Goal: Information Seeking & Learning: Learn about a topic

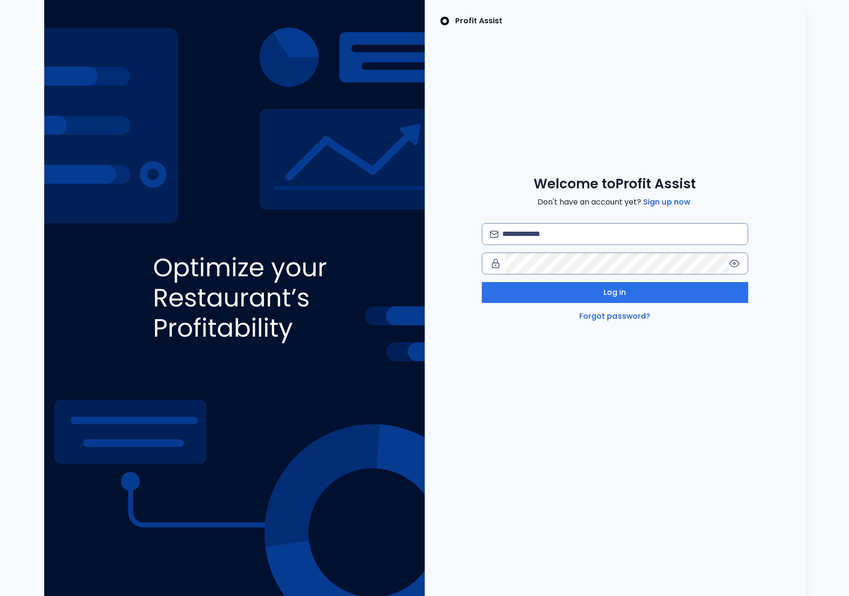
click at [607, 244] on input "email" at bounding box center [620, 233] width 237 height 21
type input "**********"
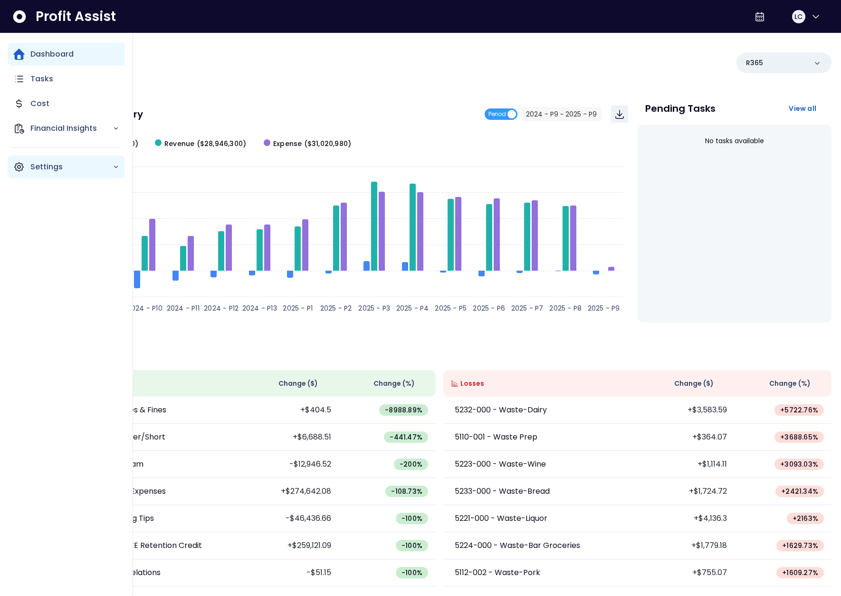
click at [23, 167] on icon "Main navigation" at bounding box center [19, 167] width 9 height 9
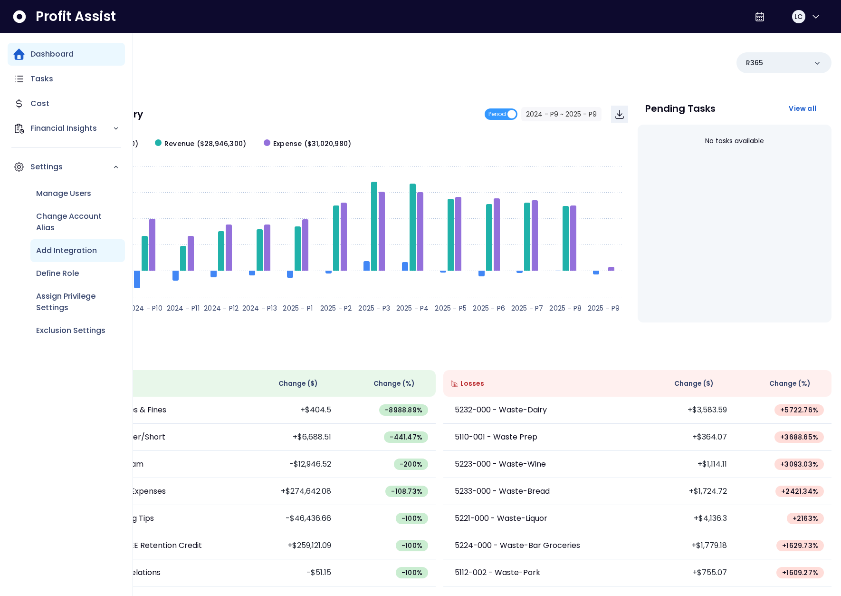
click at [67, 248] on p "Add Integration" at bounding box center [66, 250] width 61 height 11
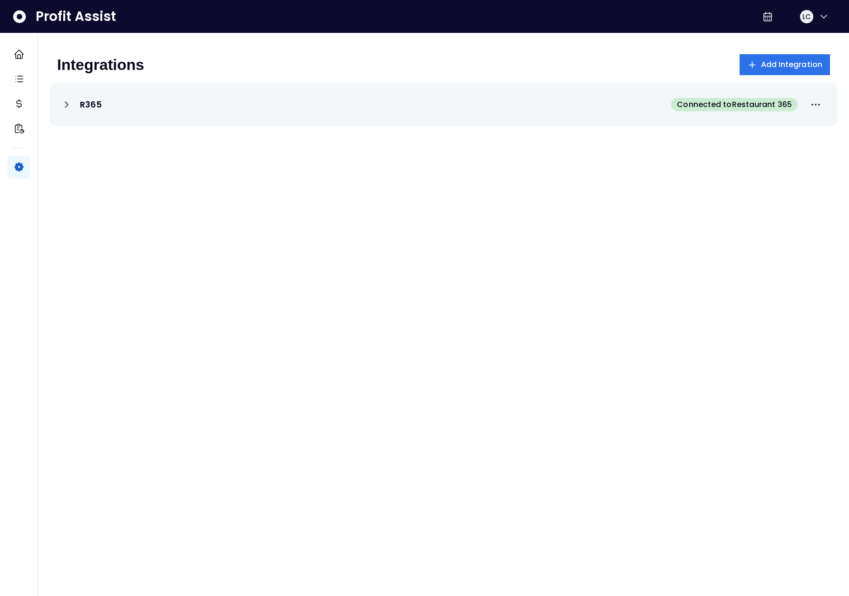
click at [184, 101] on div "R365 Connected to Restaurant 365" at bounding box center [443, 104] width 765 height 21
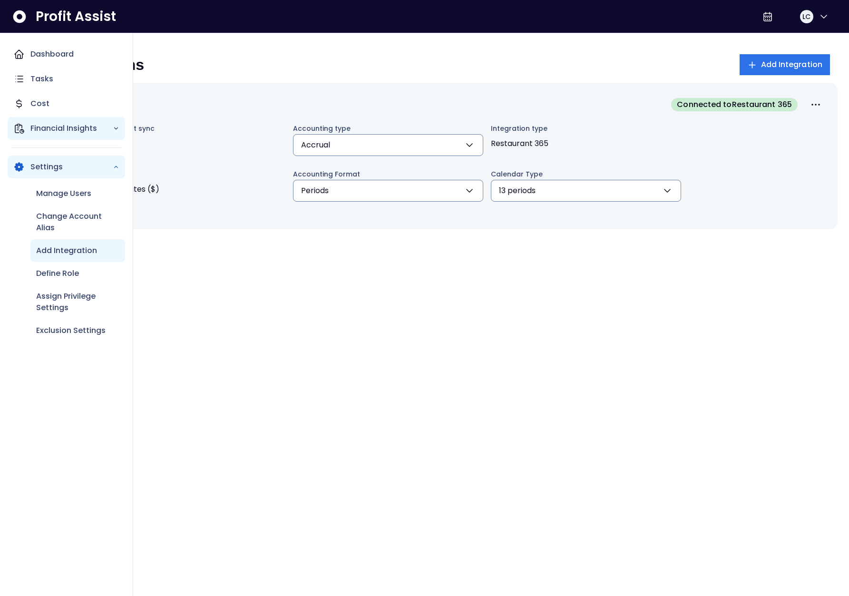
click at [42, 120] on div "Financial Insights" at bounding box center [66, 128] width 117 height 23
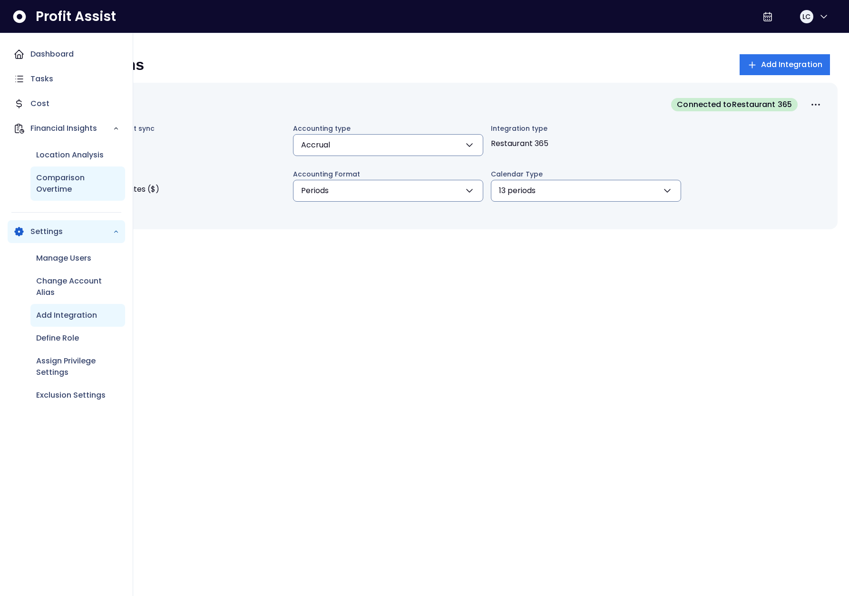
click at [89, 177] on p "Comparison Overtime" at bounding box center [77, 183] width 83 height 23
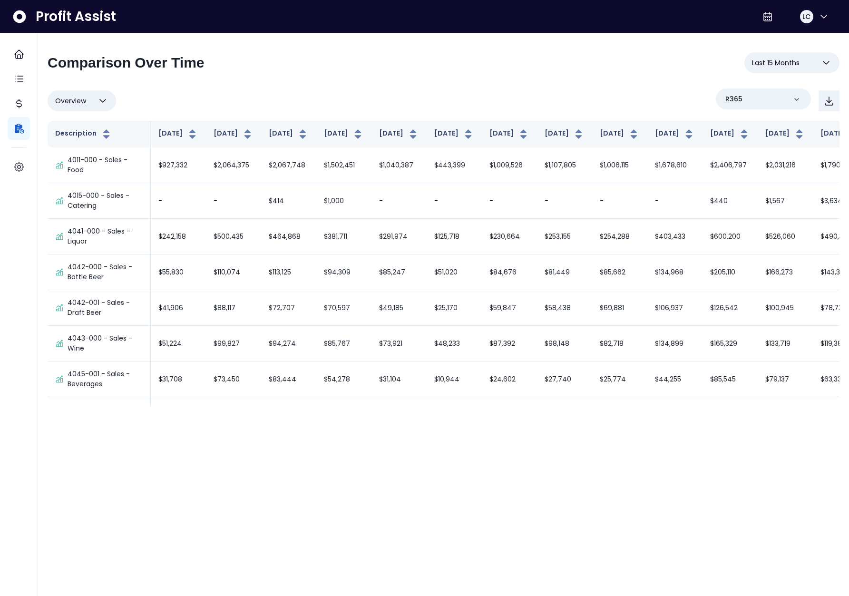
click at [777, 68] on button "Last 15 Months" at bounding box center [791, 62] width 95 height 21
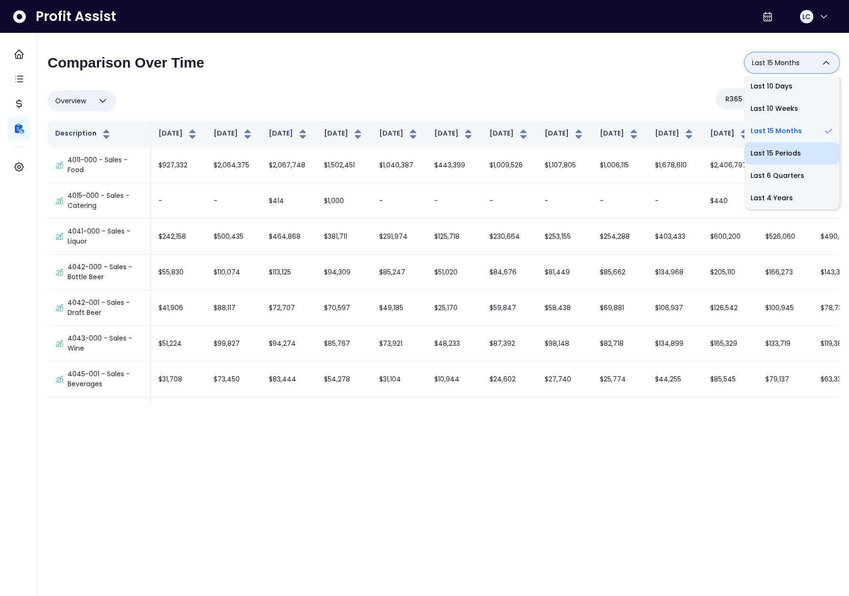
click at [773, 147] on li "Last 15 Periods" at bounding box center [791, 153] width 95 height 22
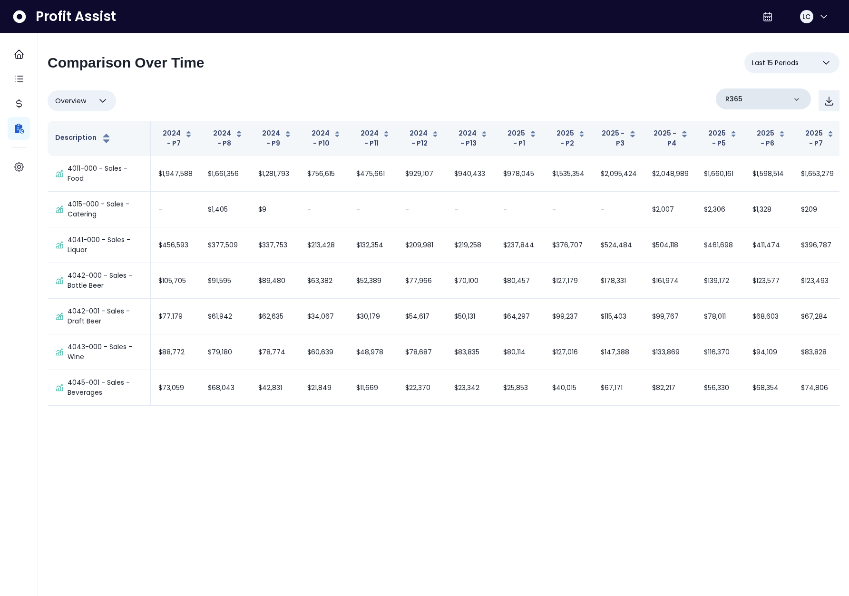
click at [750, 103] on div "R365" at bounding box center [762, 98] width 95 height 21
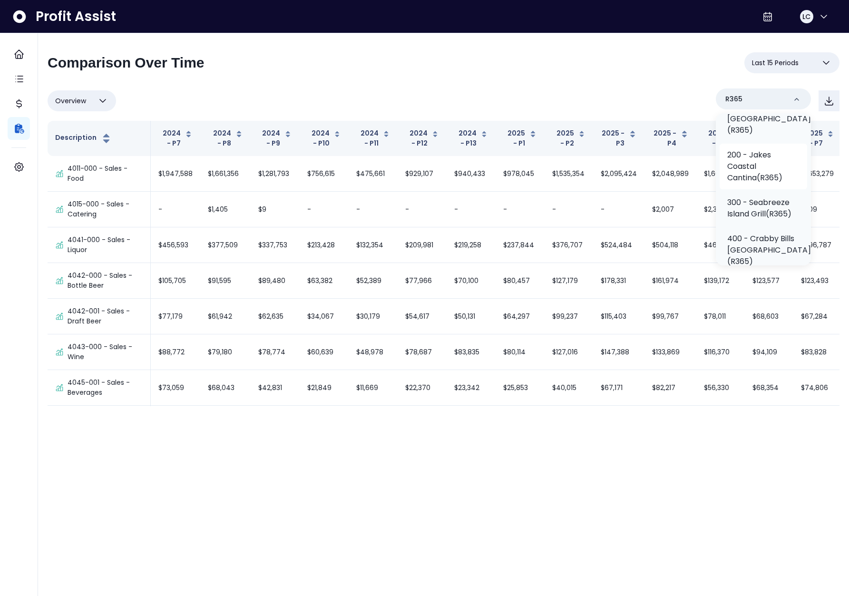
scroll to position [80, 0]
click at [766, 193] on p "300 - Seabreeze Island Grill(R365)" at bounding box center [763, 204] width 72 height 23
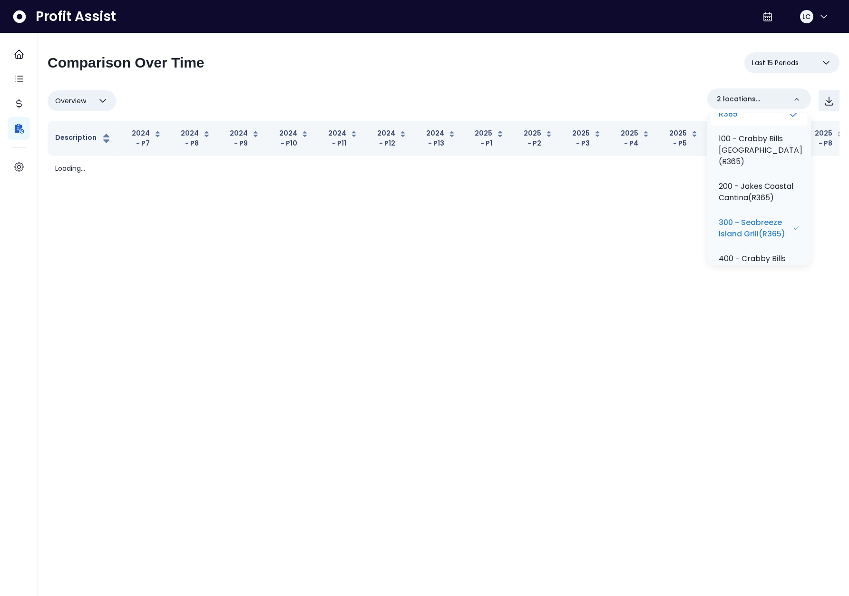
scroll to position [0, 0]
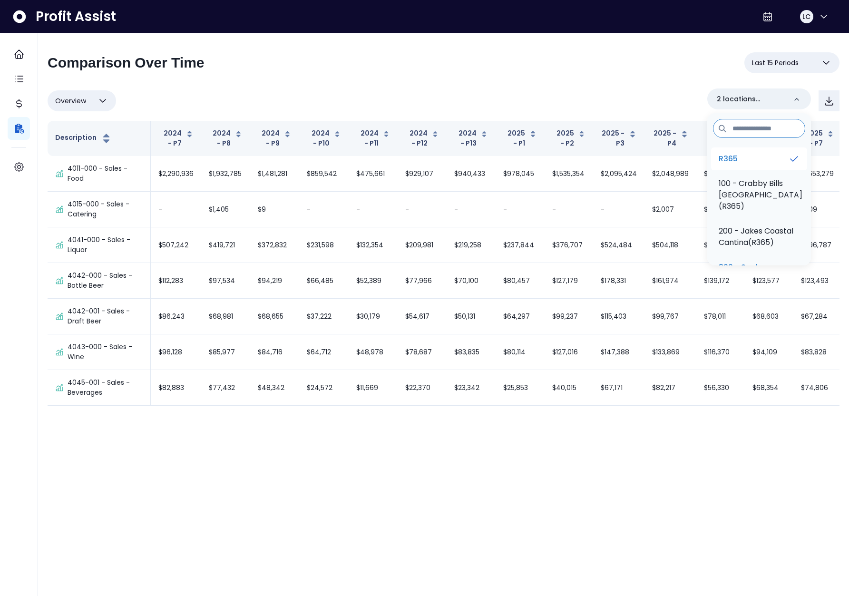
click at [760, 155] on li "R365" at bounding box center [759, 158] width 96 height 23
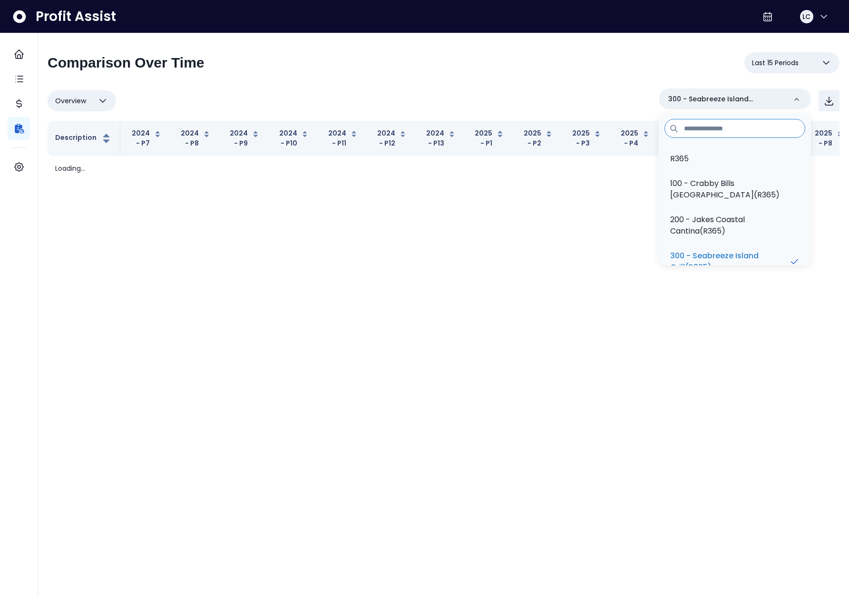
click at [581, 82] on div "**********" at bounding box center [444, 116] width 792 height 129
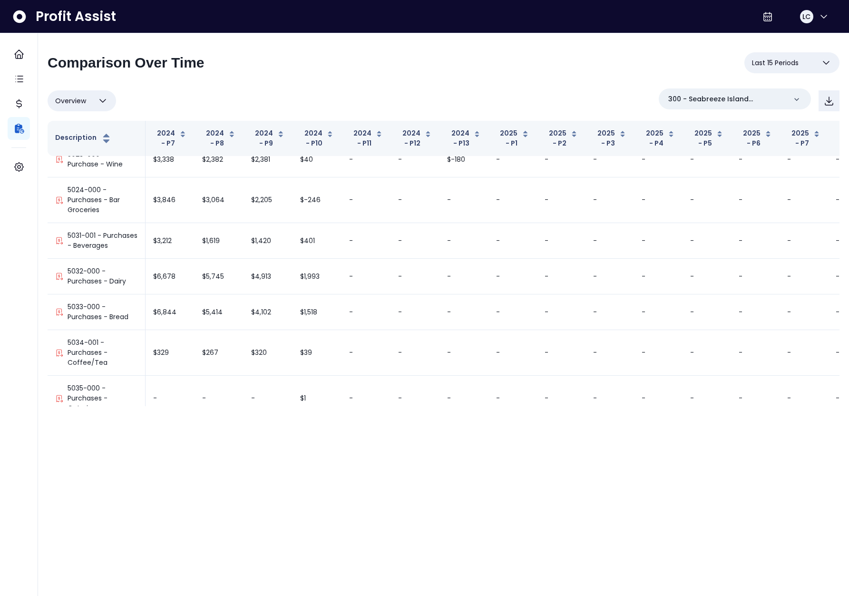
scroll to position [1912, 0]
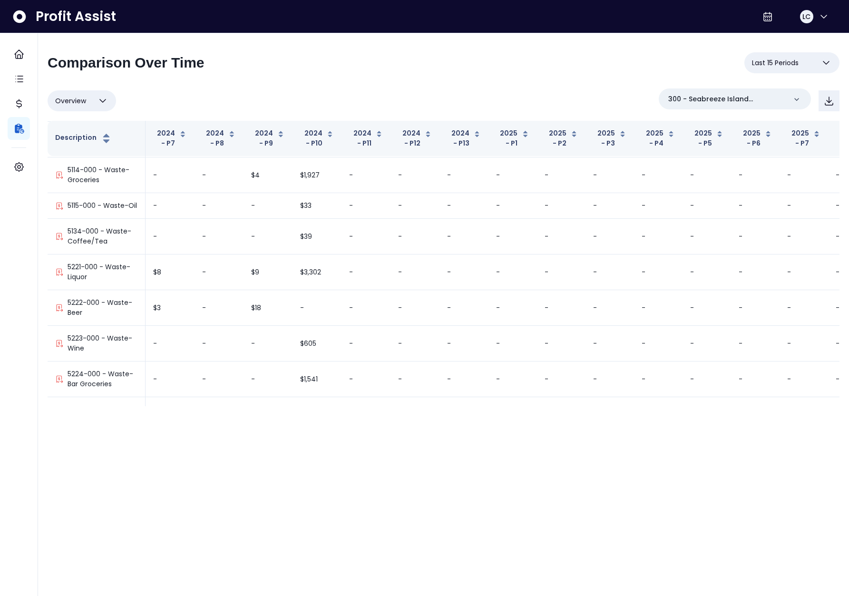
click at [310, 96] on div "Overview Overview % of cost % of sales % of budget ******** 300 - Seabreeze Isl…" at bounding box center [444, 100] width 792 height 25
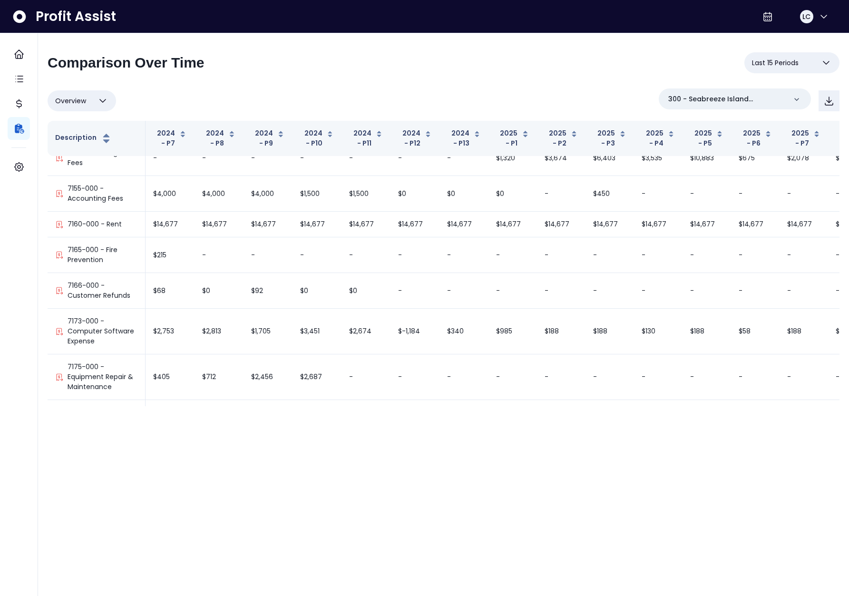
scroll to position [3411, 57]
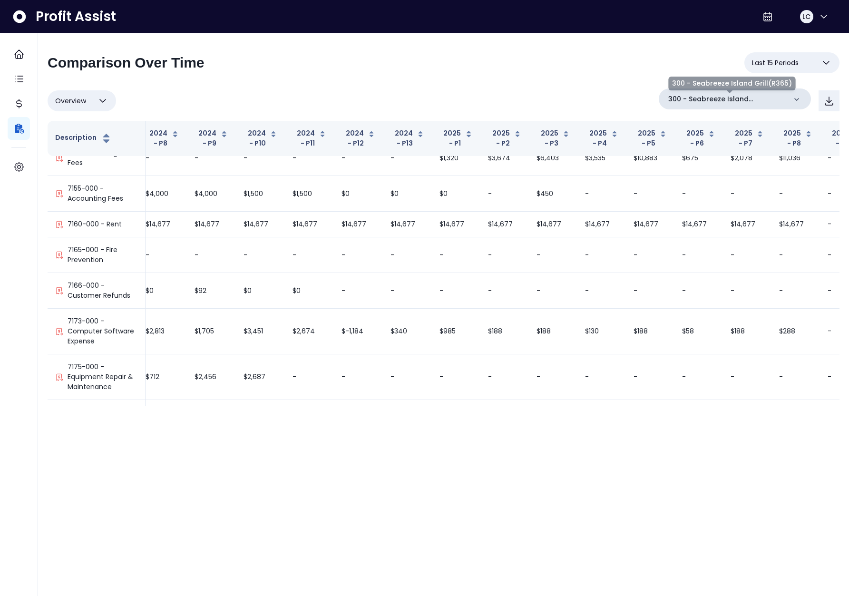
click at [742, 96] on p "300 - Seabreeze Island Grill(R365)" at bounding box center [727, 99] width 118 height 10
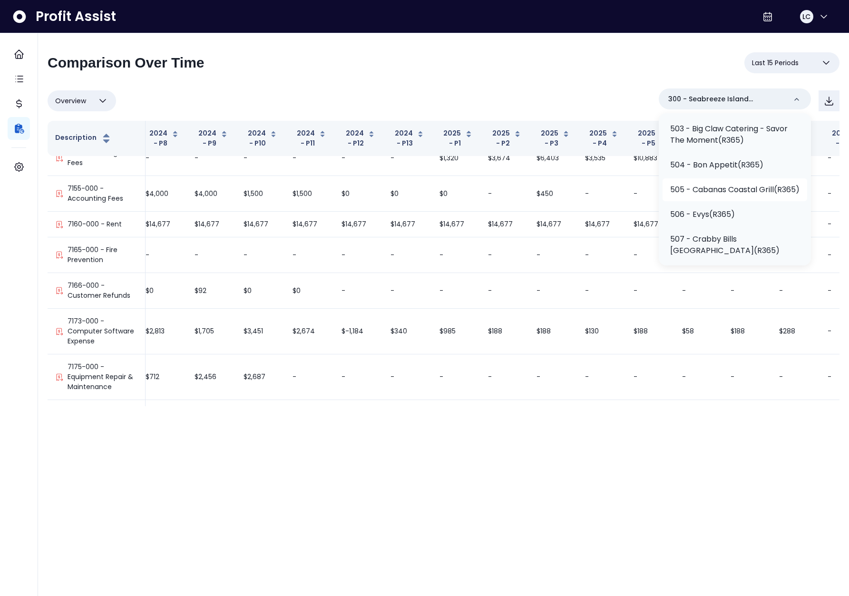
click at [745, 195] on p "505 - Cabanas Coastal Grill(R365)" at bounding box center [734, 189] width 129 height 11
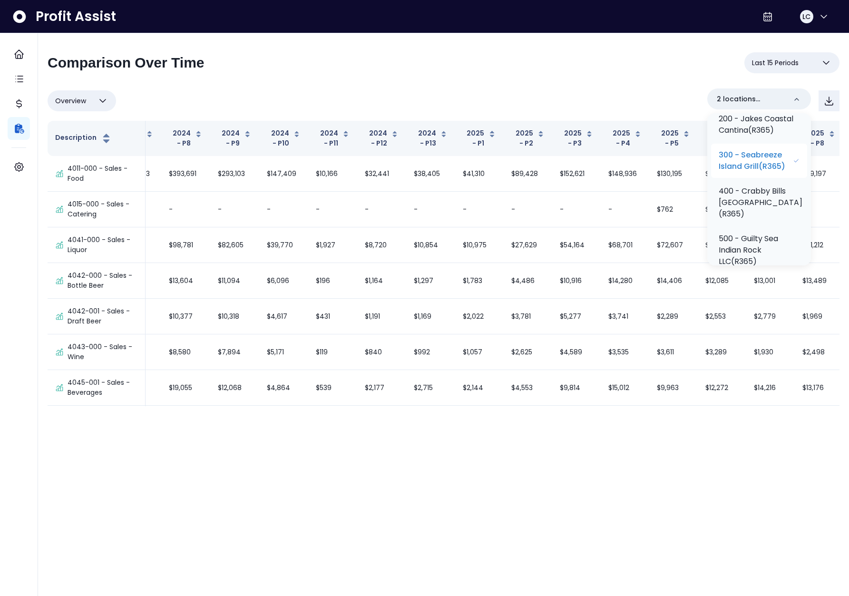
scroll to position [103, 0]
click at [763, 181] on p "300 - Seabreeze Island Grill(R365)" at bounding box center [755, 169] width 74 height 23
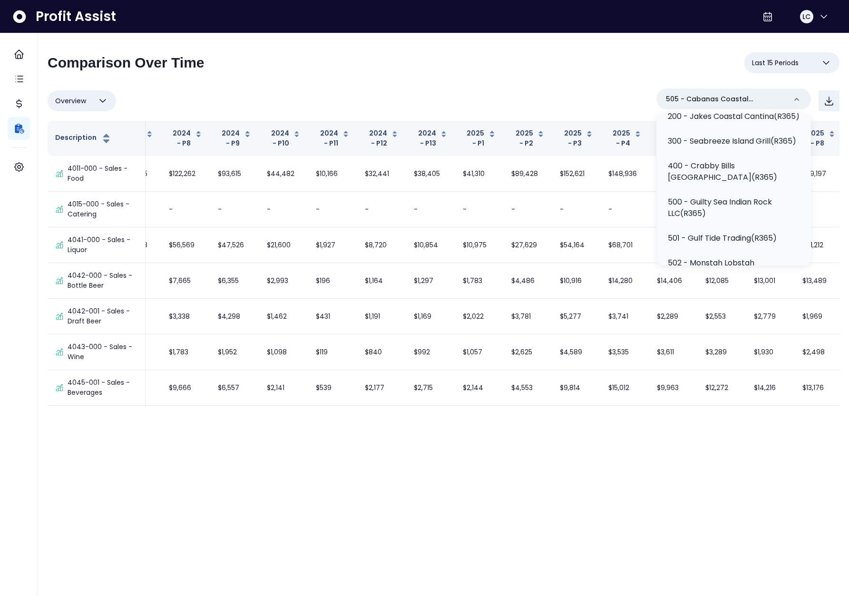
click at [565, 88] on div "Overview Overview % of cost % of sales % of budget ******** 505 - Cabanas Coast…" at bounding box center [444, 100] width 792 height 25
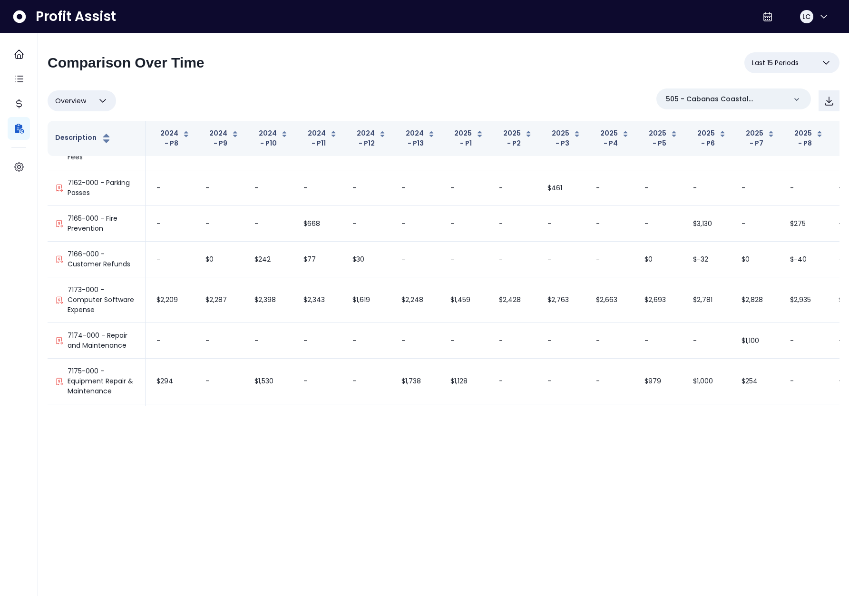
scroll to position [3453, 57]
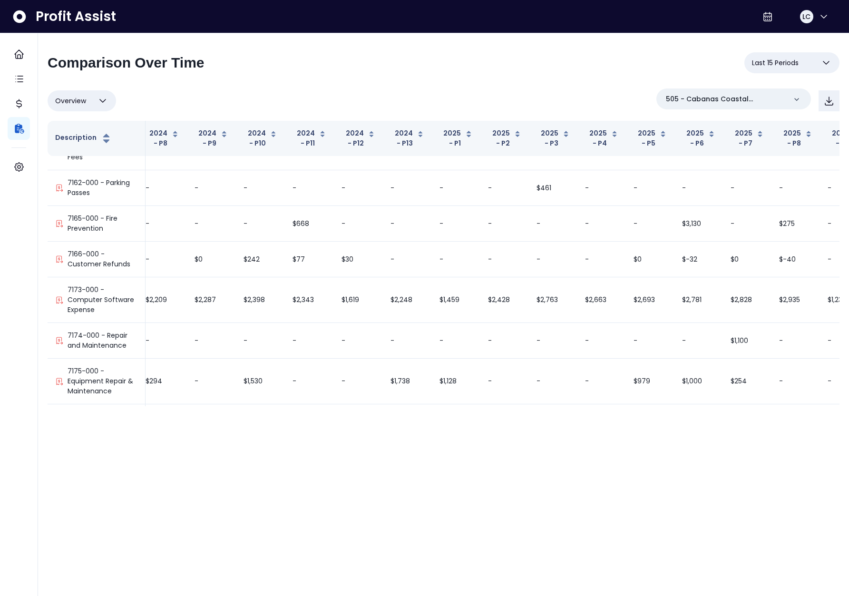
click at [781, 64] on span "Last 15 Periods" at bounding box center [775, 62] width 47 height 11
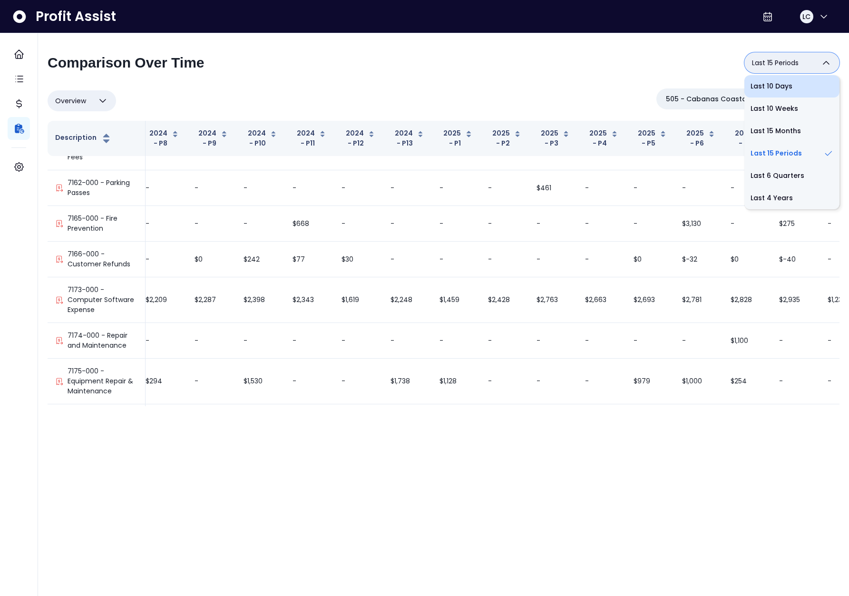
click at [781, 83] on li "Last 10 Days" at bounding box center [791, 86] width 95 height 22
type input "**********"
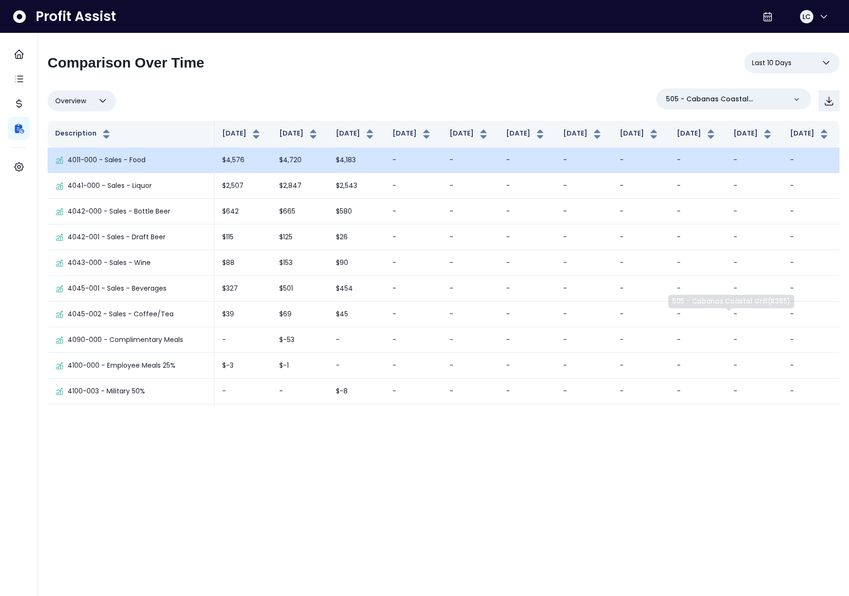
scroll to position [0, 0]
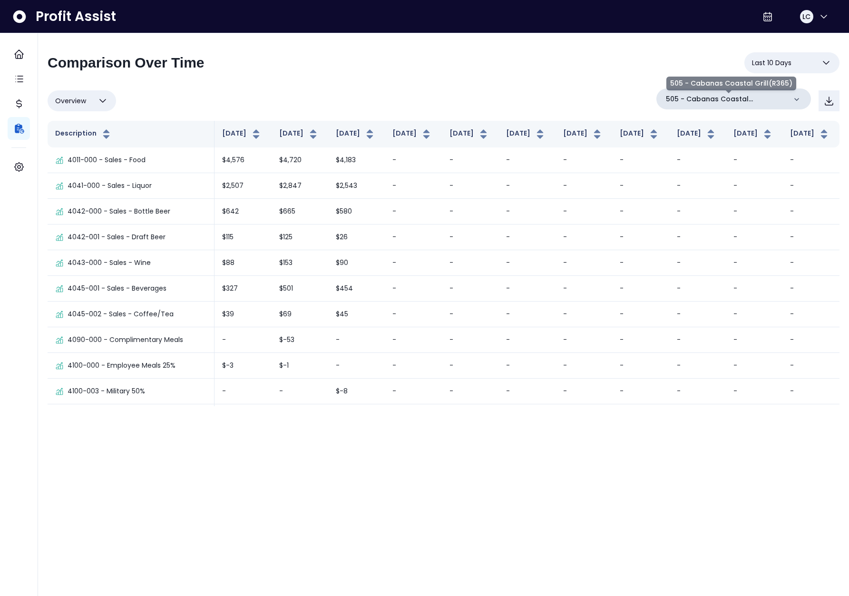
click at [742, 103] on p "505 - Cabanas Coastal Grill(R365)" at bounding box center [726, 99] width 120 height 10
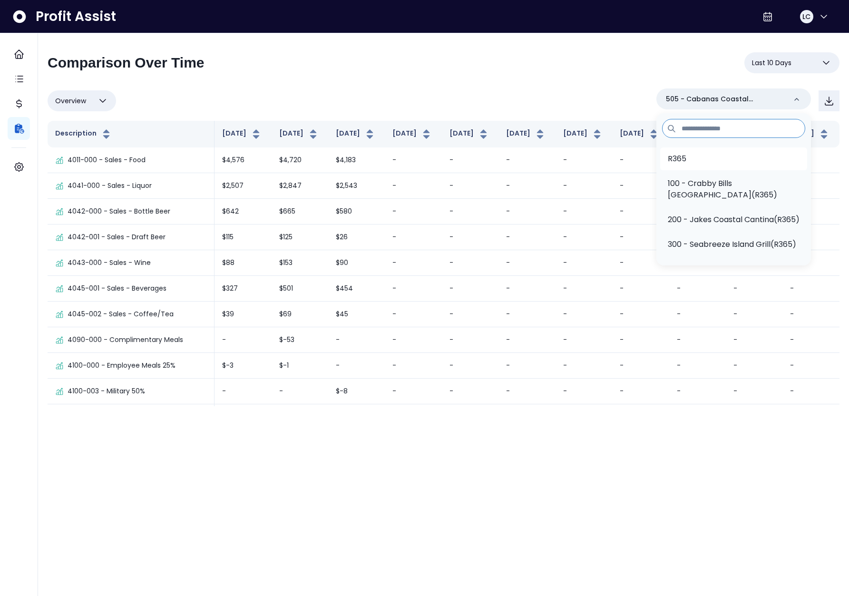
click at [720, 158] on li "R365" at bounding box center [733, 158] width 147 height 23
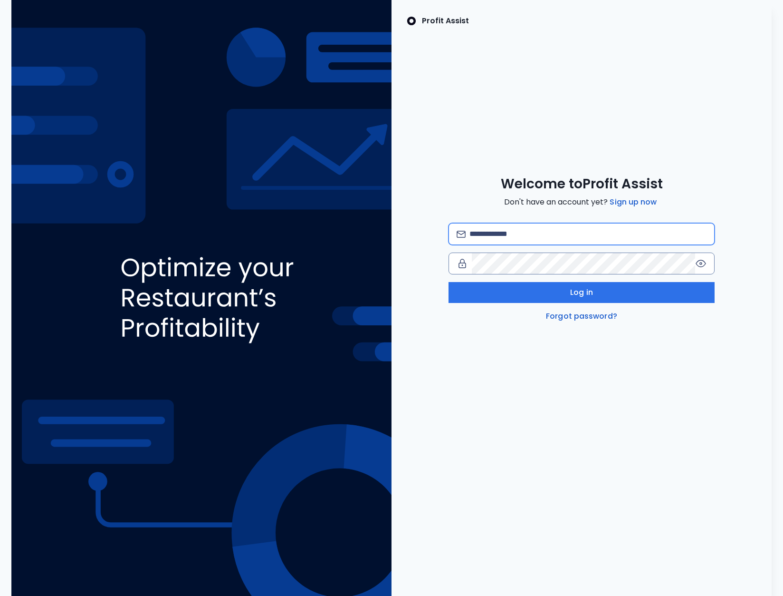
click at [503, 231] on input "email" at bounding box center [588, 233] width 237 height 21
paste input "**********"
type input "**********"
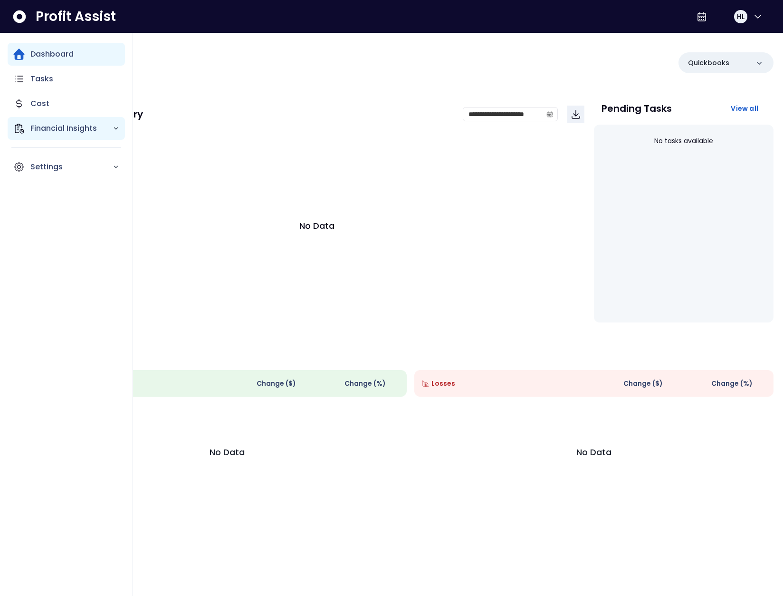
click at [29, 131] on div "Financial Insights" at bounding box center [66, 128] width 117 height 23
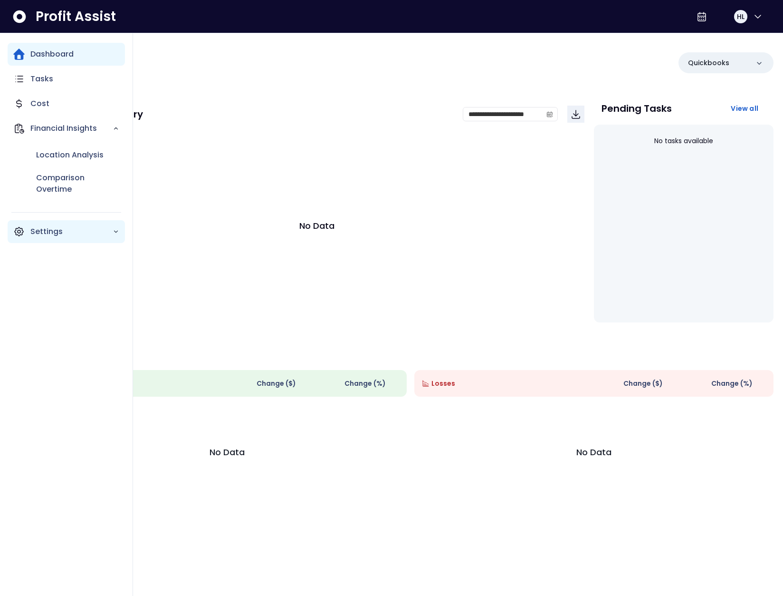
click at [63, 236] on p "Settings" at bounding box center [71, 231] width 82 height 11
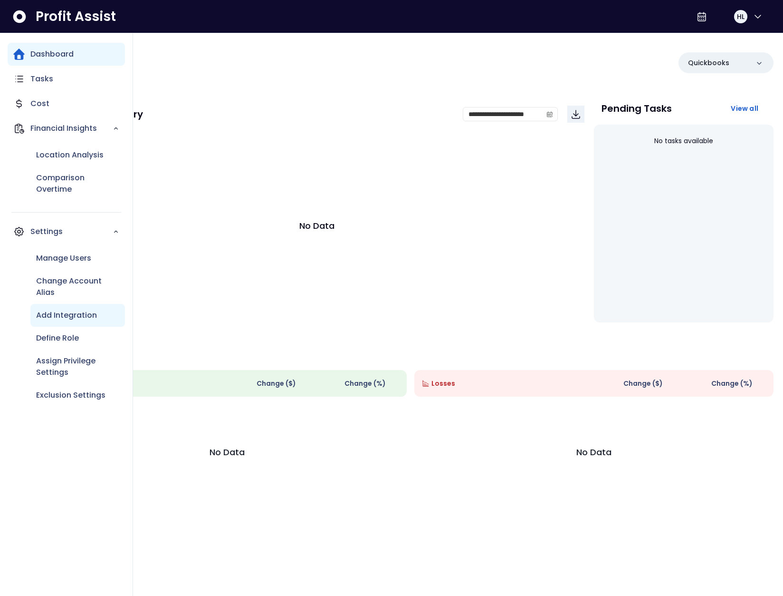
click at [64, 313] on p "Add Integration" at bounding box center [66, 314] width 61 height 11
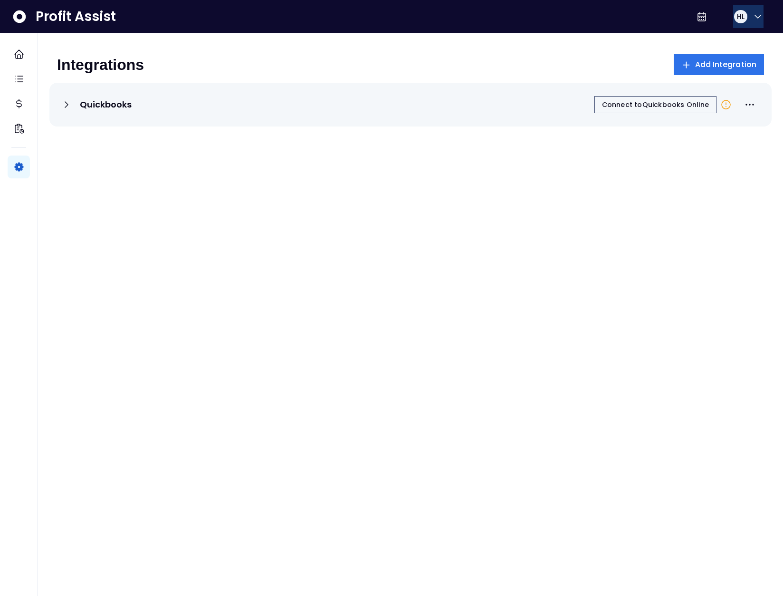
click at [744, 18] on div "HL" at bounding box center [741, 16] width 15 height 15
click at [733, 54] on div "Logout" at bounding box center [712, 62] width 103 height 23
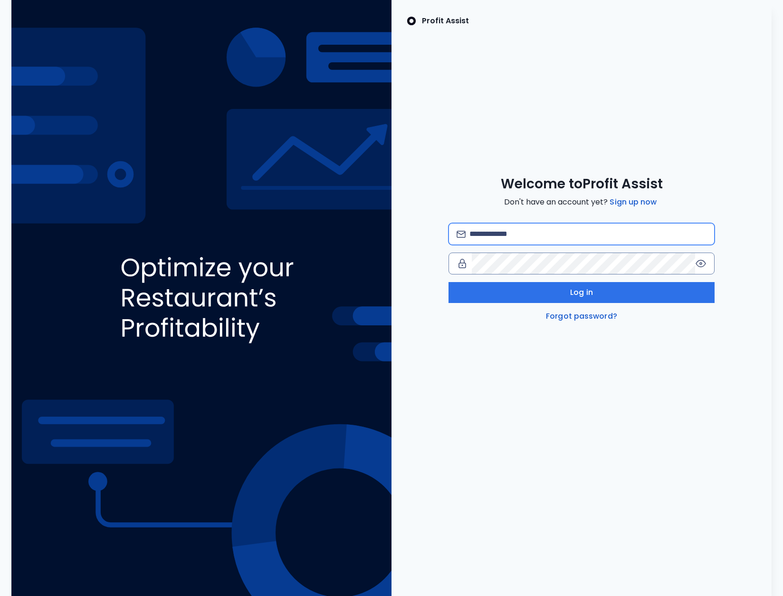
click at [531, 234] on input "email" at bounding box center [588, 233] width 237 height 21
type input "**********"
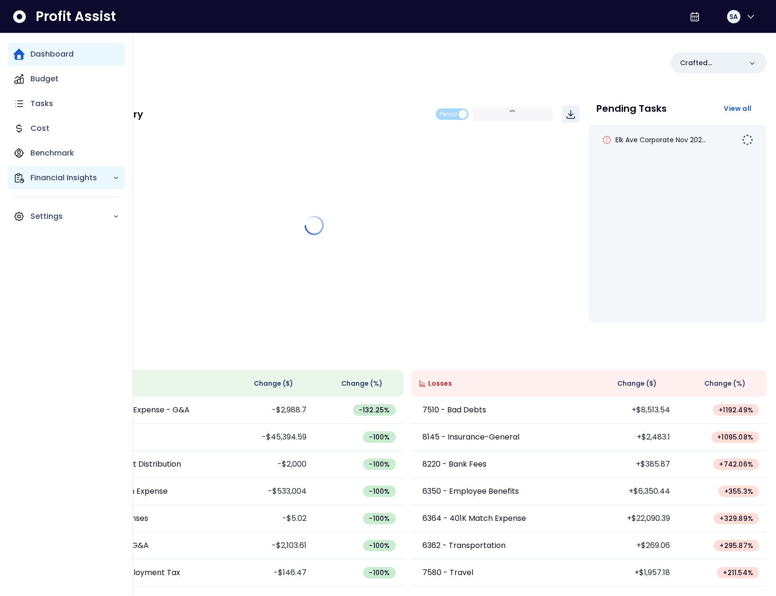
click at [34, 182] on p "Financial Insights" at bounding box center [71, 177] width 82 height 11
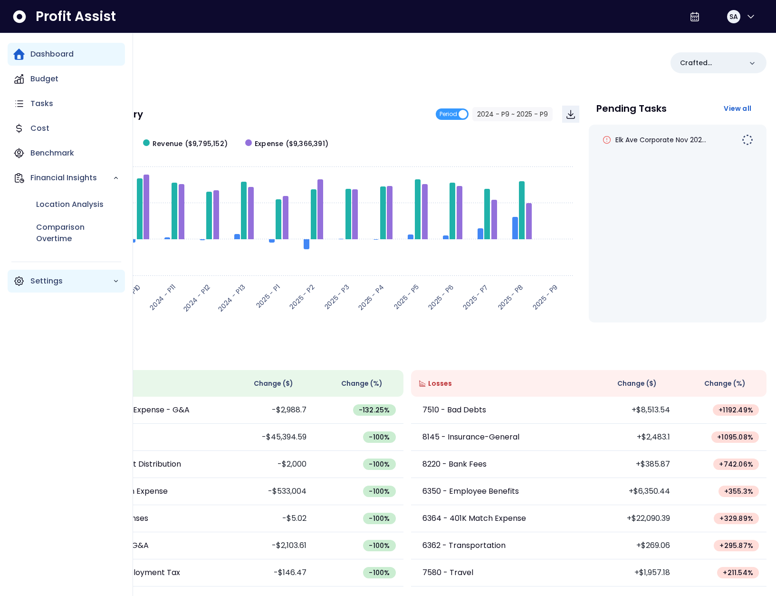
click at [57, 283] on p "Settings" at bounding box center [71, 280] width 82 height 11
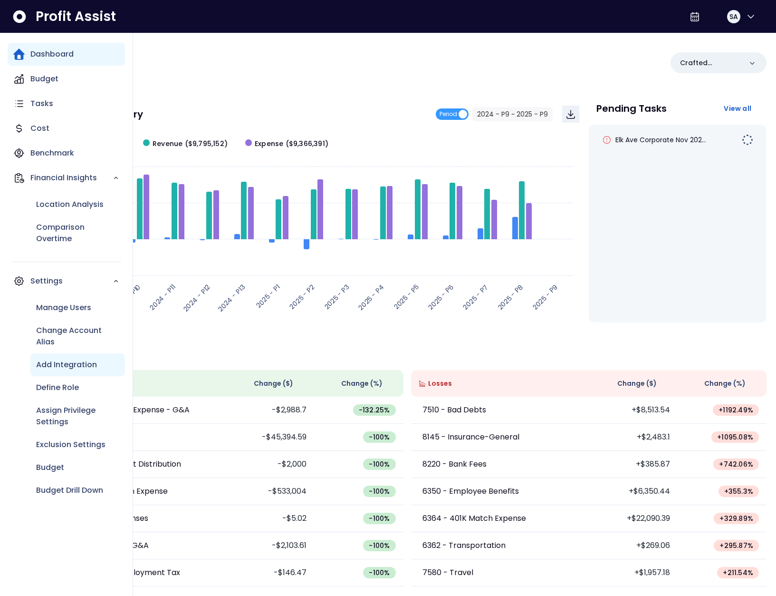
click at [68, 364] on p "Add Integration" at bounding box center [66, 364] width 61 height 11
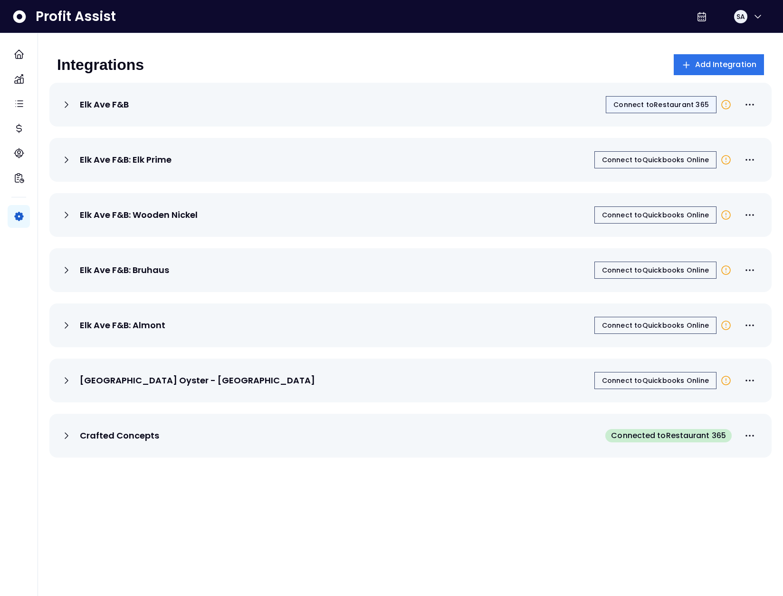
click at [657, 107] on span "Connect to Restaurant 365" at bounding box center [662, 105] width 96 height 10
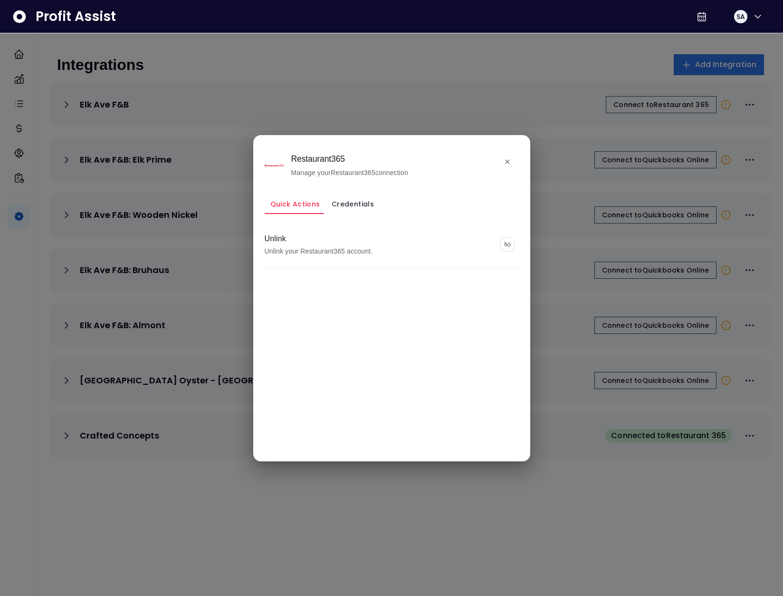
click at [368, 204] on button "Credentials" at bounding box center [353, 204] width 54 height 20
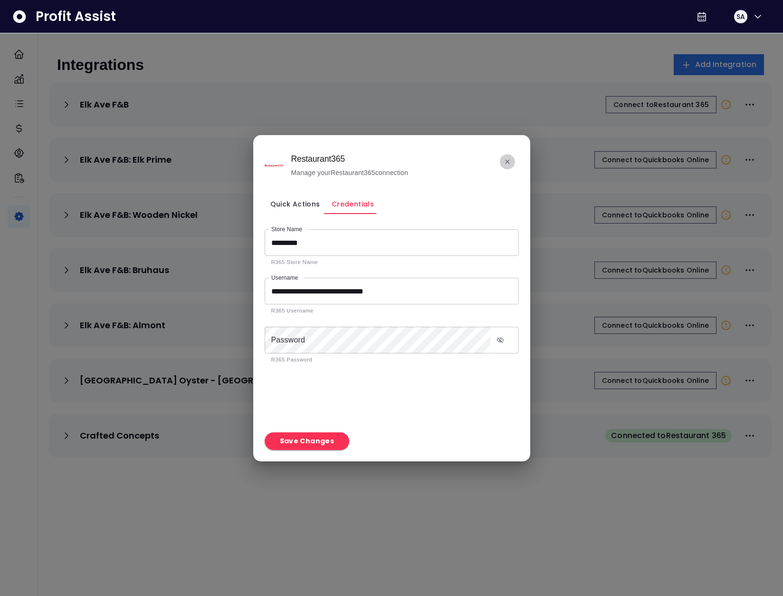
click at [508, 165] on button "close" at bounding box center [507, 161] width 15 height 15
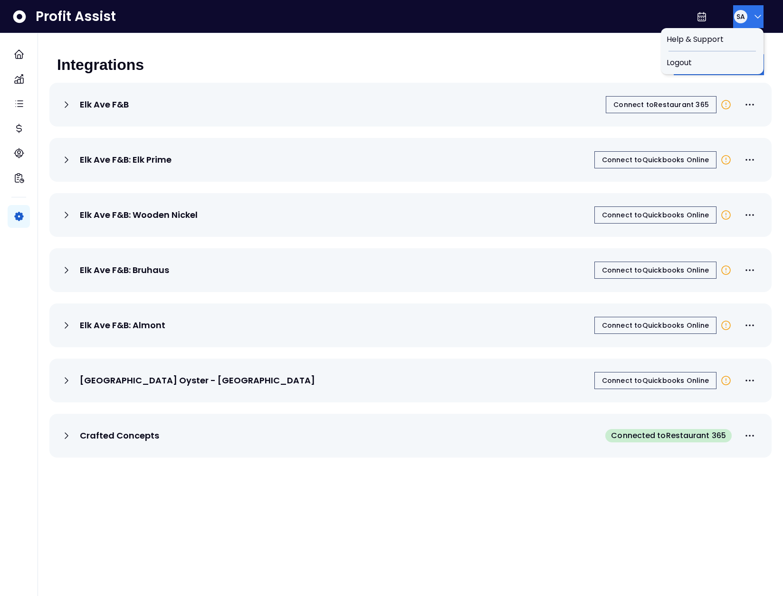
click at [742, 24] on button "SA" at bounding box center [749, 16] width 30 height 23
click at [722, 63] on span "Logout" at bounding box center [712, 62] width 91 height 11
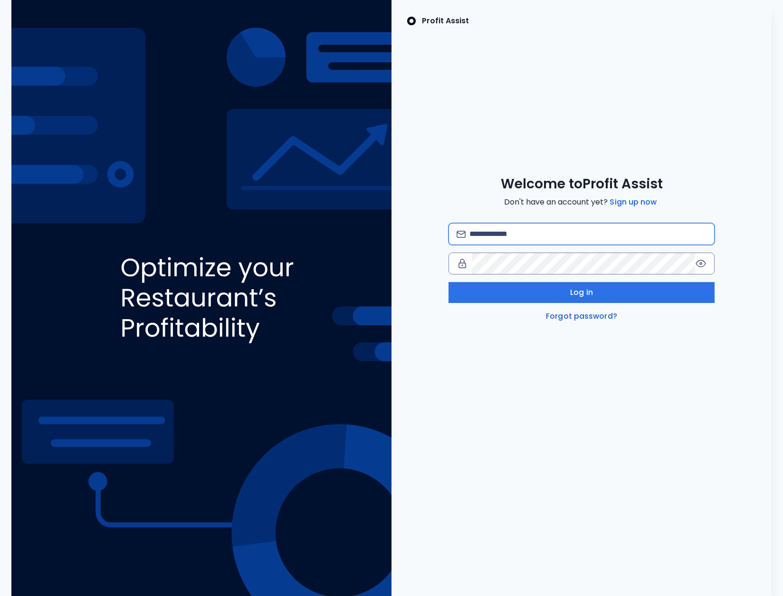
click at [564, 238] on input "email" at bounding box center [588, 233] width 237 height 21
type input "**********"
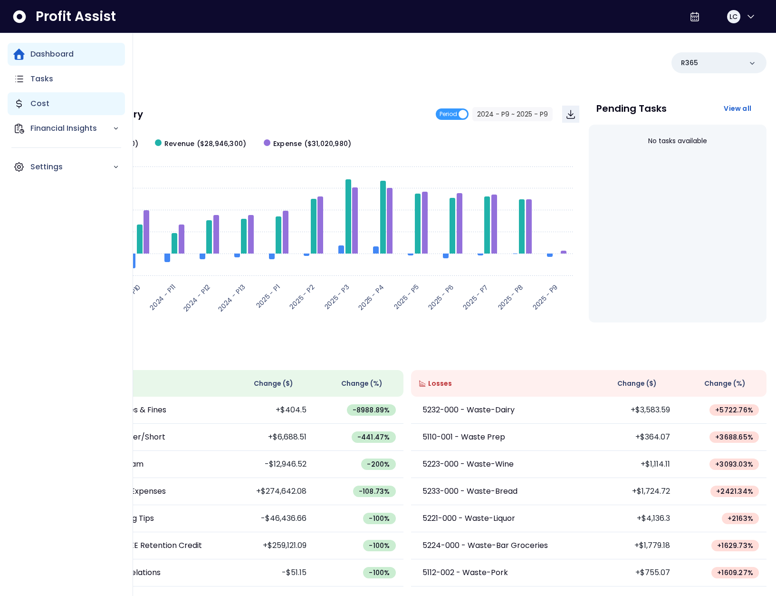
click at [25, 101] on div "Cost" at bounding box center [66, 103] width 117 height 23
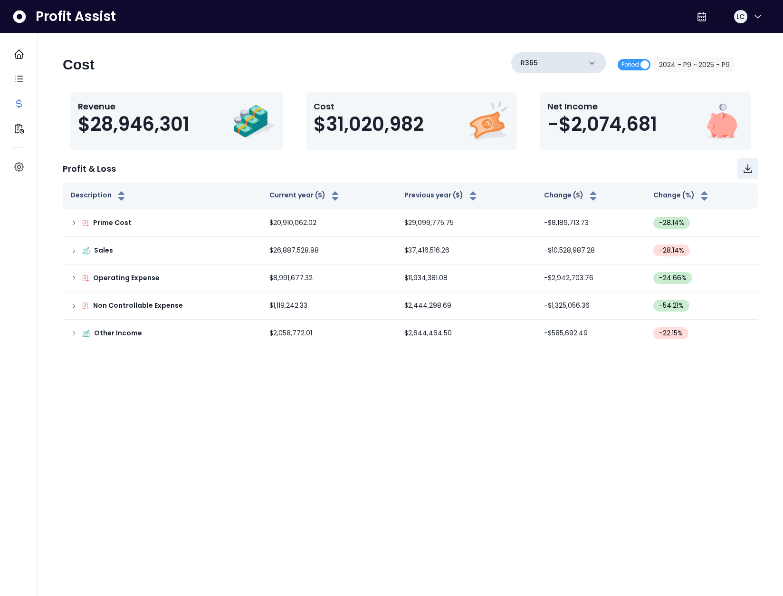
click at [573, 64] on div "R365" at bounding box center [559, 62] width 95 height 21
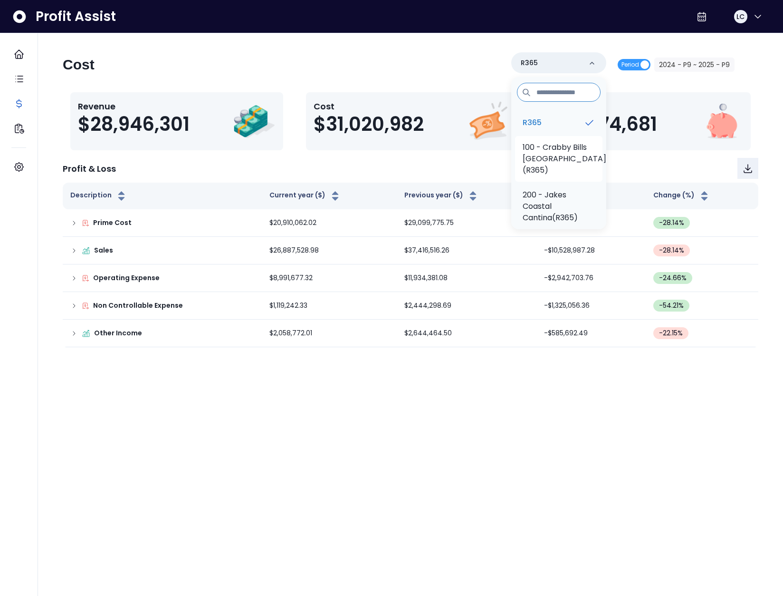
click at [557, 158] on p "100 - Crabby Bills Indian Rocks Beach(R365)" at bounding box center [565, 159] width 84 height 34
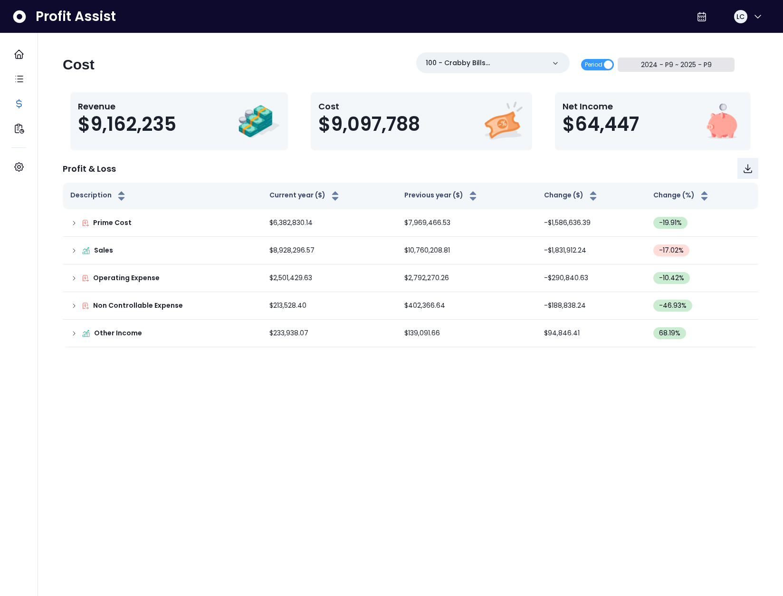
click at [637, 64] on button "2024 - P9 ~ 2025 - P9" at bounding box center [676, 65] width 117 height 14
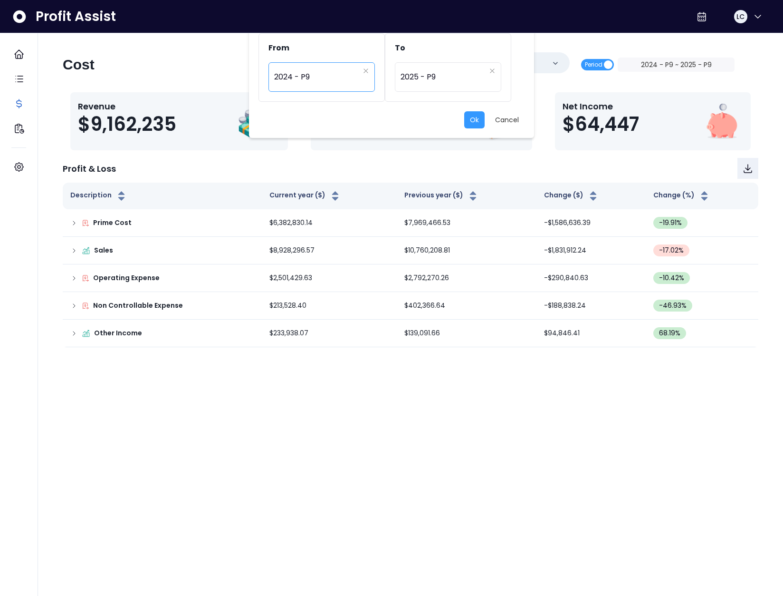
click at [323, 75] on span "2024 - P9" at bounding box center [316, 77] width 85 height 22
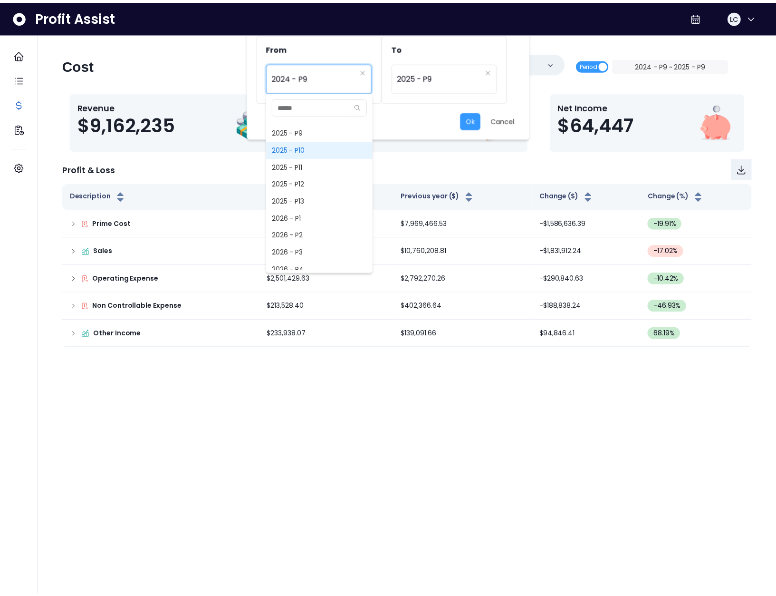
scroll to position [759, 0]
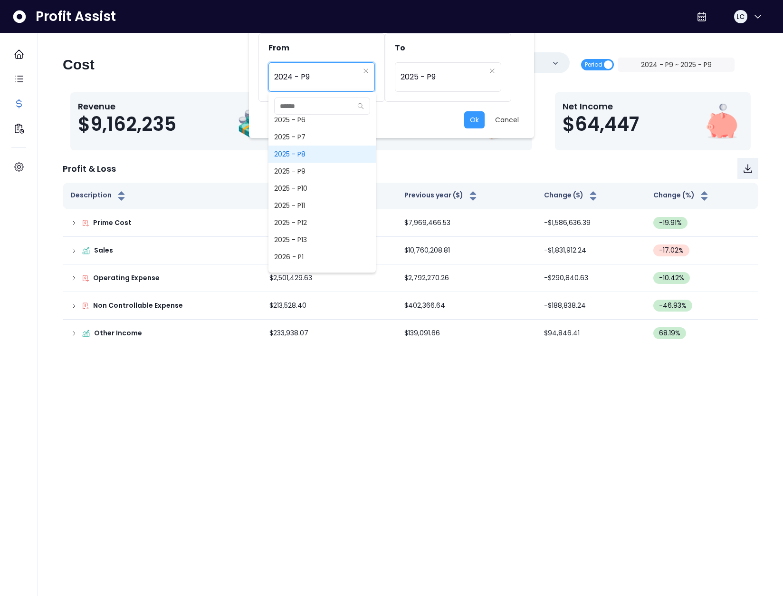
click at [312, 151] on span "2025 - P8" at bounding box center [322, 153] width 107 height 17
type input "*********"
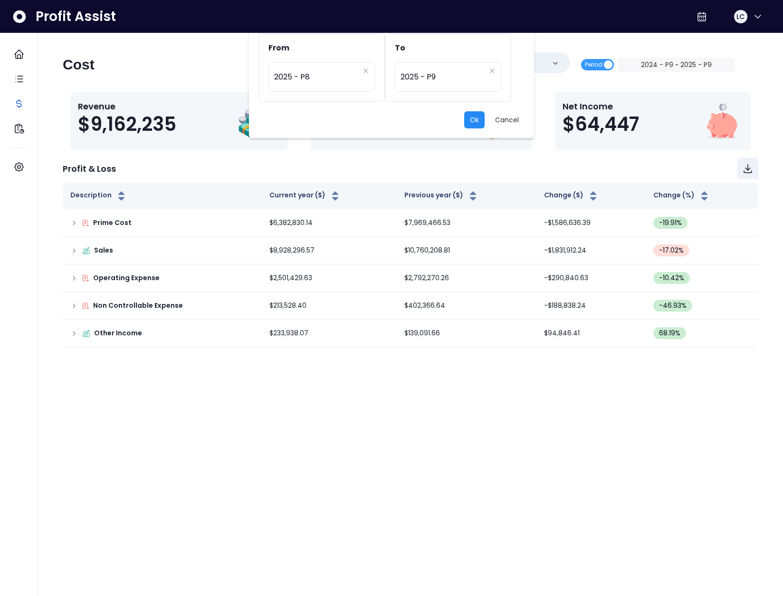
click at [474, 121] on button "Ok" at bounding box center [474, 119] width 20 height 17
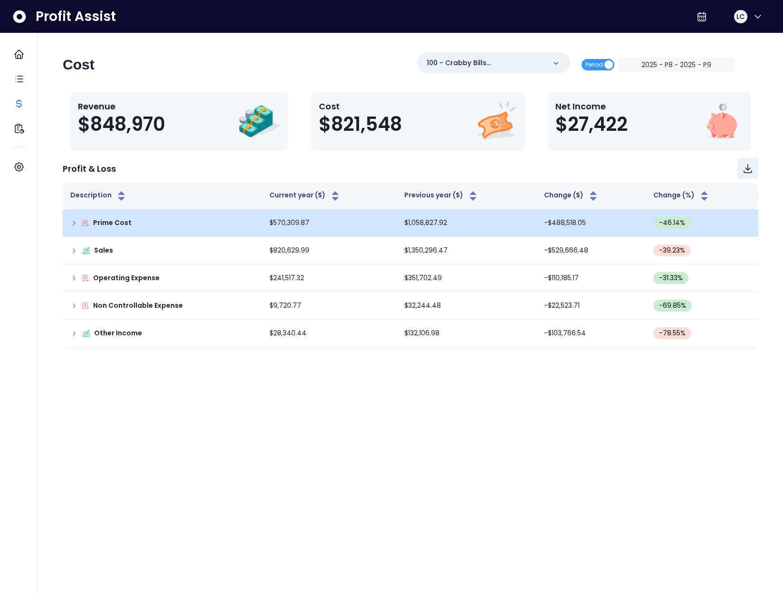
click at [73, 221] on icon at bounding box center [74, 223] width 8 height 8
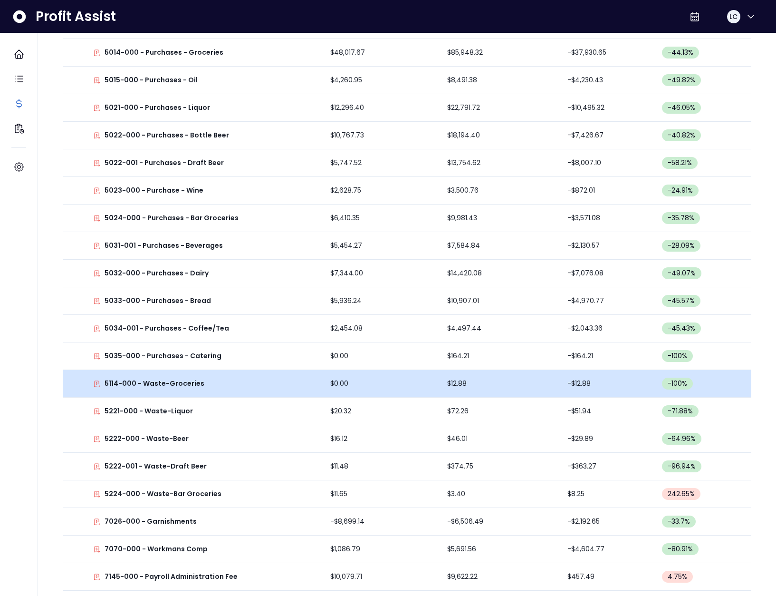
scroll to position [365, 0]
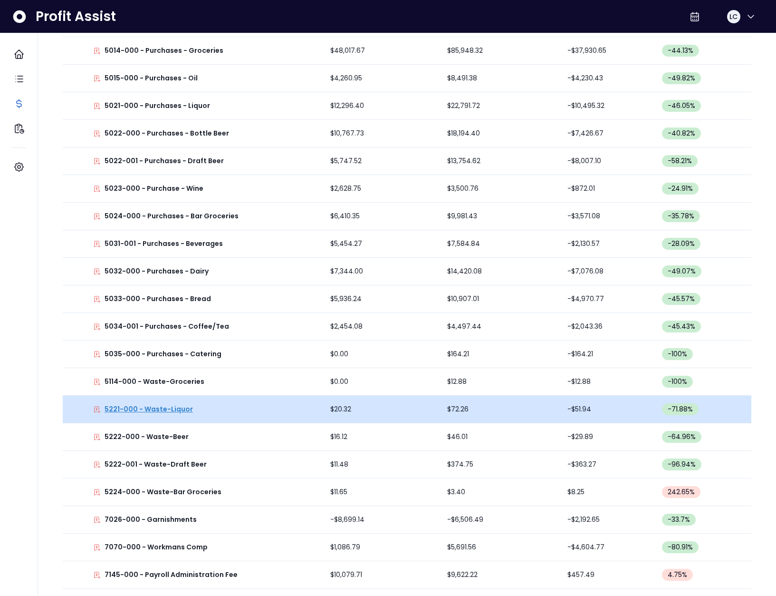
click at [168, 406] on p "5221-000 - Waste-Liquor" at bounding box center [149, 409] width 88 height 10
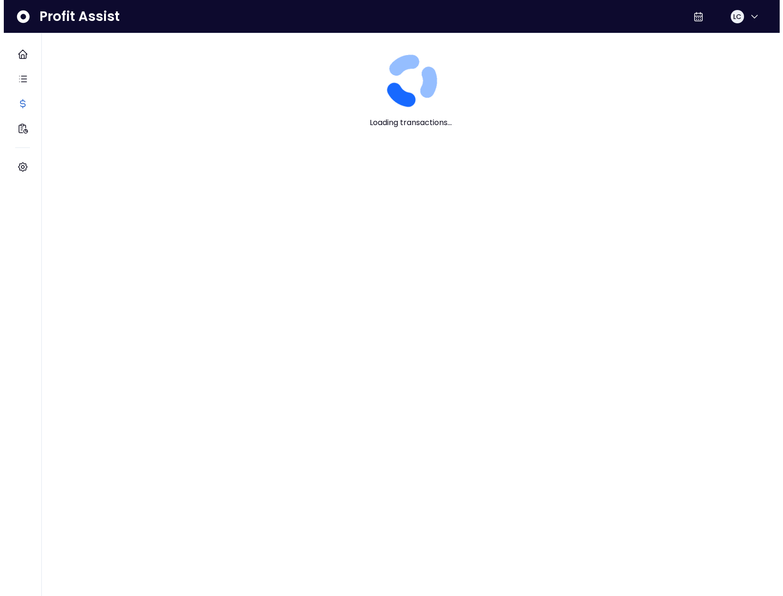
scroll to position [0, 0]
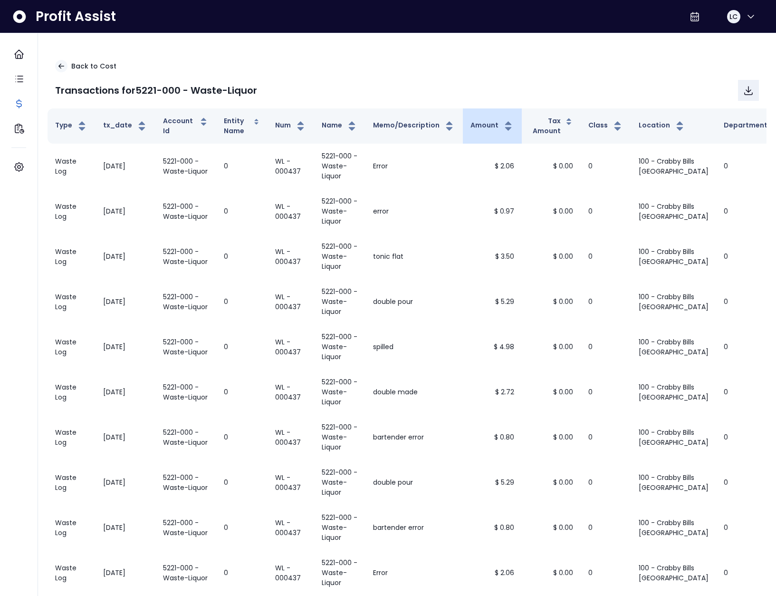
click at [478, 116] on th "Amount" at bounding box center [492, 125] width 59 height 35
click at [484, 135] on th "Amount" at bounding box center [492, 125] width 59 height 35
click at [67, 73] on div "Back to Cost Transactions for 5221-000 - Waste-Liquor" at bounding box center [407, 80] width 719 height 56
click at [65, 69] on icon at bounding box center [61, 66] width 9 height 9
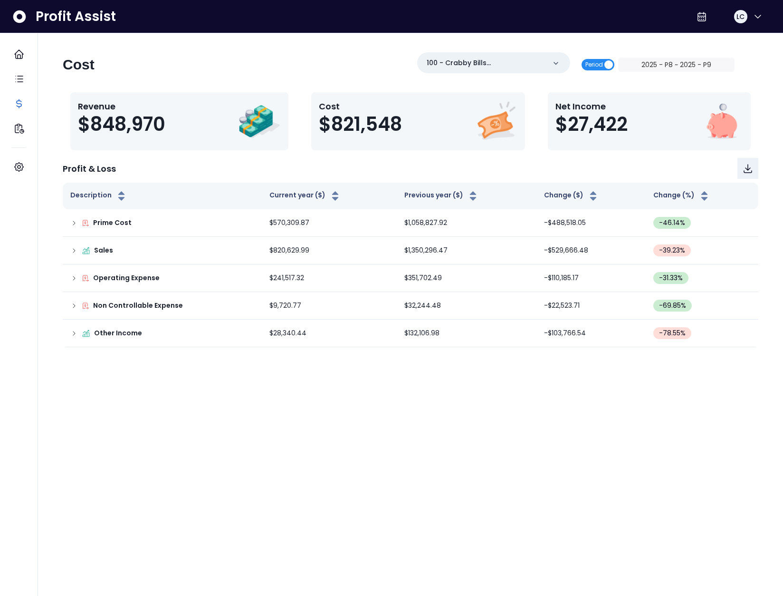
click at [610, 66] on span "Period" at bounding box center [598, 64] width 33 height 11
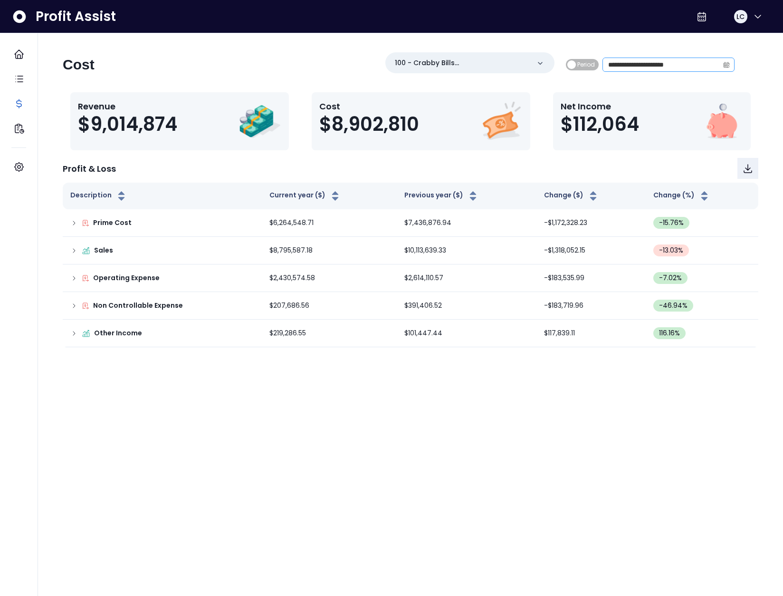
click at [727, 63] on icon "calendar" at bounding box center [727, 64] width 7 height 7
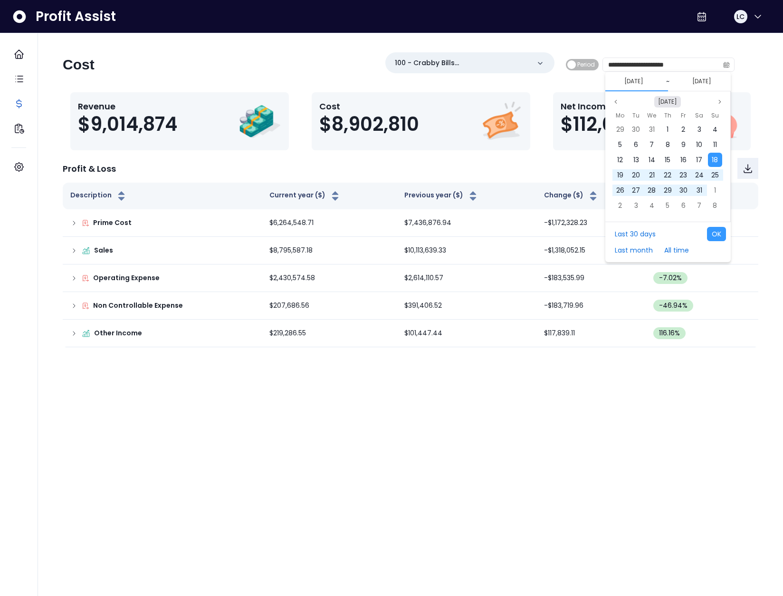
click at [679, 97] on button "Aug 2024" at bounding box center [668, 101] width 27 height 11
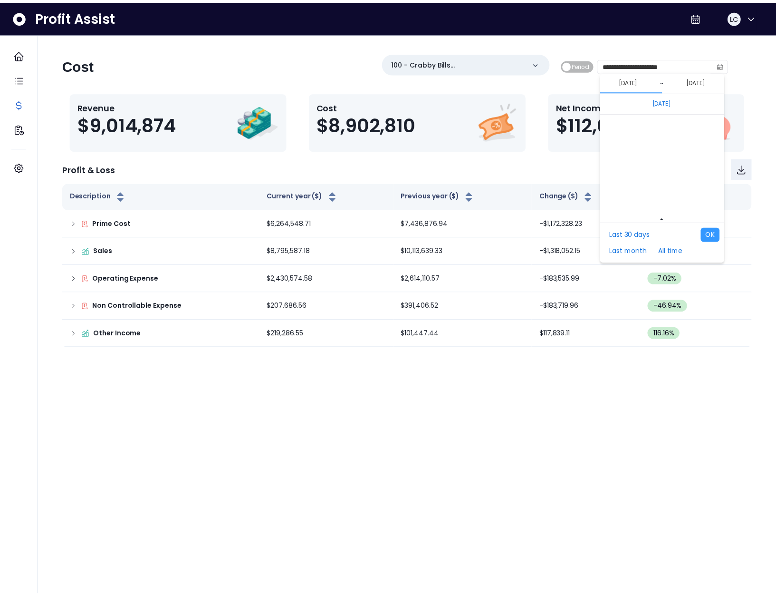
scroll to position [6366, 0]
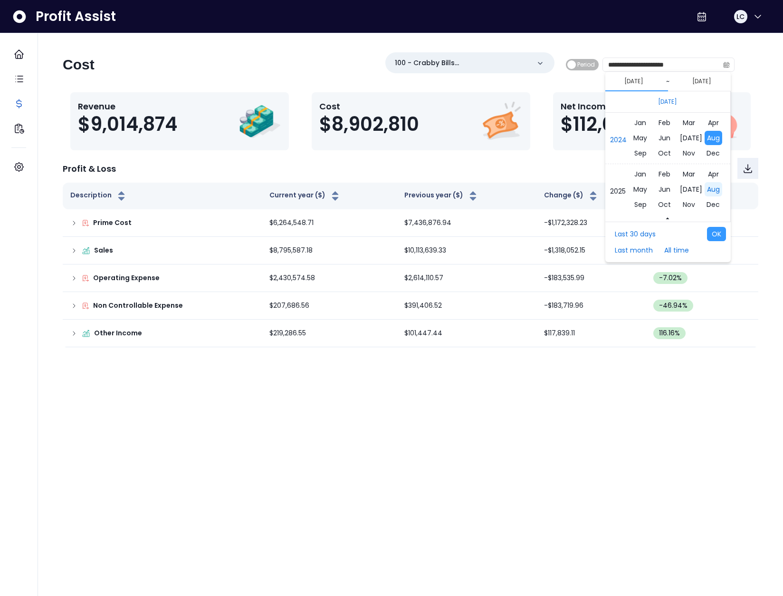
click at [705, 188] on span "Aug" at bounding box center [714, 189] width 18 height 14
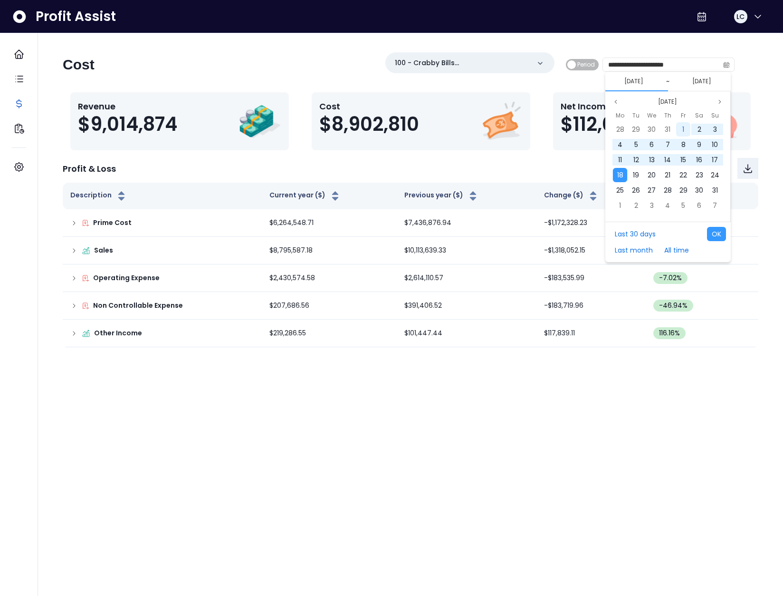
click at [682, 128] on div "1" at bounding box center [683, 129] width 14 height 14
click at [622, 157] on span "11" at bounding box center [620, 160] width 4 height 10
click at [712, 229] on button "OK" at bounding box center [716, 234] width 19 height 14
type input "**********"
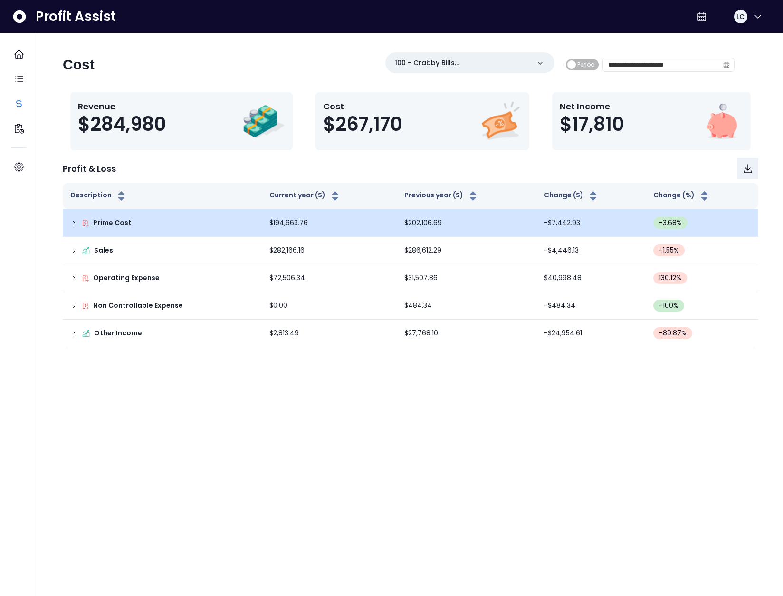
click at [78, 222] on div "Prime Cost" at bounding box center [162, 223] width 184 height 10
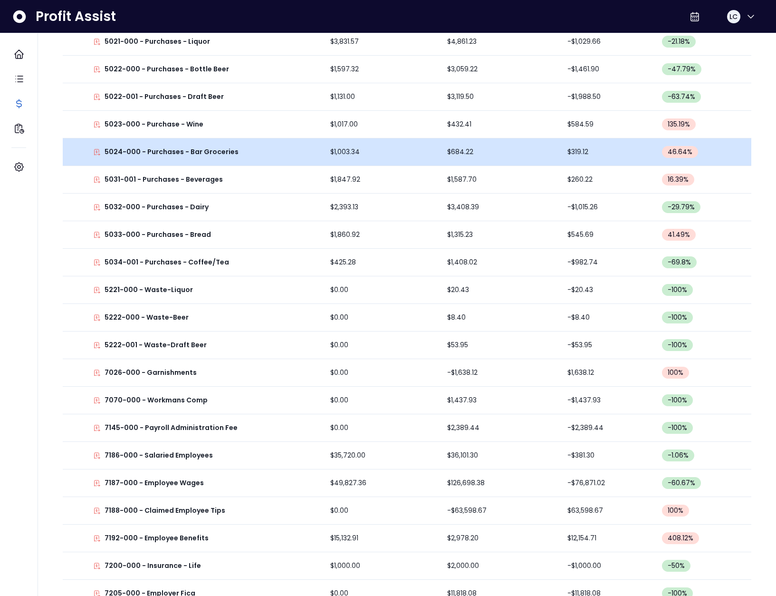
scroll to position [328, 0]
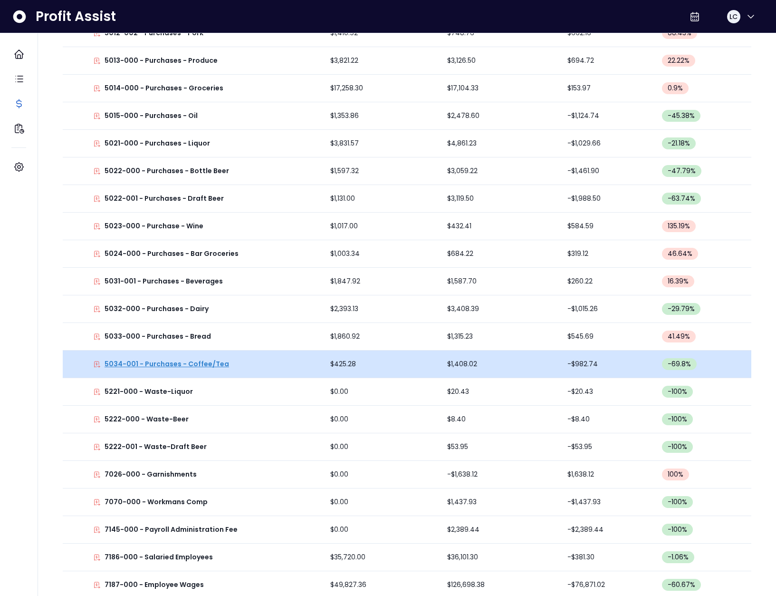
click at [131, 365] on p "5034-001 - Purchases - Coffee/Tea" at bounding box center [167, 364] width 125 height 10
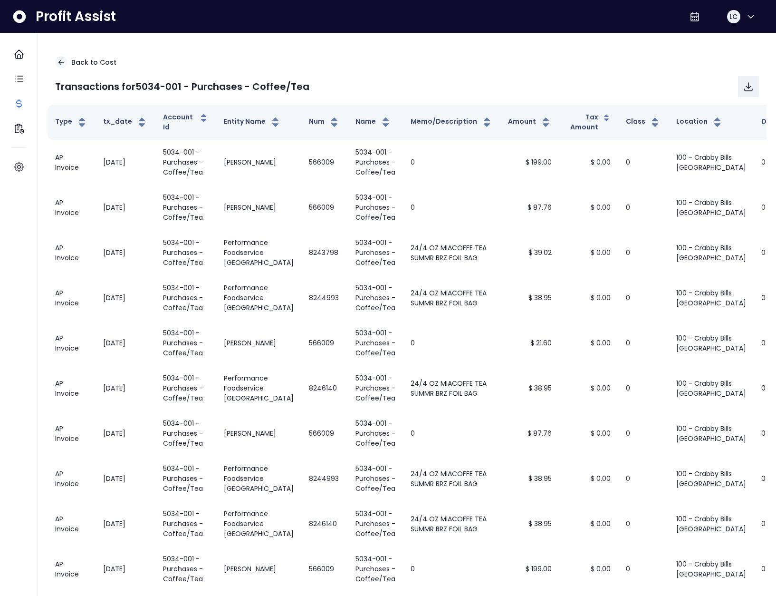
scroll to position [0, 0]
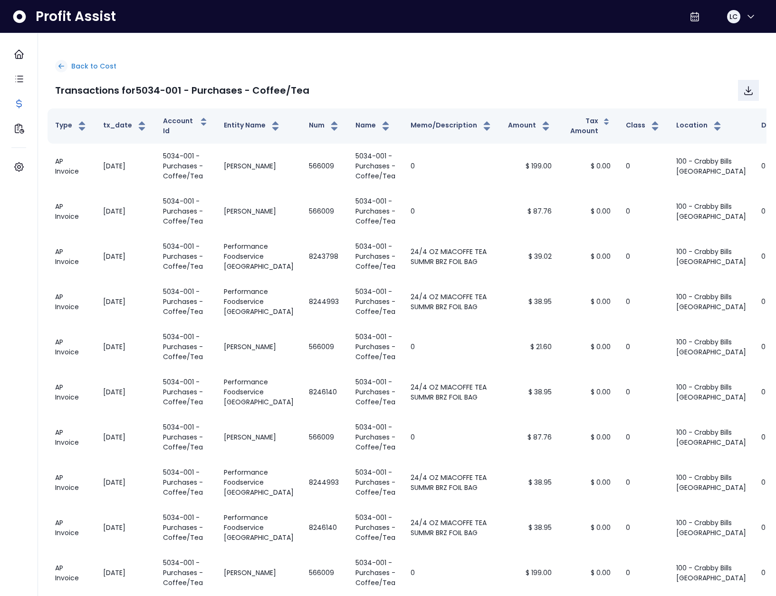
click at [102, 68] on p "Back to Cost" at bounding box center [93, 66] width 45 height 10
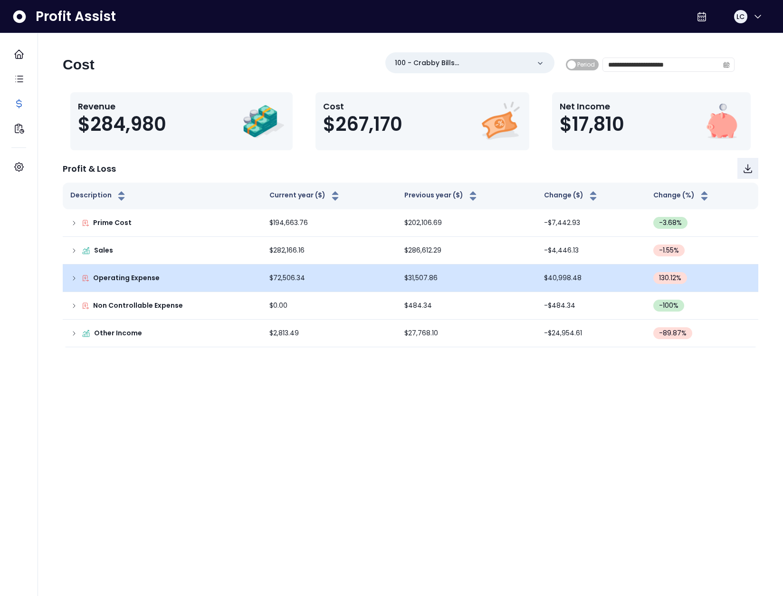
click at [74, 282] on div "Operating Expense" at bounding box center [162, 278] width 184 height 10
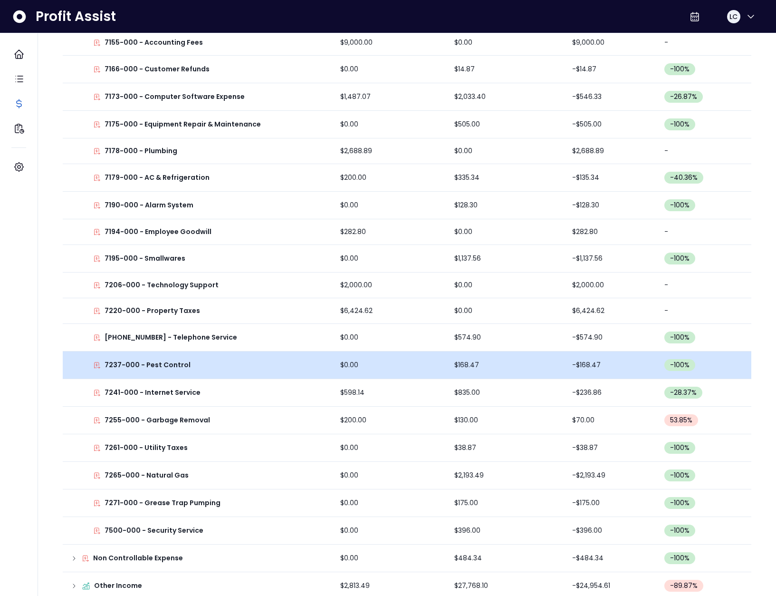
scroll to position [898, 0]
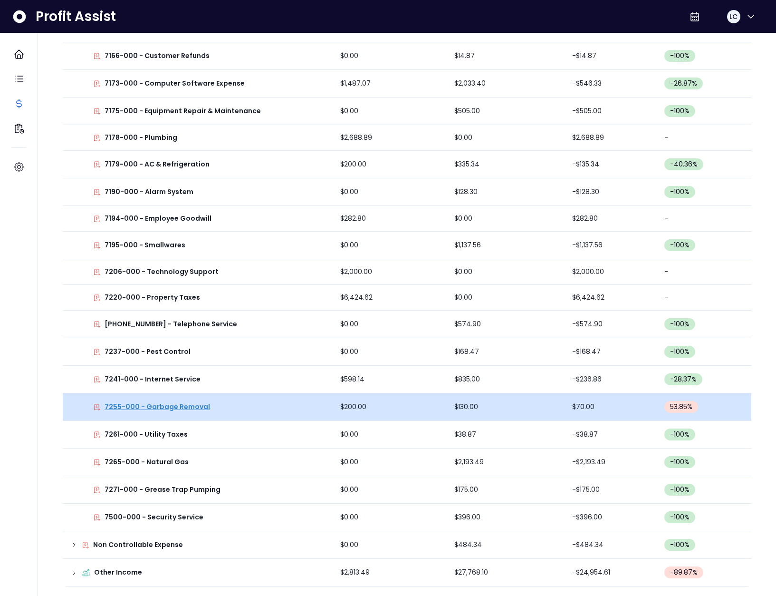
click at [176, 404] on p "7255-000 - Garbage Removal" at bounding box center [158, 407] width 106 height 10
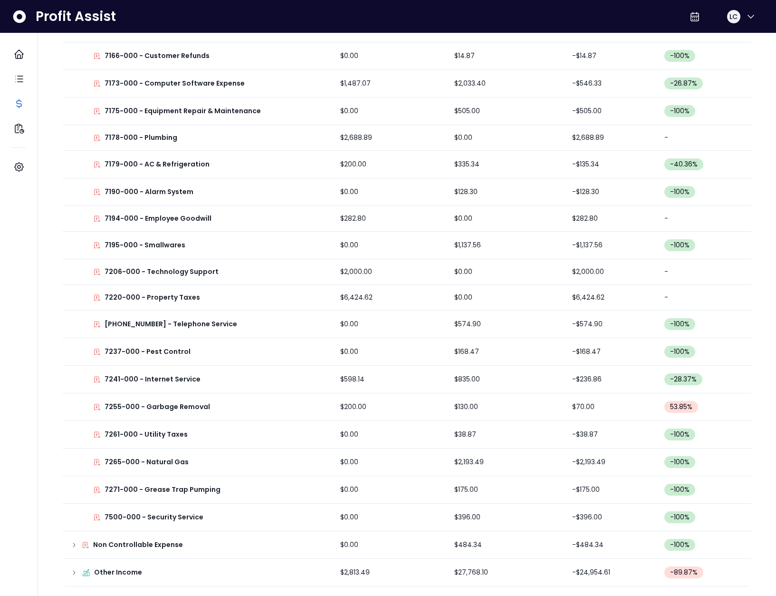
scroll to position [0, 0]
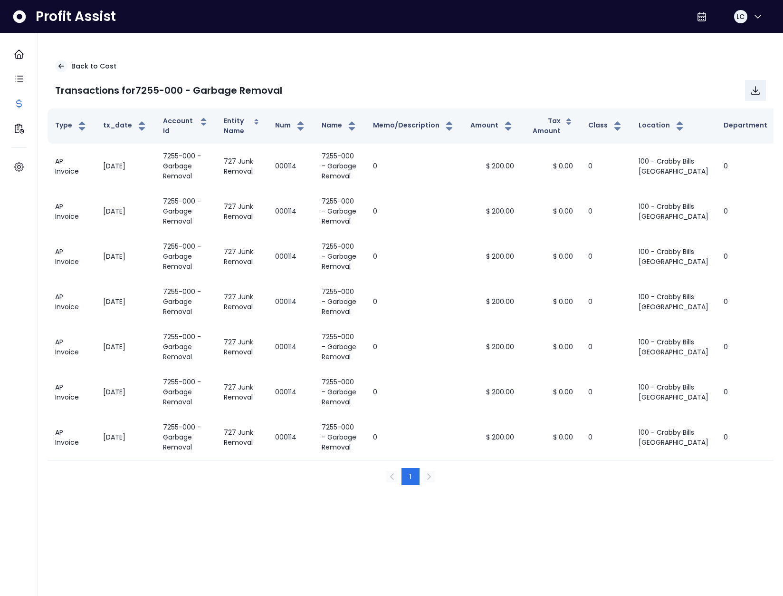
click at [322, 502] on html "Dashboard Tasks Cost Financial Insights Settings Profit Assist LC Back to Cost …" at bounding box center [391, 251] width 783 height 502
click at [73, 68] on p "Back to Cost" at bounding box center [93, 66] width 45 height 10
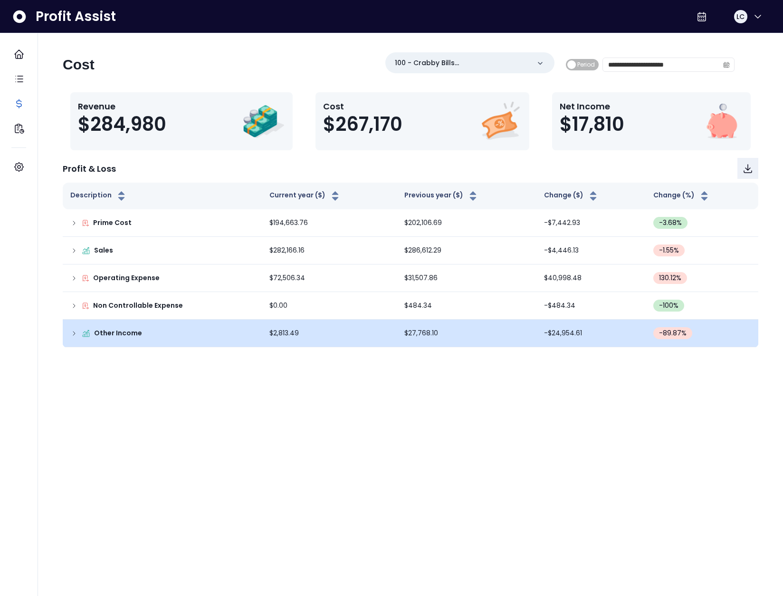
click at [78, 330] on div "Other Income" at bounding box center [162, 333] width 184 height 10
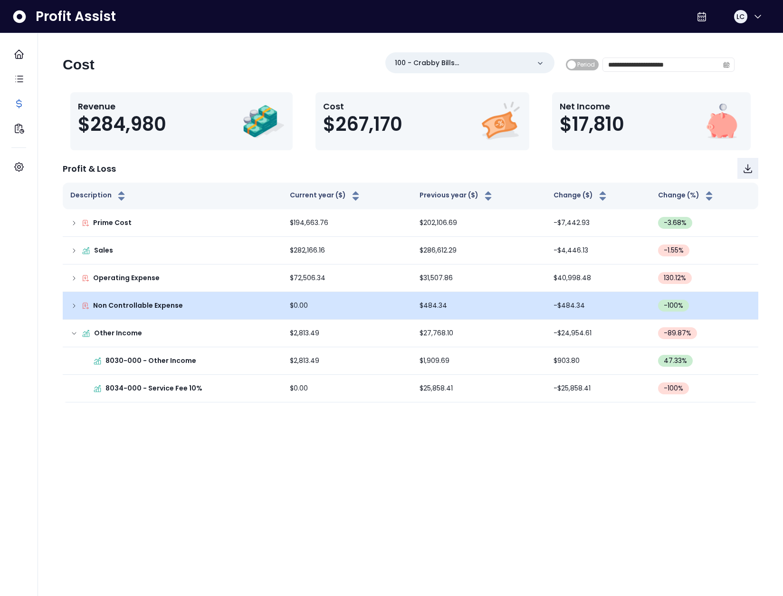
click at [79, 309] on div "Non Controllable Expense" at bounding box center [172, 305] width 204 height 10
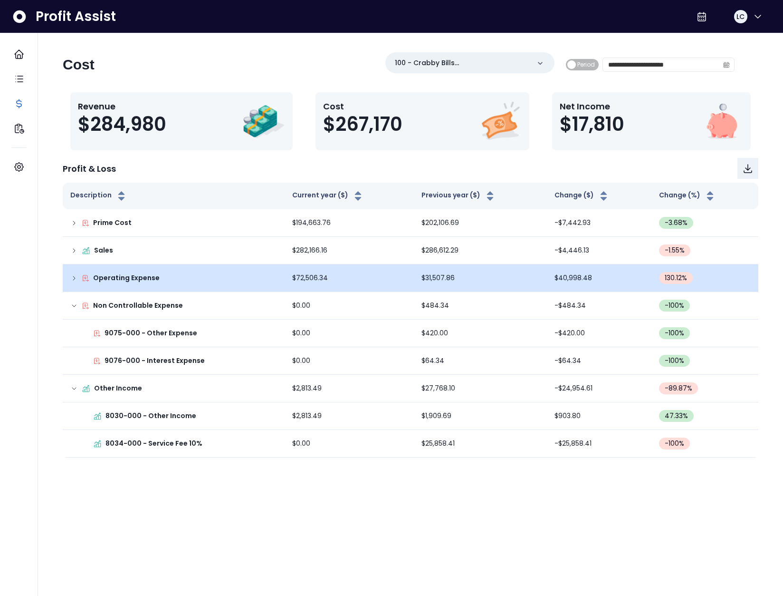
click at [73, 278] on icon at bounding box center [74, 278] width 8 height 8
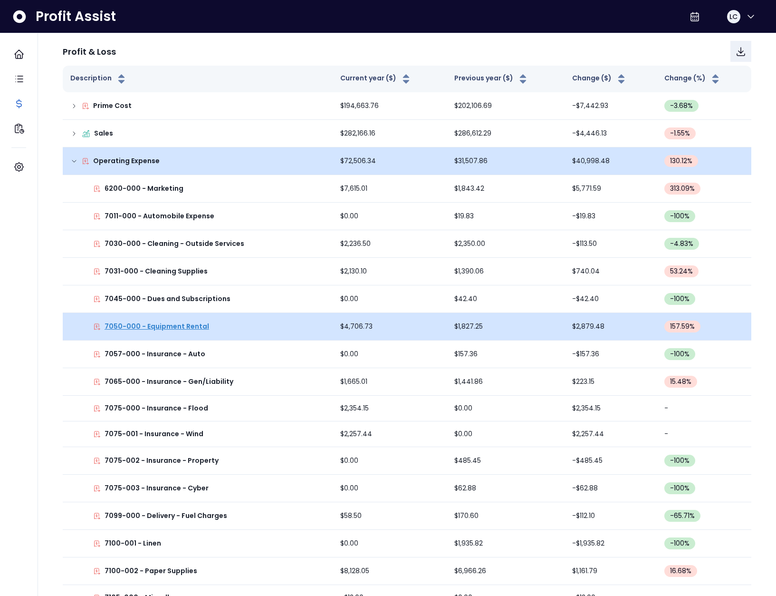
scroll to position [165, 0]
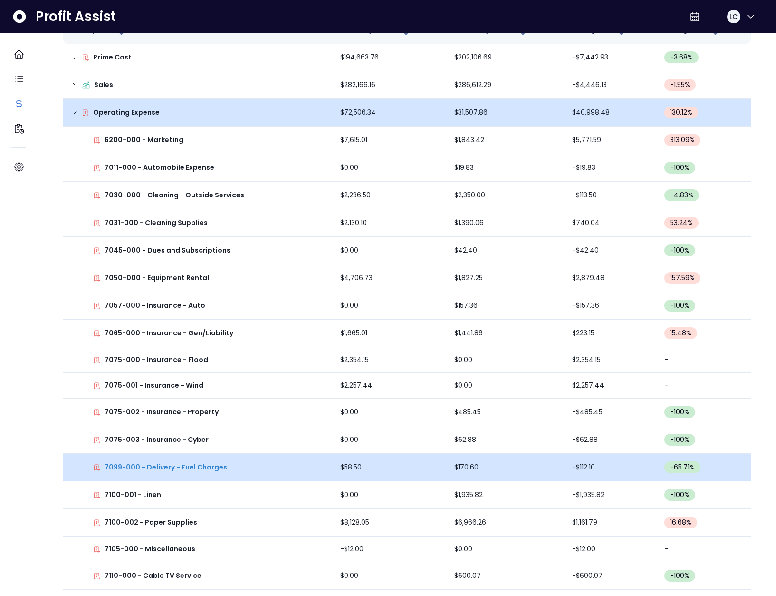
click at [156, 469] on p "7099-000 - Delivery - Fuel Charges" at bounding box center [166, 467] width 123 height 10
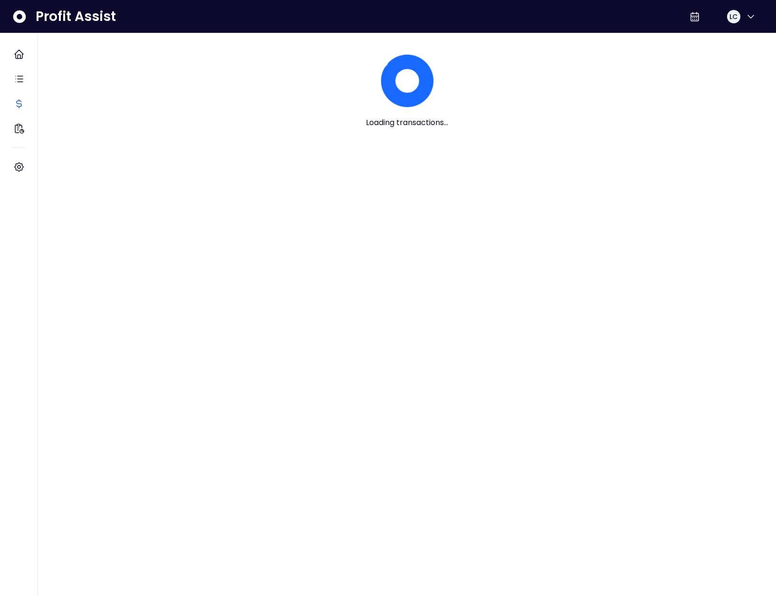
scroll to position [0, 0]
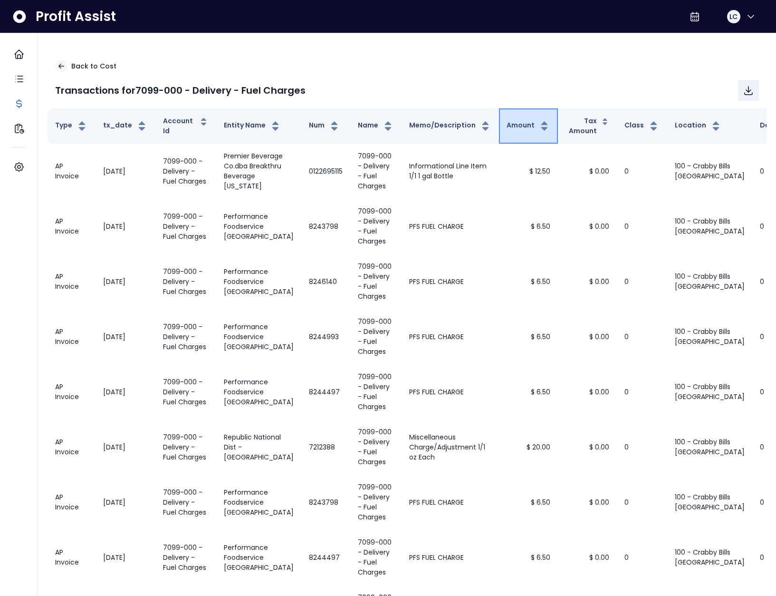
click at [507, 130] on button "Amount" at bounding box center [529, 125] width 44 height 11
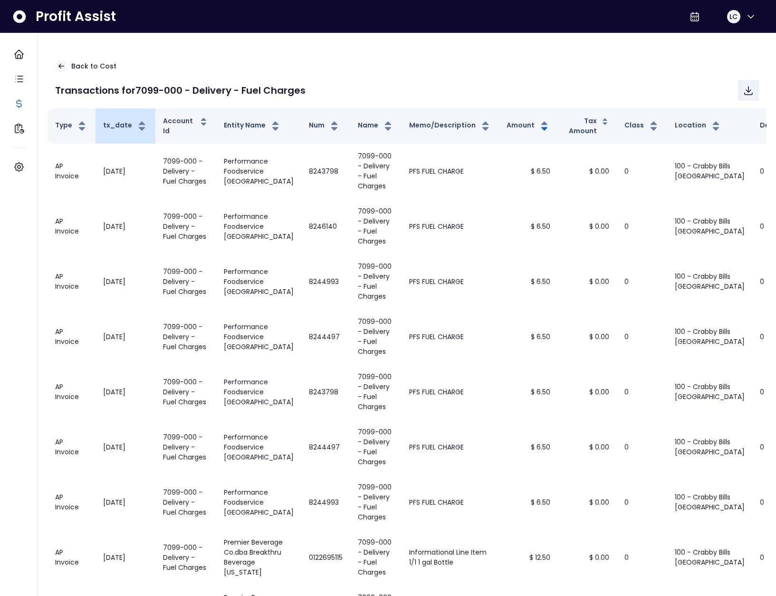
click at [123, 116] on th "tx_date" at bounding box center [126, 125] width 60 height 35
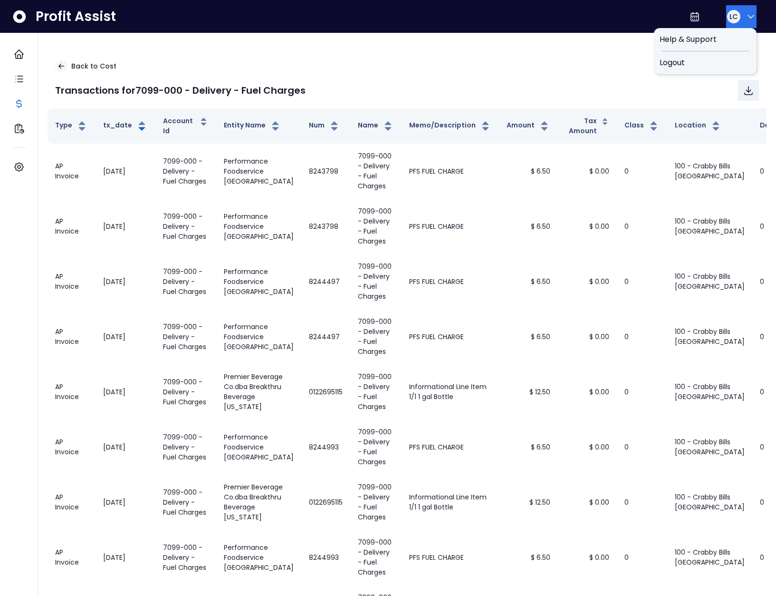
click at [726, 15] on button "LC" at bounding box center [741, 16] width 30 height 23
click at [708, 58] on span "Logout" at bounding box center [705, 62] width 91 height 11
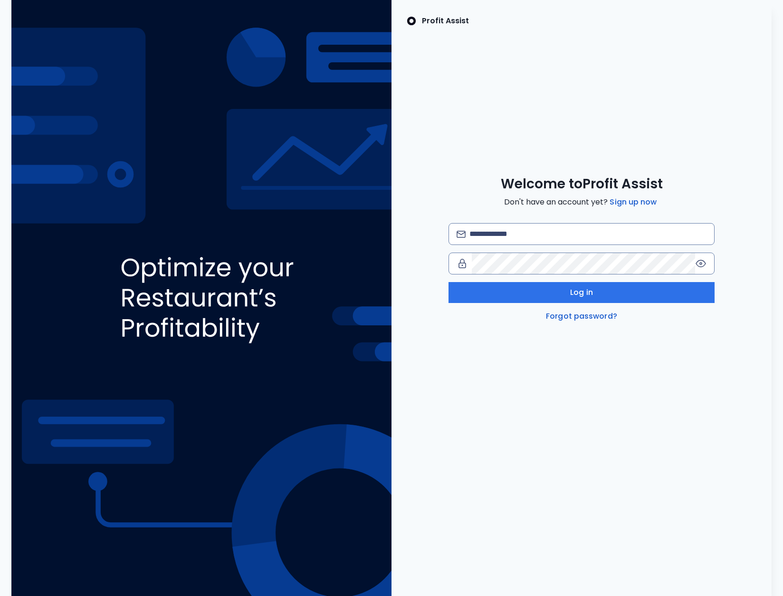
click at [520, 222] on div "Welcome to Profit Assist Don't have an account yet? Sign up now Log in Forgot p…" at bounding box center [582, 248] width 380 height 146
click at [519, 232] on input "email" at bounding box center [588, 233] width 237 height 21
paste input "**********"
type input "**********"
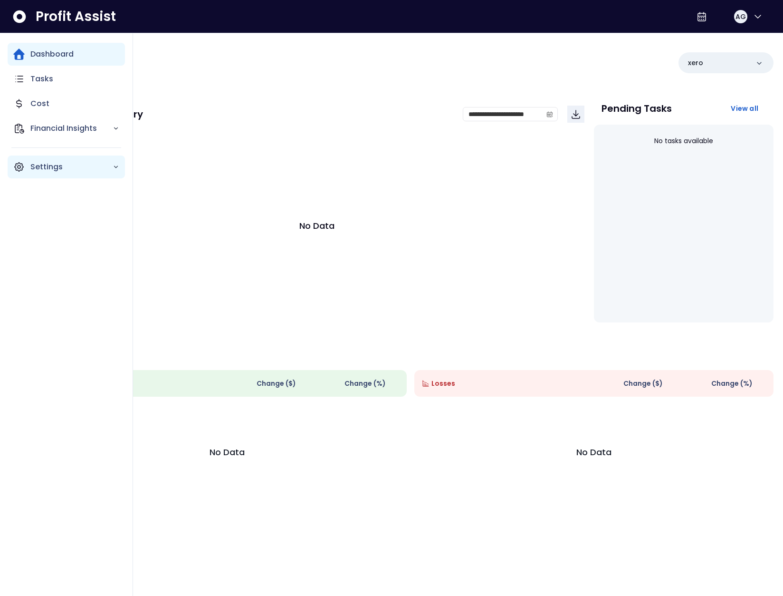
click at [15, 166] on icon "Main navigation" at bounding box center [19, 167] width 9 height 9
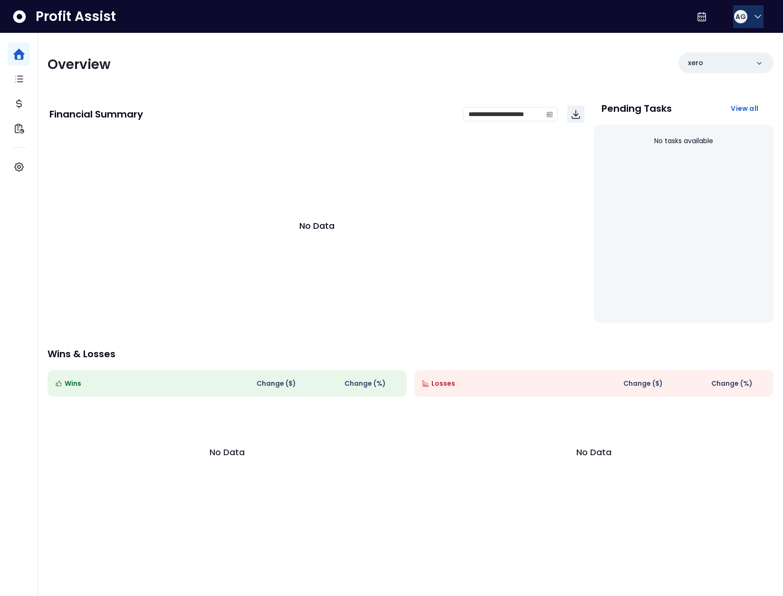
click at [736, 15] on span "AG" at bounding box center [741, 17] width 10 height 10
click at [732, 60] on span "Logout" at bounding box center [712, 62] width 91 height 11
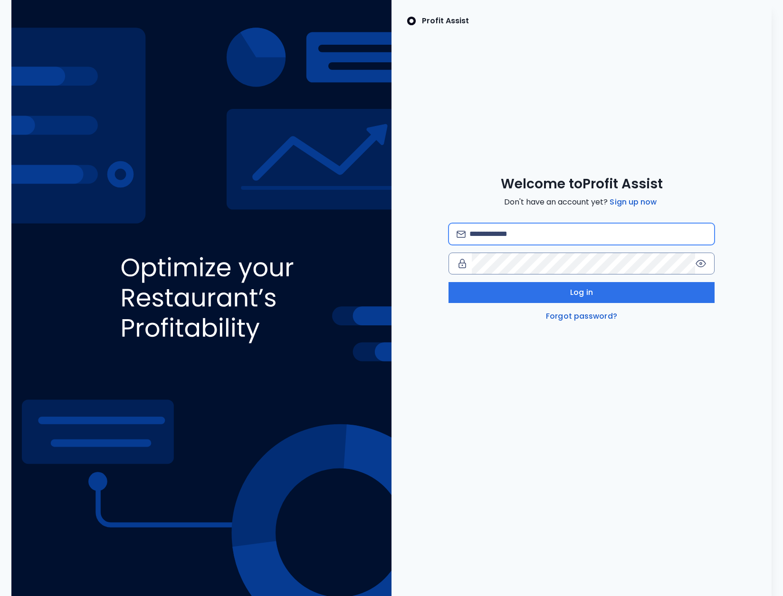
click at [534, 234] on input "email" at bounding box center [588, 233] width 237 height 21
type input "**********"
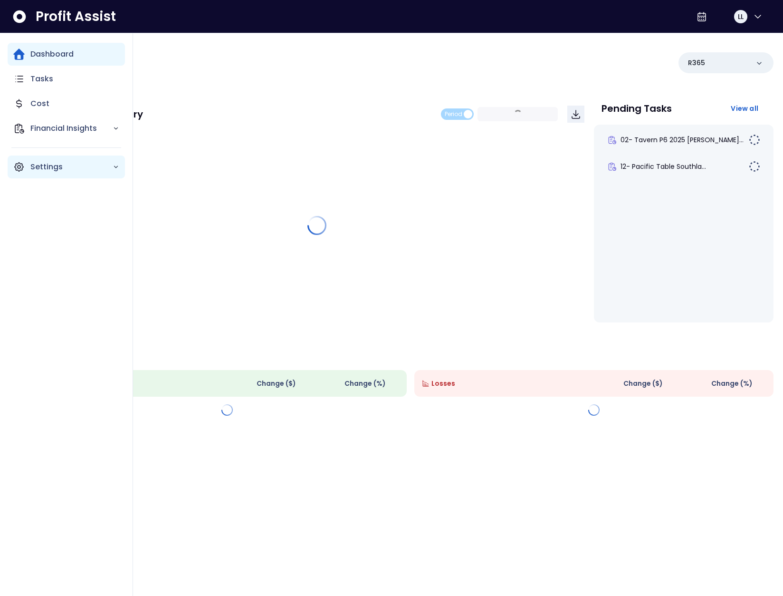
click at [26, 165] on div "Settings" at bounding box center [66, 166] width 117 height 23
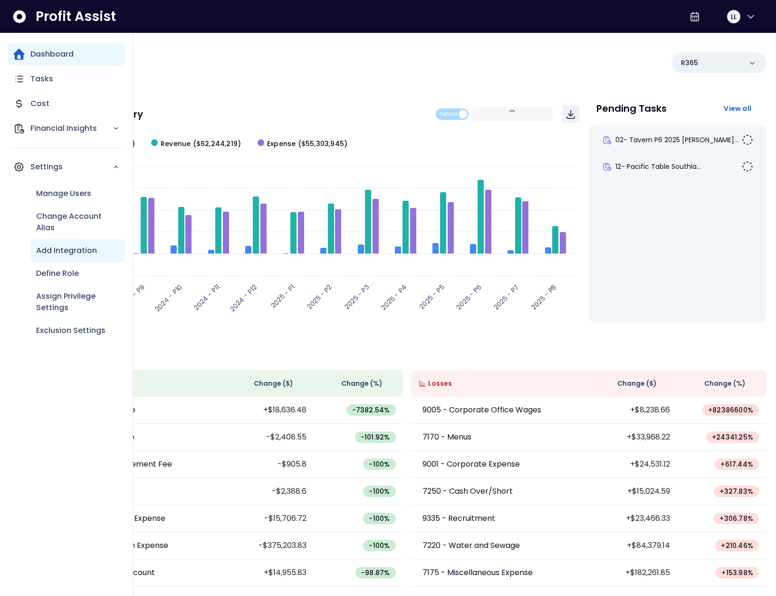
click at [66, 257] on div "Add Integration" at bounding box center [77, 250] width 95 height 23
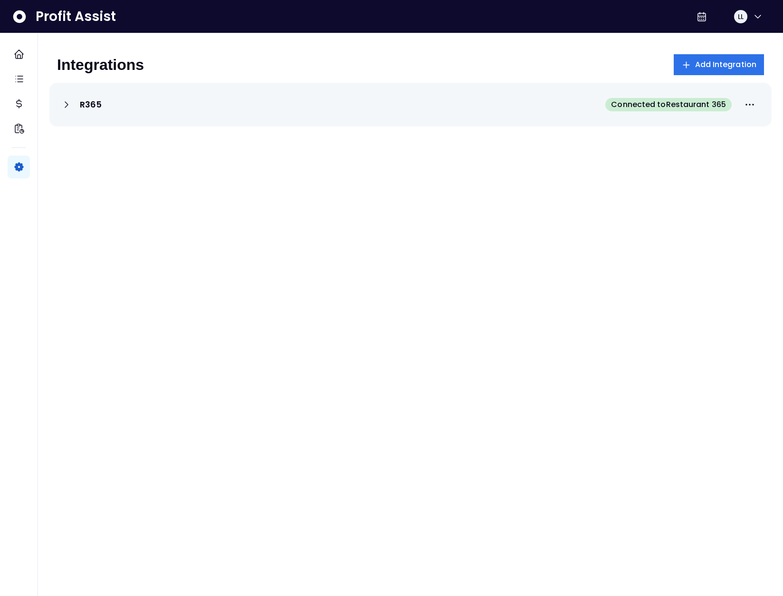
click at [152, 99] on div "R365 Connected to Restaurant 365" at bounding box center [411, 104] width 700 height 21
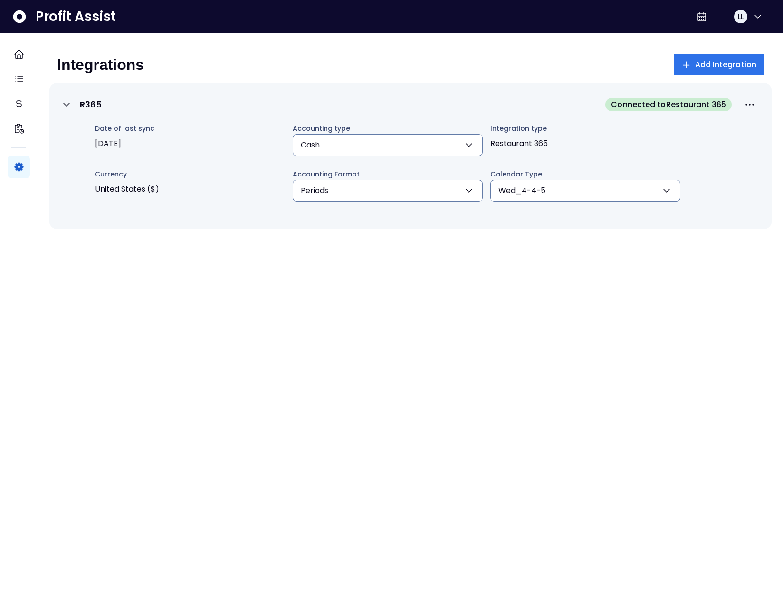
click at [149, 100] on div "R365 Connected to Restaurant 365" at bounding box center [411, 104] width 700 height 21
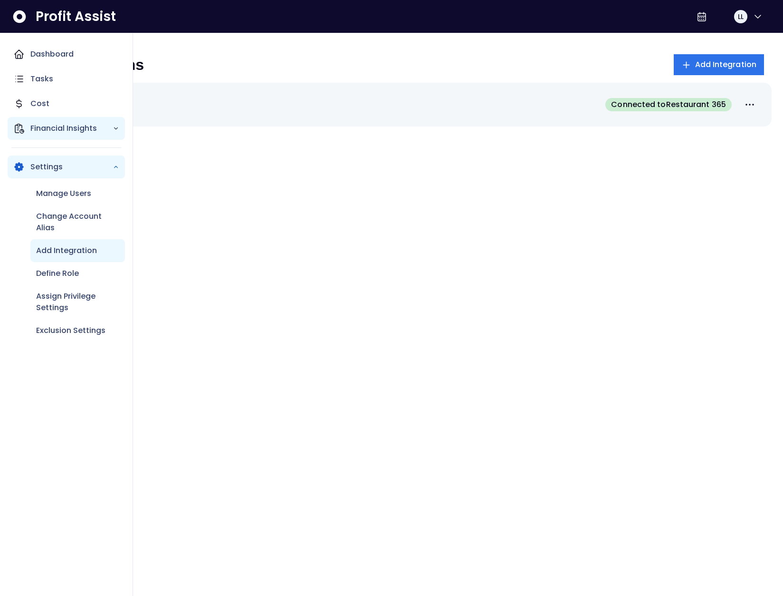
click at [19, 134] on div "Financial Insights" at bounding box center [66, 128] width 117 height 23
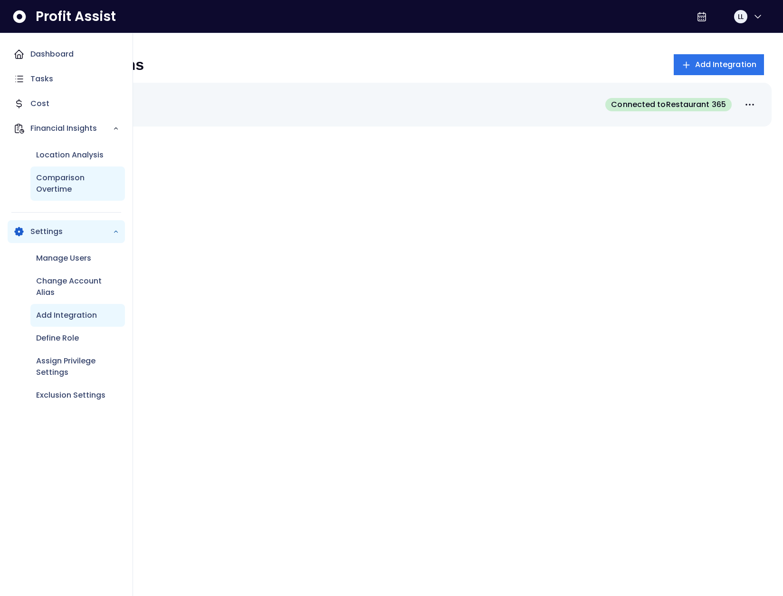
click at [72, 172] on p "Comparison Overtime" at bounding box center [77, 183] width 83 height 23
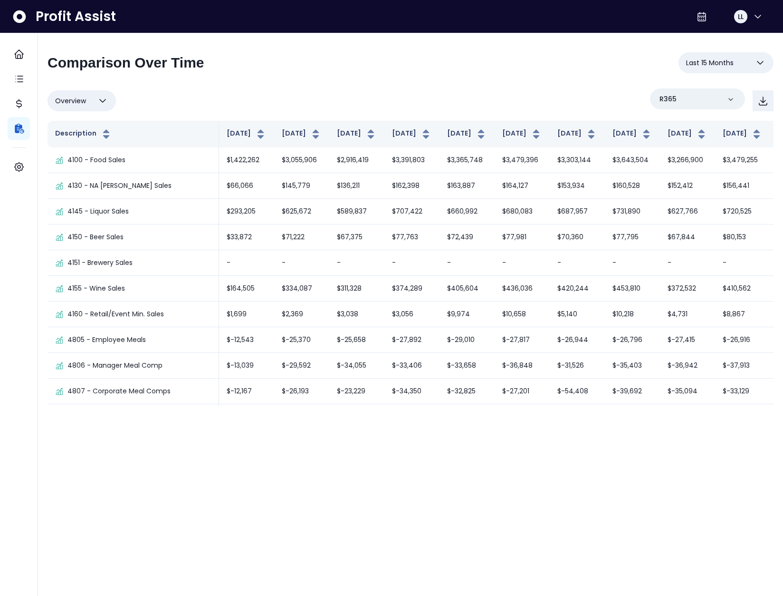
click at [672, 66] on div "**********" at bounding box center [411, 66] width 726 height 29
click at [700, 66] on span "Last 15 Months" at bounding box center [710, 62] width 48 height 11
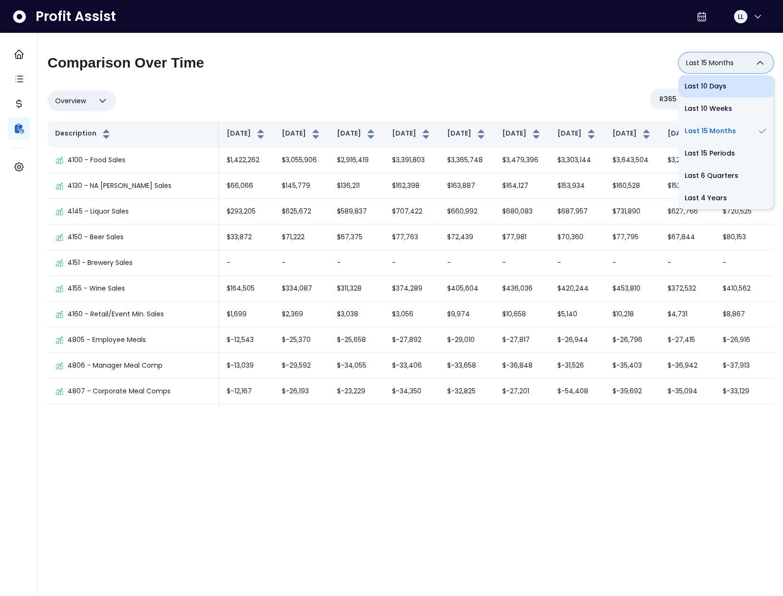
click at [695, 89] on li "Last 10 Days" at bounding box center [726, 86] width 95 height 22
type input "**********"
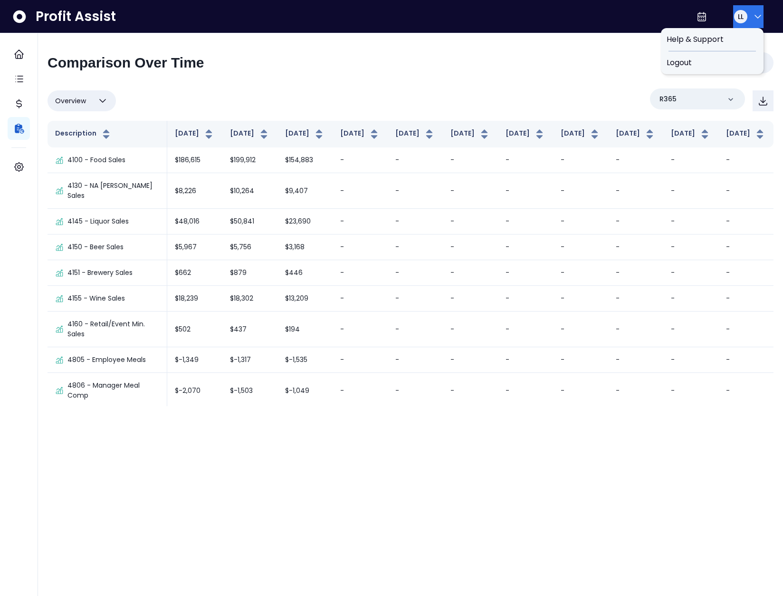
click at [740, 26] on button "LL" at bounding box center [749, 16] width 30 height 23
click at [724, 57] on span "Logout" at bounding box center [712, 62] width 91 height 11
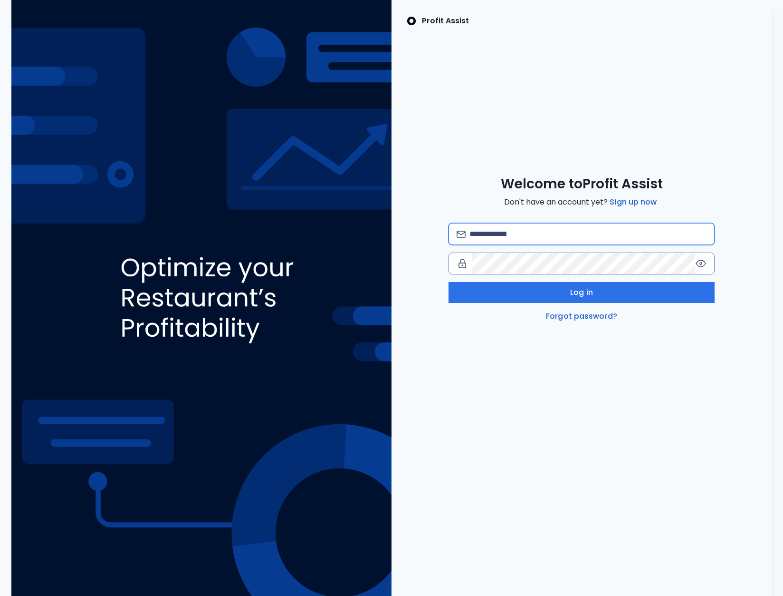
click at [522, 230] on input "email" at bounding box center [588, 233] width 237 height 21
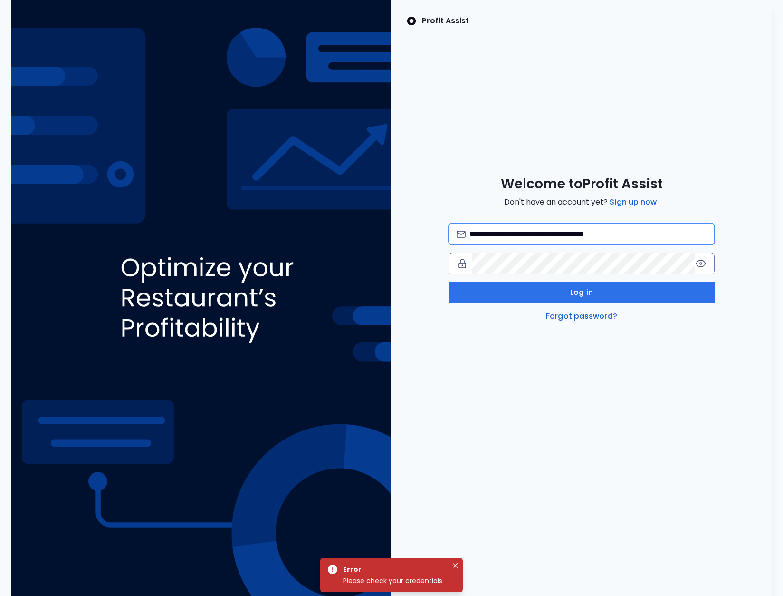
drag, startPoint x: 525, startPoint y: 231, endPoint x: 535, endPoint y: 234, distance: 10.5
click at [525, 231] on input "**********" at bounding box center [588, 233] width 237 height 21
click at [591, 234] on input "**********" at bounding box center [588, 233] width 237 height 21
click at [515, 235] on input "**********" at bounding box center [588, 233] width 237 height 21
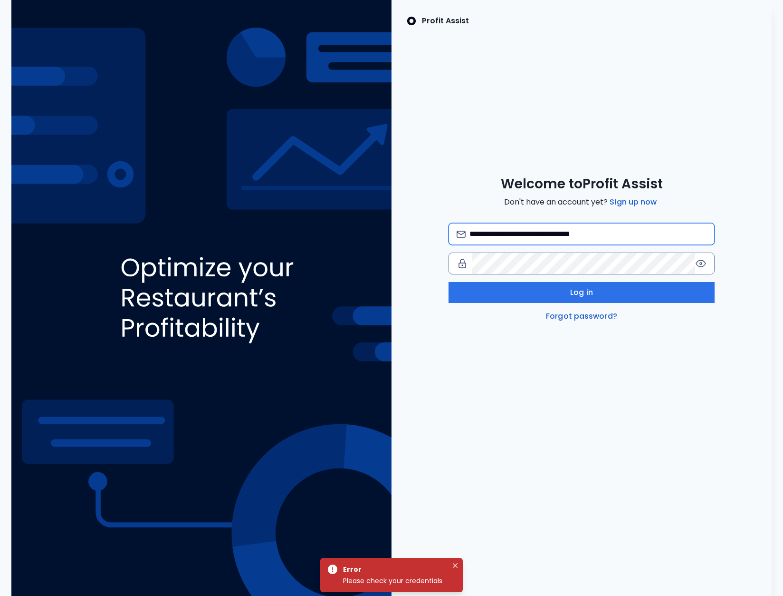
type input "**********"
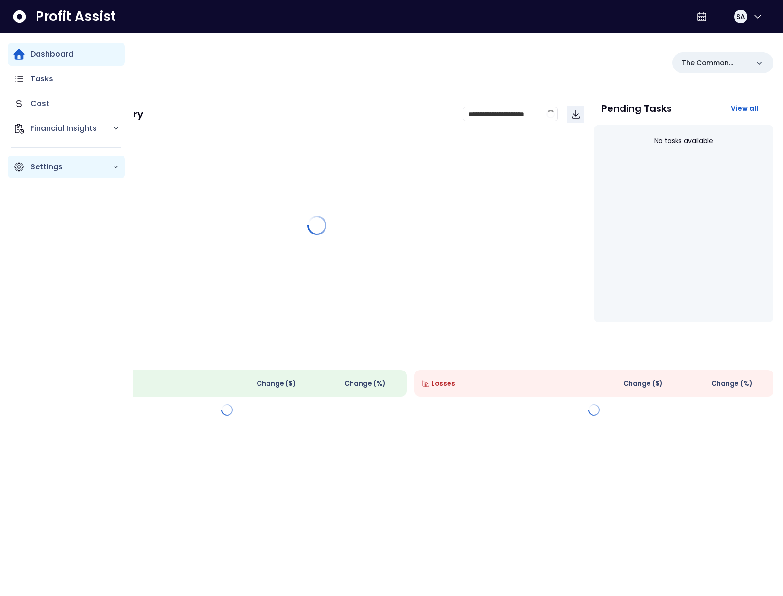
click at [25, 170] on div "Settings" at bounding box center [66, 166] width 117 height 23
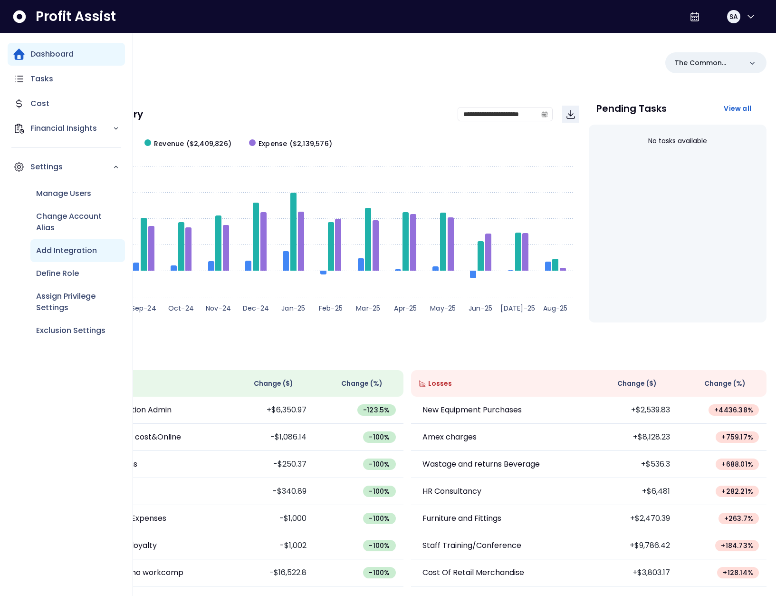
click at [74, 249] on p "Add Integration" at bounding box center [66, 250] width 61 height 11
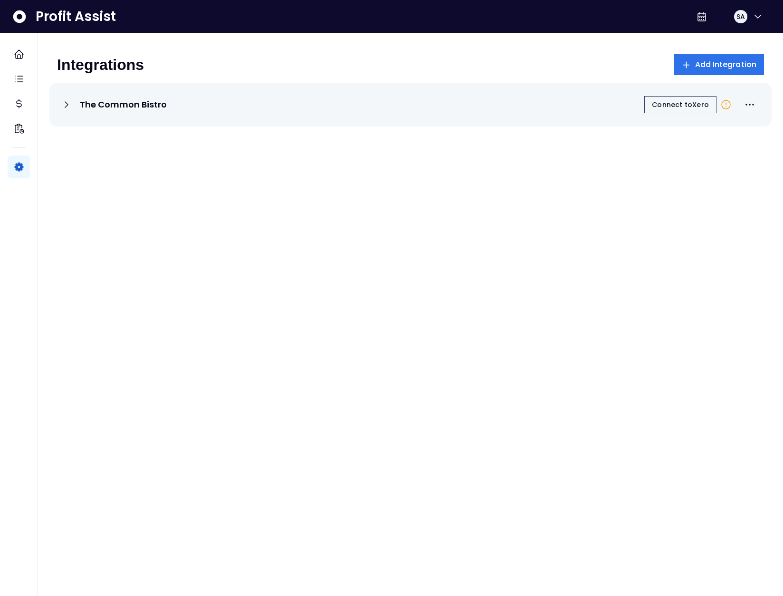
click at [108, 108] on p "The Common Bistro" at bounding box center [123, 104] width 87 height 11
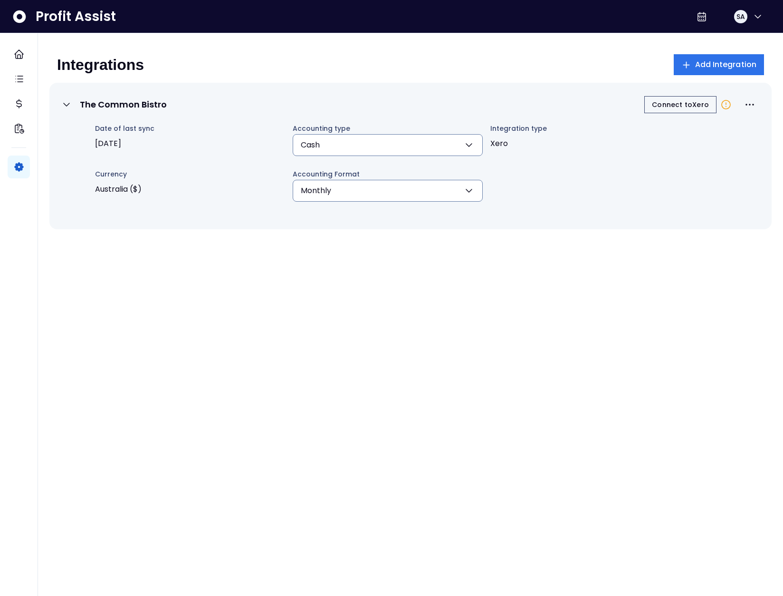
click at [102, 108] on p "The Common Bistro" at bounding box center [123, 104] width 87 height 11
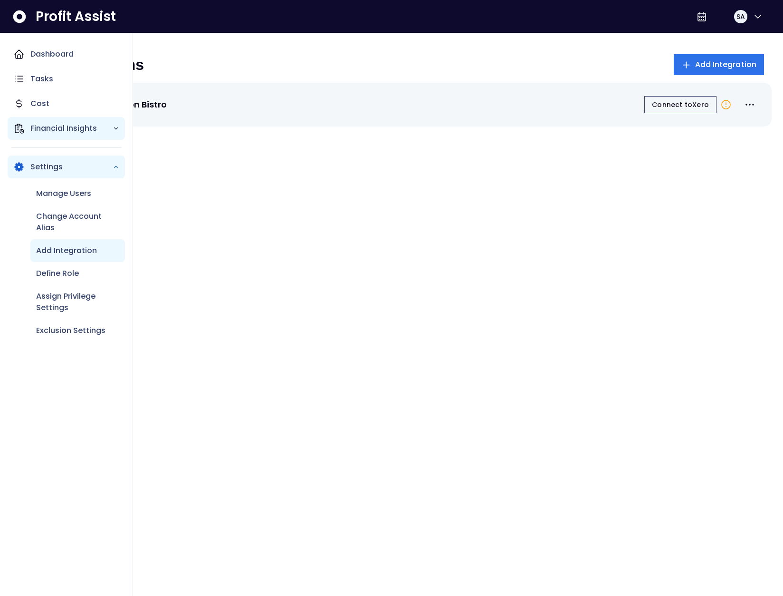
click at [38, 134] on p "Financial Insights" at bounding box center [71, 128] width 82 height 11
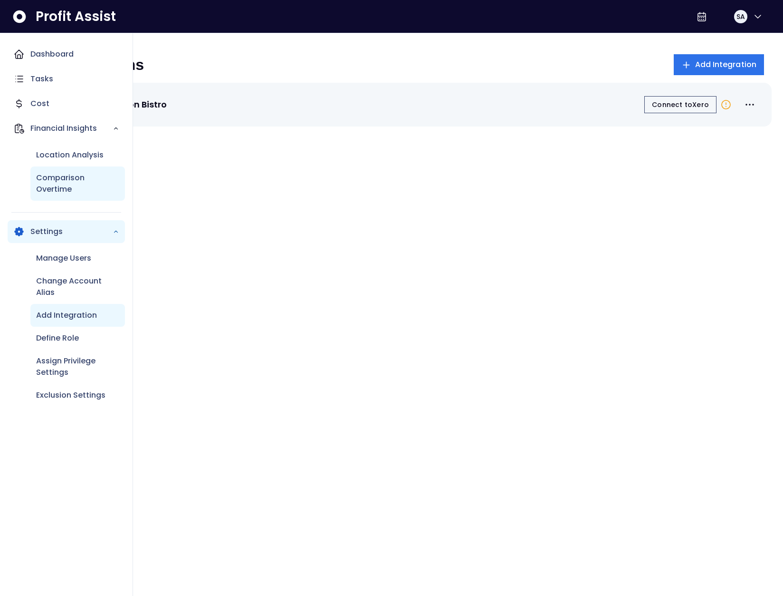
click at [67, 181] on p "Comparison Overtime" at bounding box center [77, 183] width 83 height 23
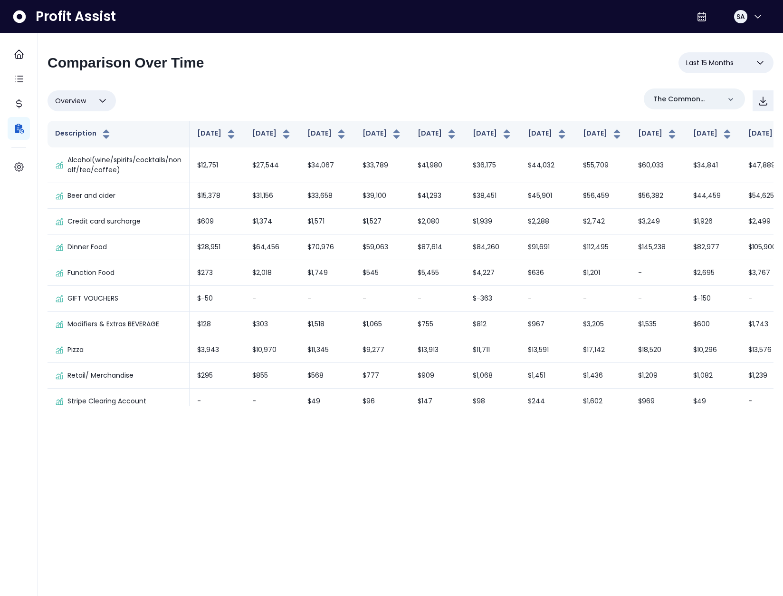
click at [748, 57] on button "Last 15 Months" at bounding box center [726, 62] width 95 height 21
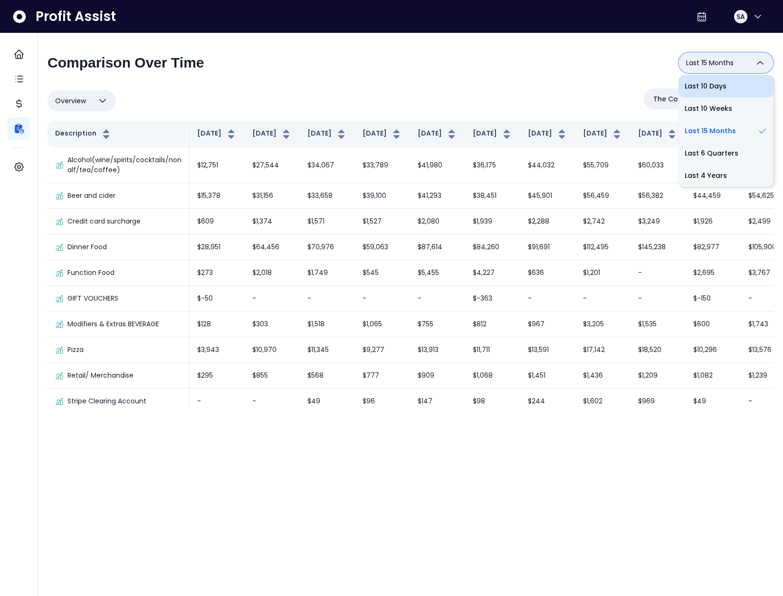
click at [723, 90] on li "Last 10 Days" at bounding box center [726, 86] width 95 height 22
type input "**********"
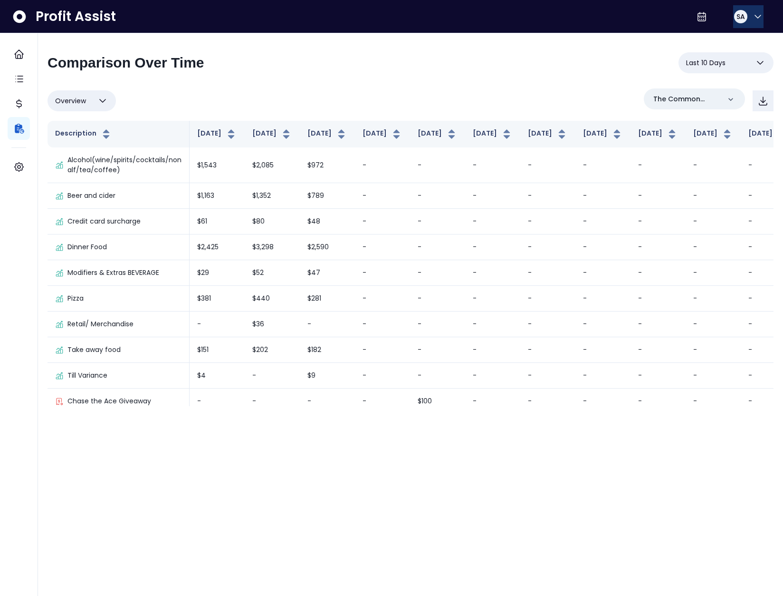
click at [734, 11] on div "SA" at bounding box center [740, 16] width 13 height 13
click at [732, 62] on span "Logout" at bounding box center [712, 62] width 91 height 11
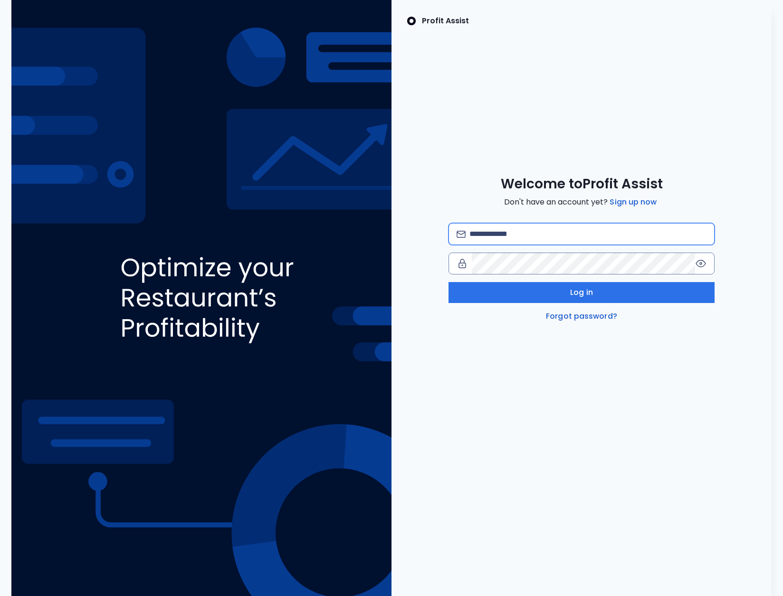
click at [535, 235] on input "email" at bounding box center [588, 233] width 237 height 21
type input "**********"
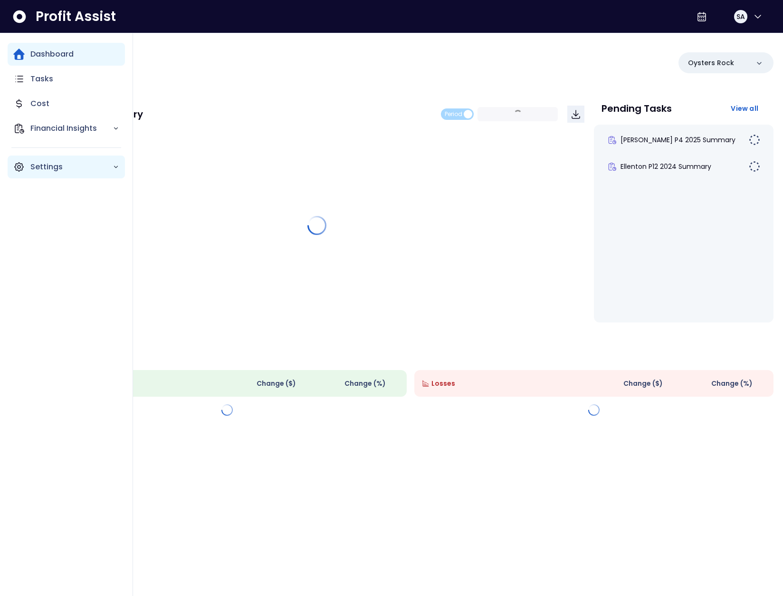
click at [25, 169] on div "Settings" at bounding box center [66, 166] width 117 height 23
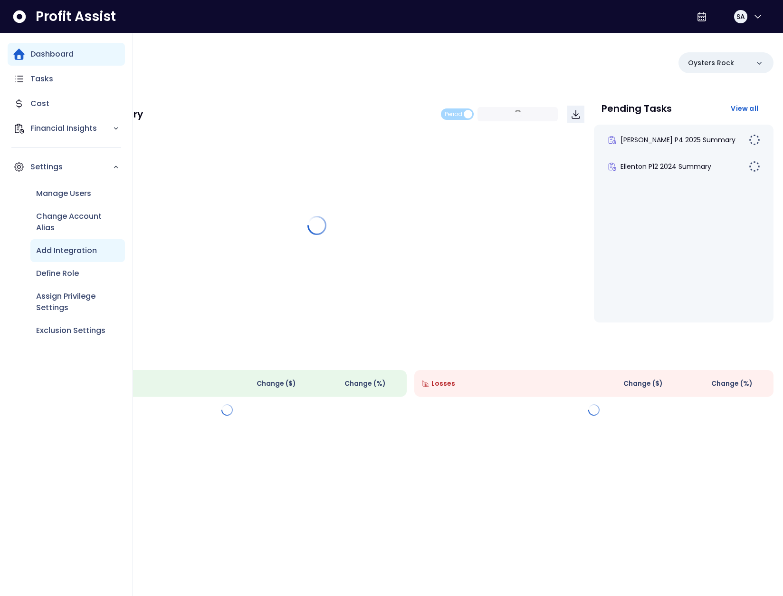
click at [67, 241] on div "Add Integration" at bounding box center [77, 250] width 95 height 23
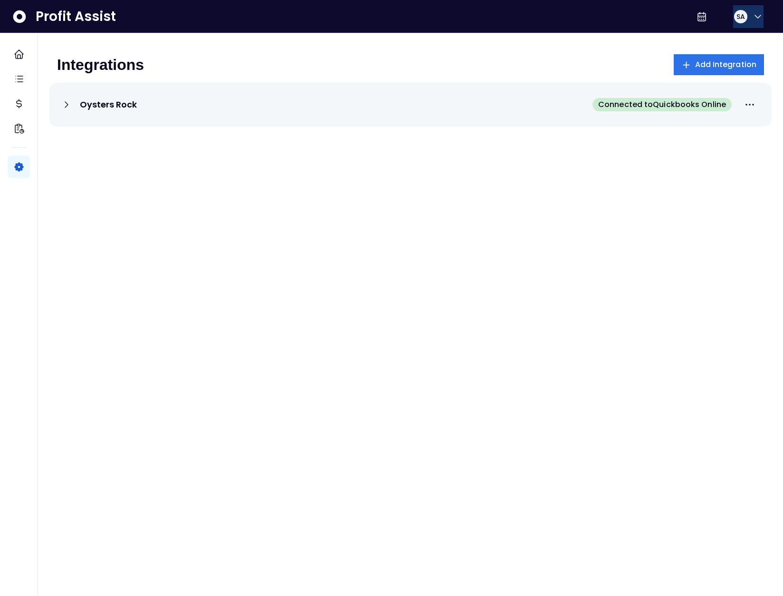
click at [737, 14] on span "SA" at bounding box center [741, 17] width 9 height 10
click at [724, 71] on div "Logout" at bounding box center [712, 62] width 103 height 23
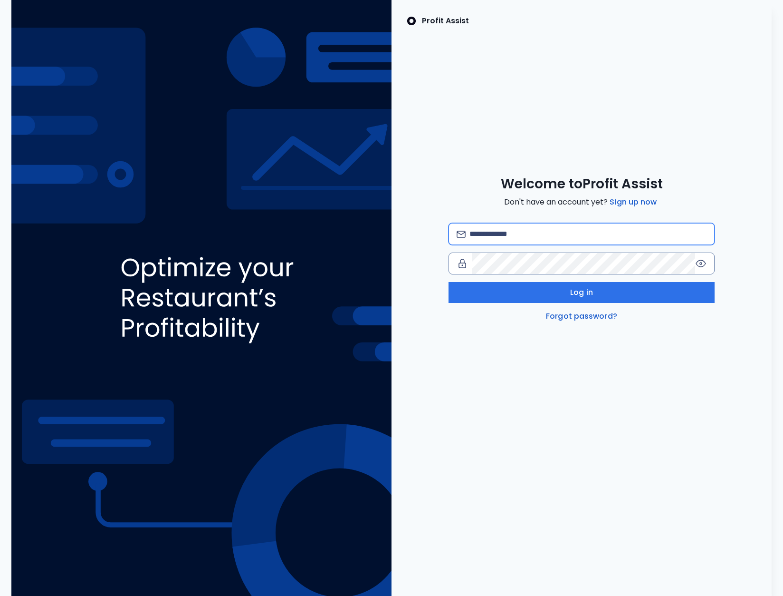
click at [531, 242] on input "email" at bounding box center [588, 233] width 237 height 21
type input "**********"
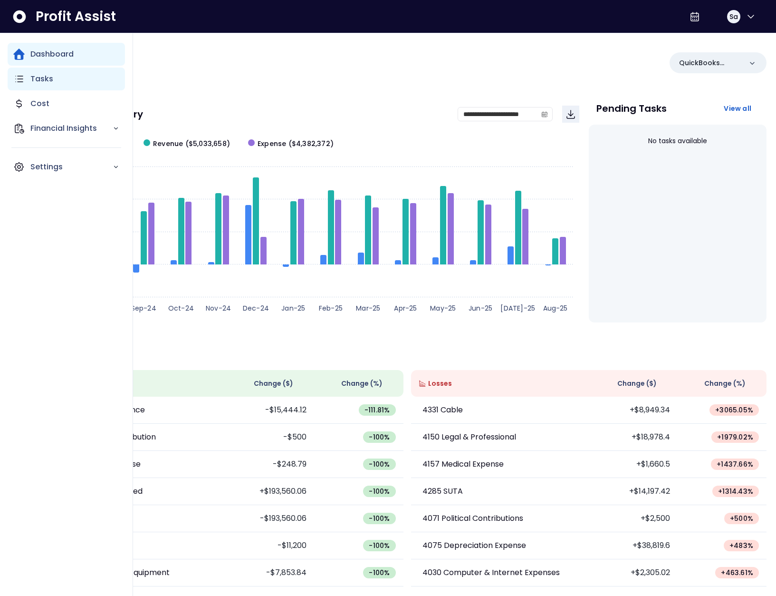
drag, startPoint x: 41, startPoint y: 74, endPoint x: 72, endPoint y: 87, distance: 33.3
click at [41, 74] on p "Tasks" at bounding box center [41, 78] width 23 height 11
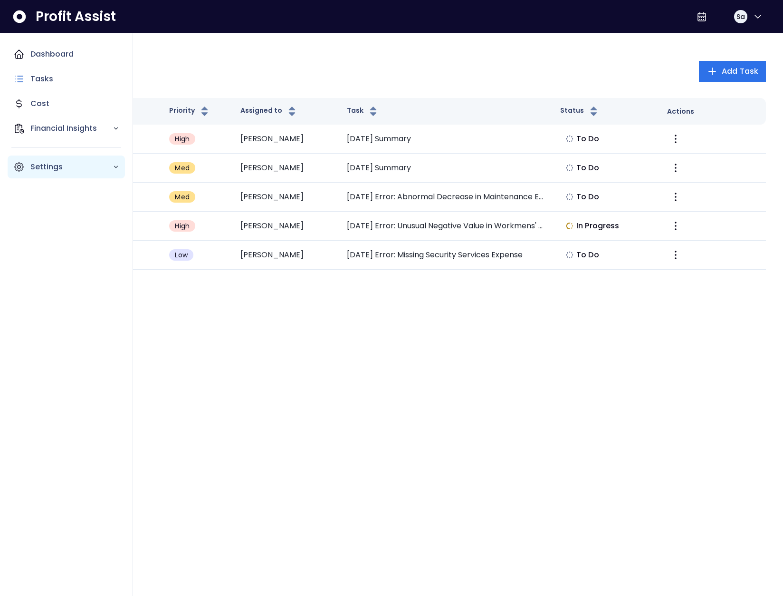
click at [17, 165] on icon "Main navigation" at bounding box center [18, 166] width 11 height 11
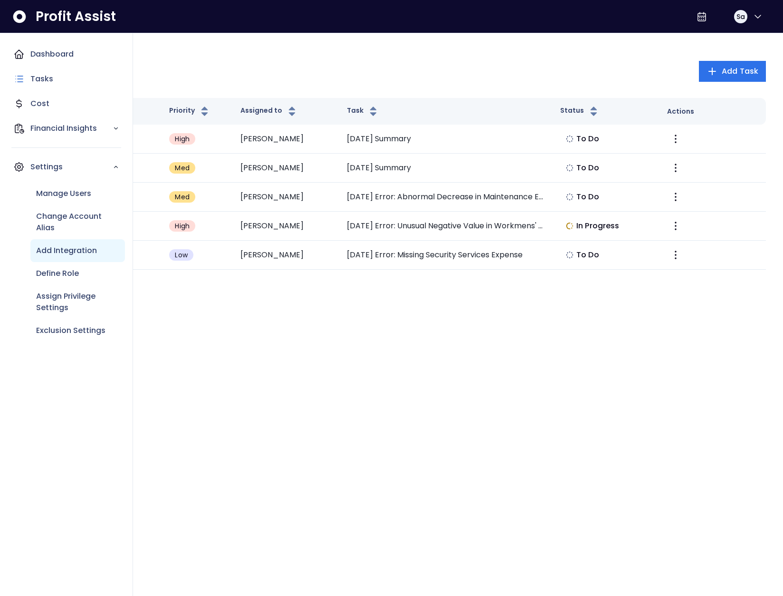
click at [67, 252] on p "Add Integration" at bounding box center [66, 250] width 61 height 11
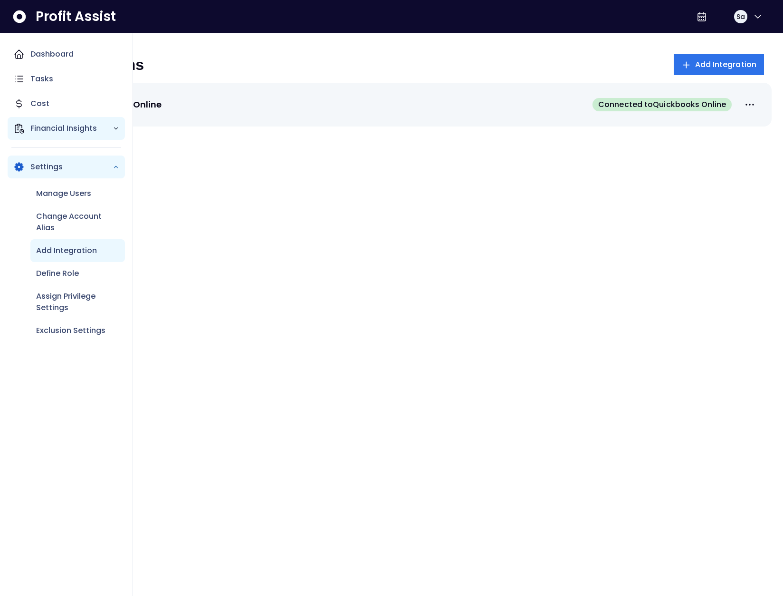
click at [58, 136] on div "Financial Insights" at bounding box center [66, 128] width 117 height 23
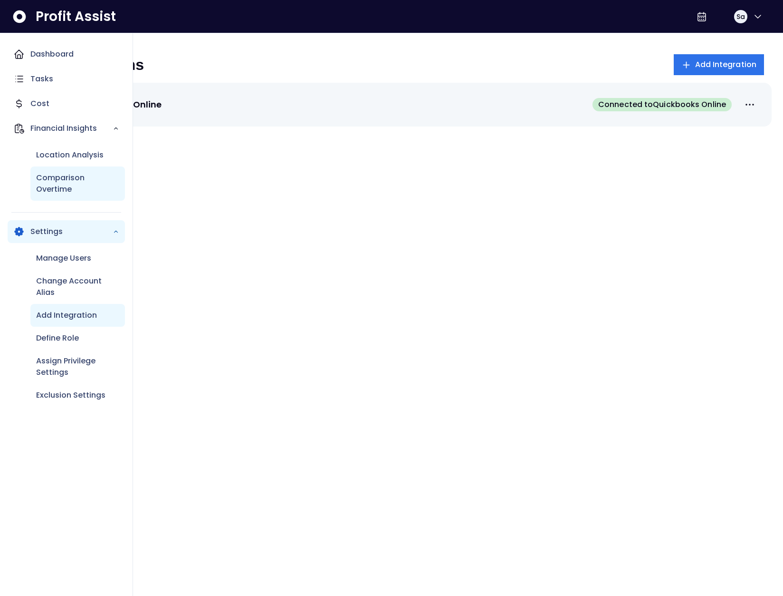
click at [71, 185] on p "Comparison Overtime" at bounding box center [77, 183] width 83 height 23
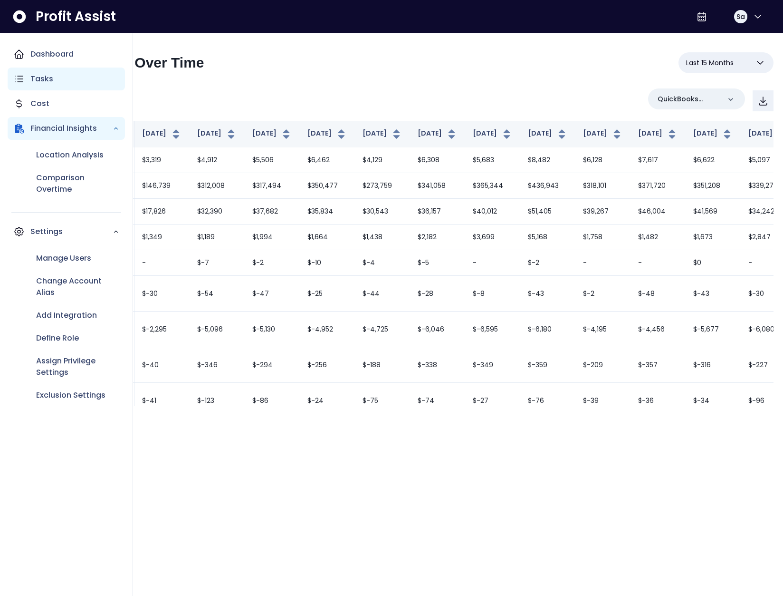
click at [44, 80] on p "Tasks" at bounding box center [41, 78] width 23 height 11
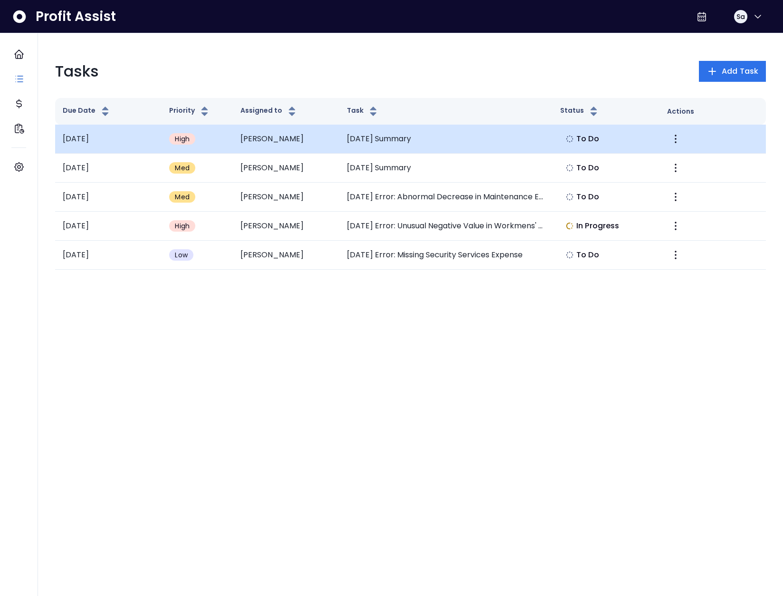
click at [257, 141] on td "Nicholas" at bounding box center [286, 139] width 106 height 29
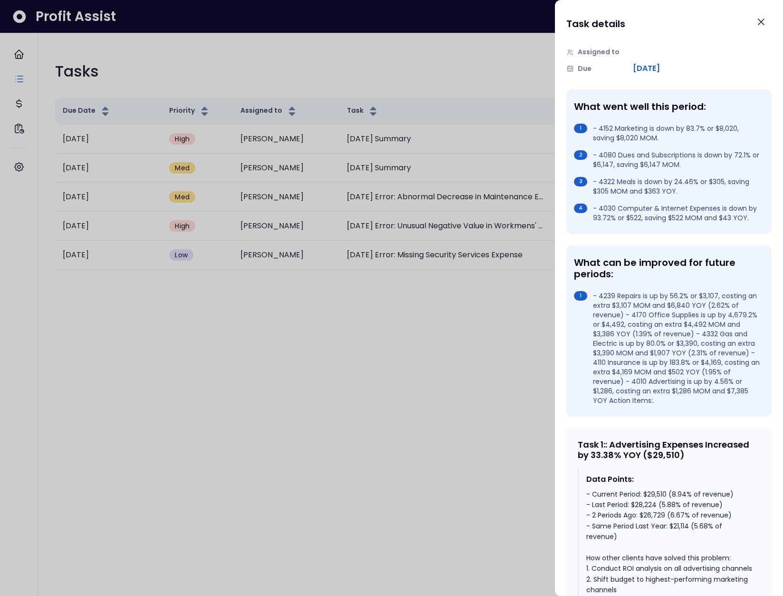
scroll to position [152, 0]
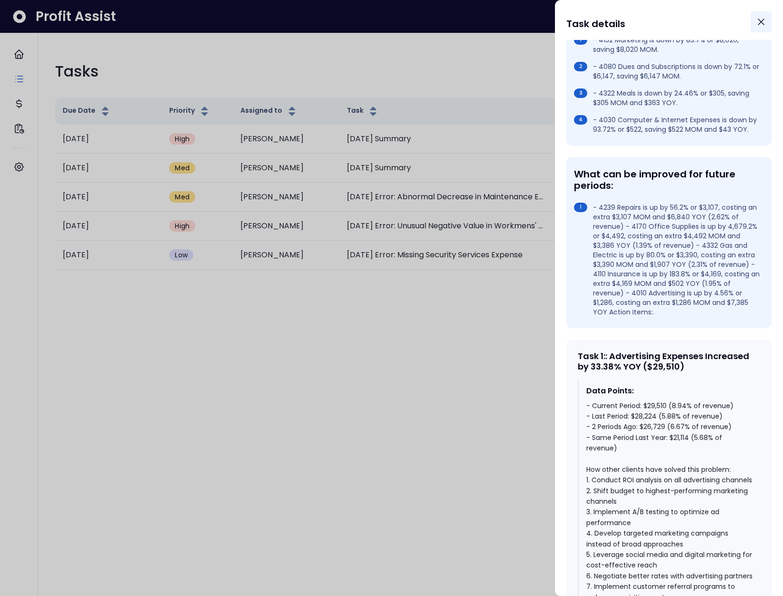
click at [764, 21] on icon "Close" at bounding box center [761, 21] width 11 height 11
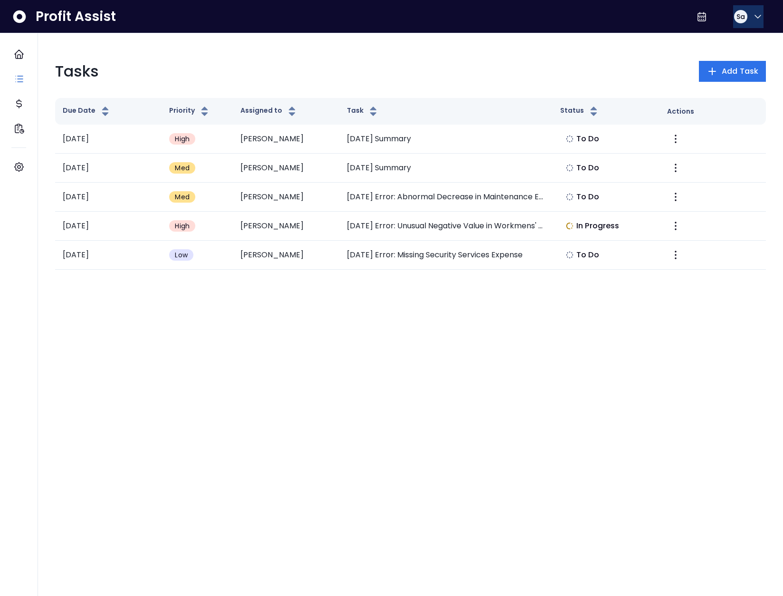
click at [742, 21] on div "Sa" at bounding box center [741, 16] width 15 height 15
click at [734, 62] on span "Logout" at bounding box center [712, 62] width 91 height 11
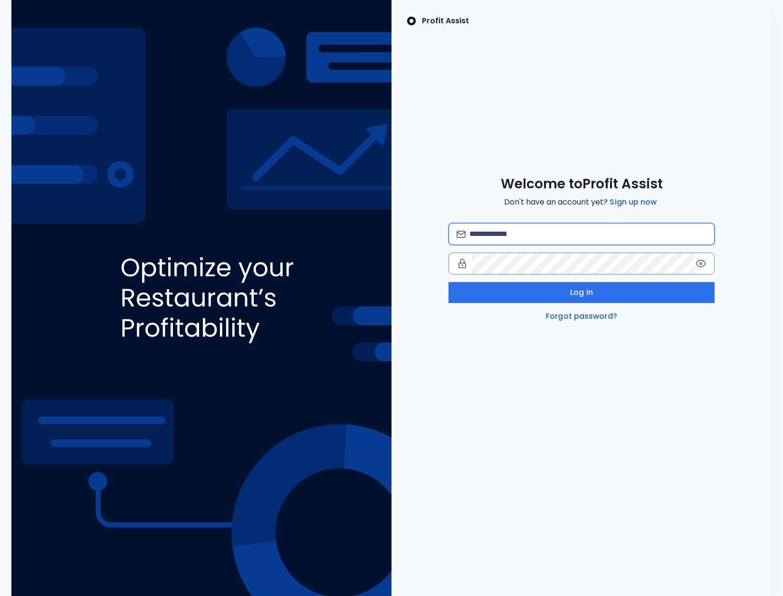
click at [536, 238] on input "email" at bounding box center [588, 233] width 237 height 21
paste input "**********"
type input "**********"
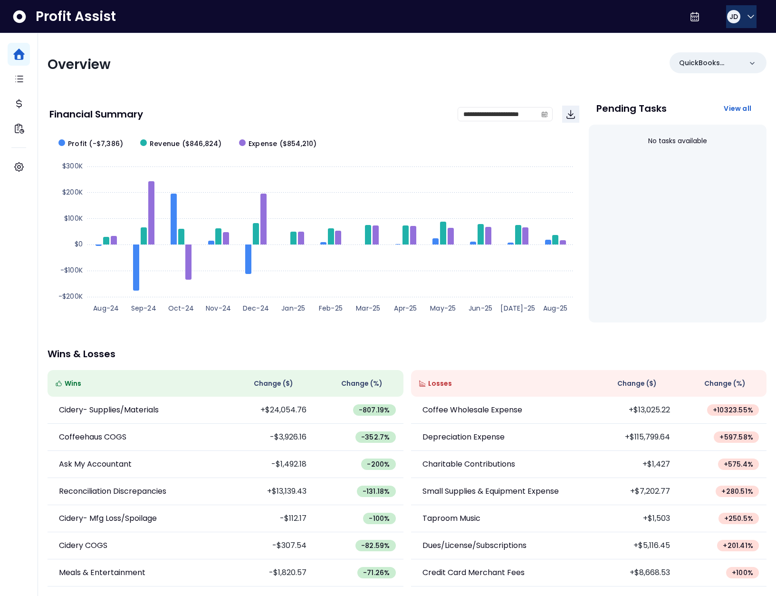
click at [739, 14] on button "JD" at bounding box center [741, 16] width 30 height 23
click at [715, 74] on div "QuickBooks Online" at bounding box center [718, 64] width 97 height 25
click at [745, 10] on button "JD" at bounding box center [741, 16] width 30 height 23
click at [721, 62] on span "Logout" at bounding box center [705, 62] width 91 height 11
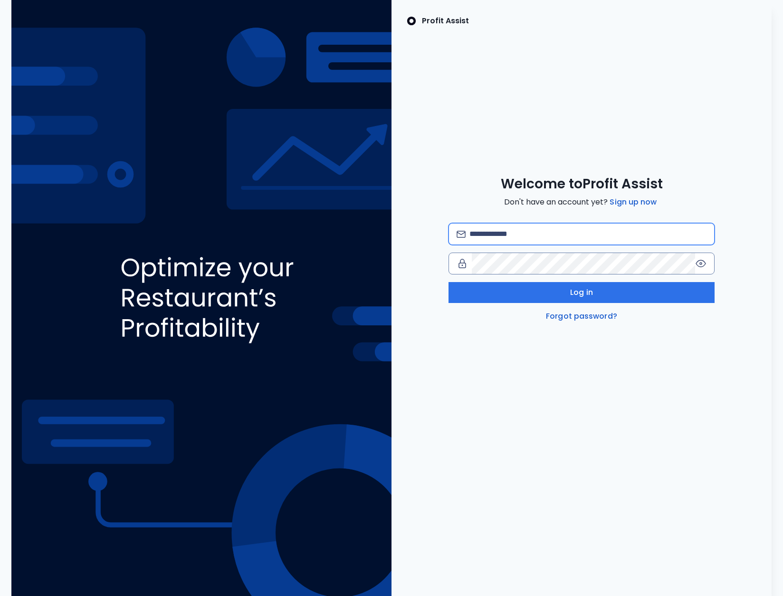
click at [499, 229] on input "email" at bounding box center [588, 233] width 237 height 21
type input "**********"
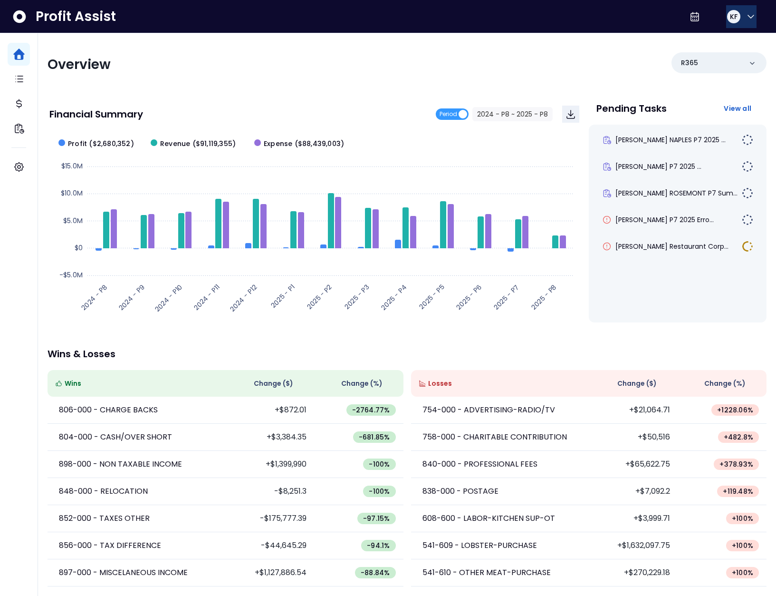
click at [740, 19] on button "KF" at bounding box center [741, 16] width 30 height 23
click at [704, 66] on span "Logout" at bounding box center [705, 62] width 91 height 11
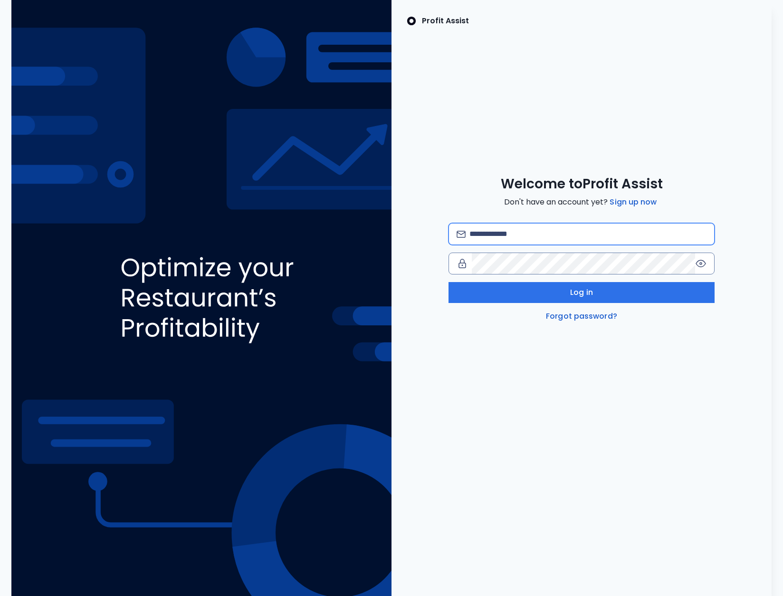
click at [544, 242] on input "email" at bounding box center [588, 233] width 237 height 21
type input "**********"
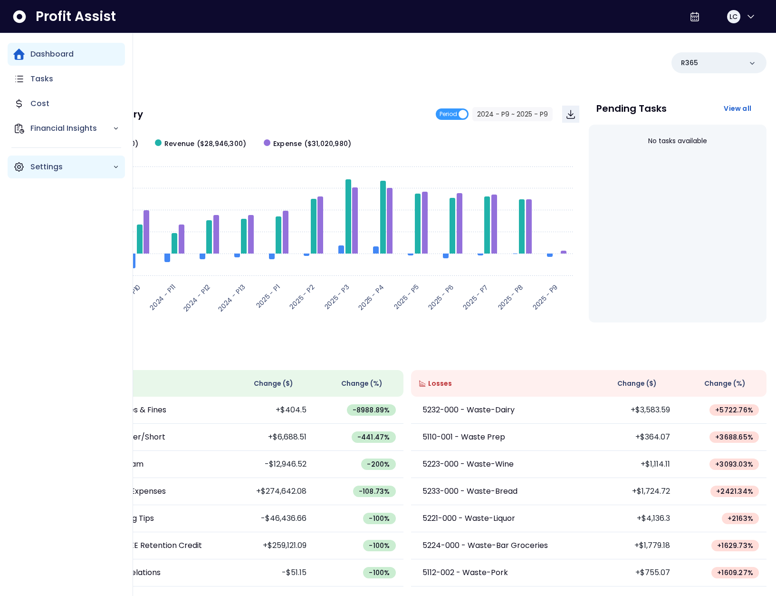
click at [31, 167] on p "Settings" at bounding box center [71, 166] width 82 height 11
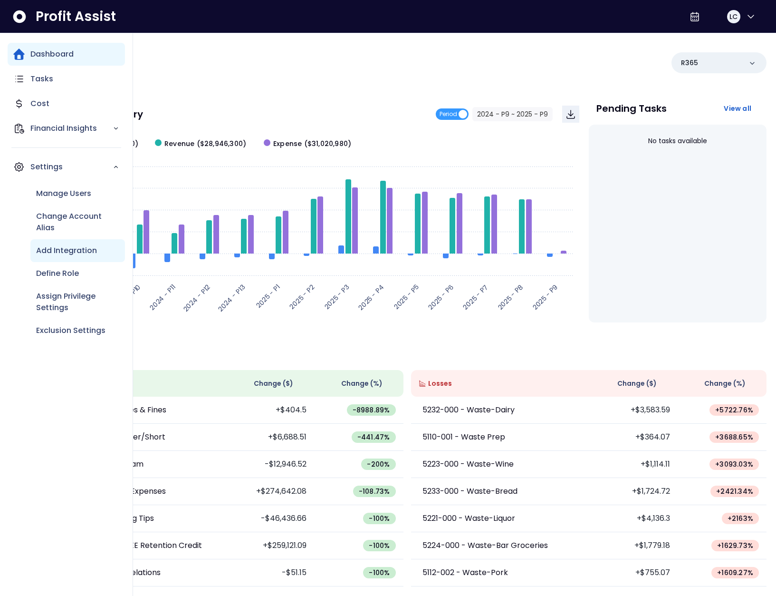
click at [70, 251] on p "Add Integration" at bounding box center [66, 250] width 61 height 11
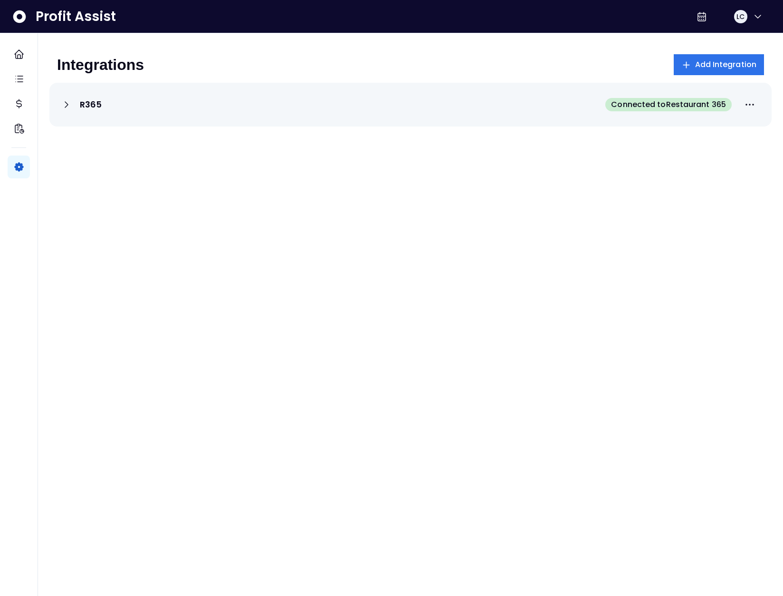
click at [154, 99] on div "R365 Connected to Restaurant 365" at bounding box center [411, 104] width 700 height 21
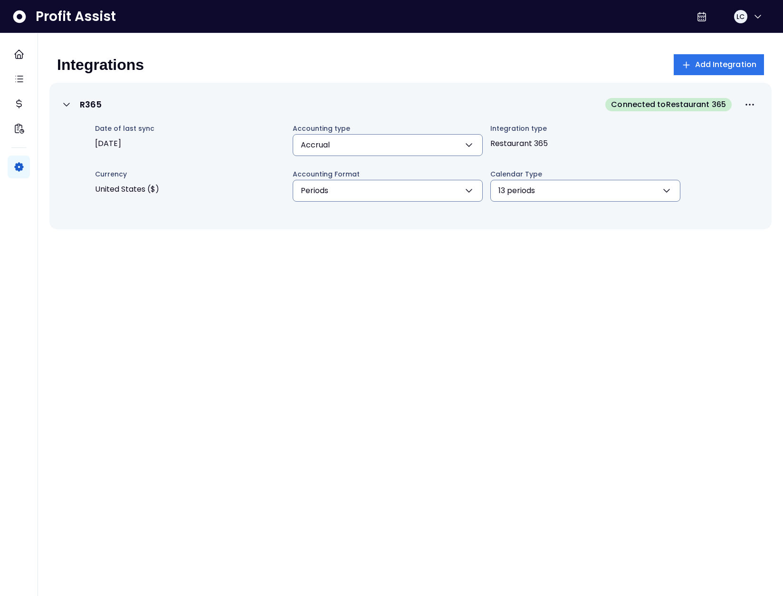
click at [111, 144] on span "2025-08-12" at bounding box center [190, 143] width 190 height 19
click at [106, 145] on span "2025-08-12" at bounding box center [190, 143] width 190 height 19
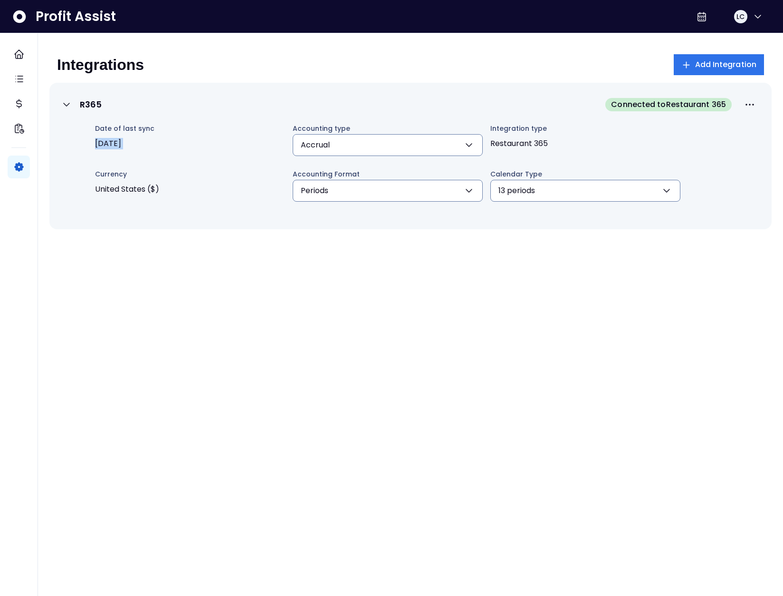
click at [105, 145] on span "2025-08-12" at bounding box center [190, 143] width 190 height 19
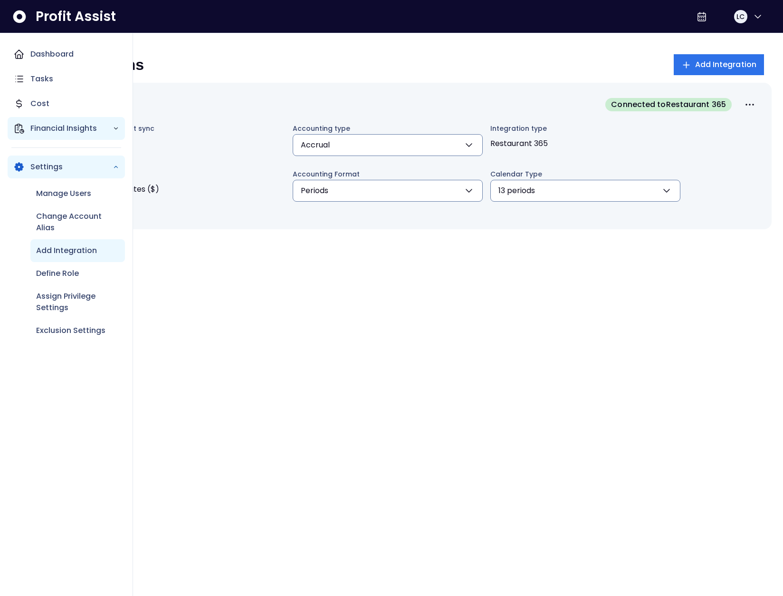
click at [20, 131] on icon "Main navigation" at bounding box center [18, 128] width 11 height 11
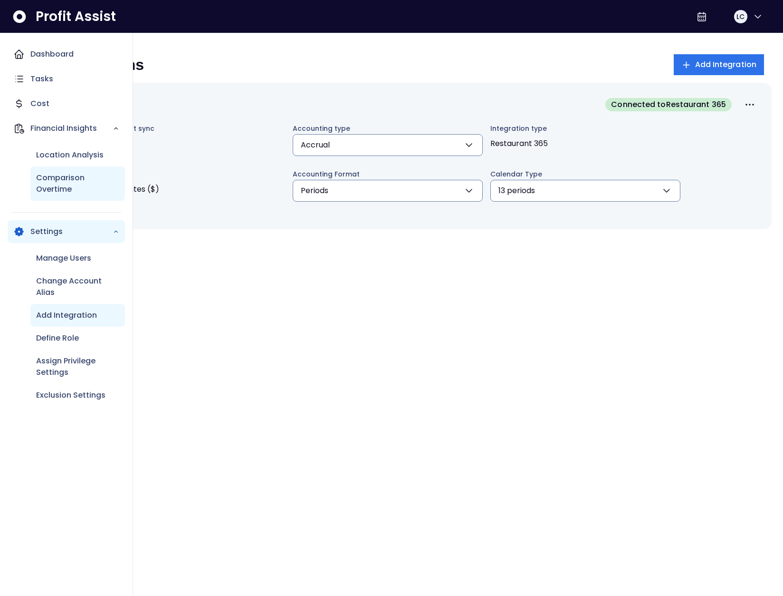
click at [63, 179] on p "Comparison Overtime" at bounding box center [77, 183] width 83 height 23
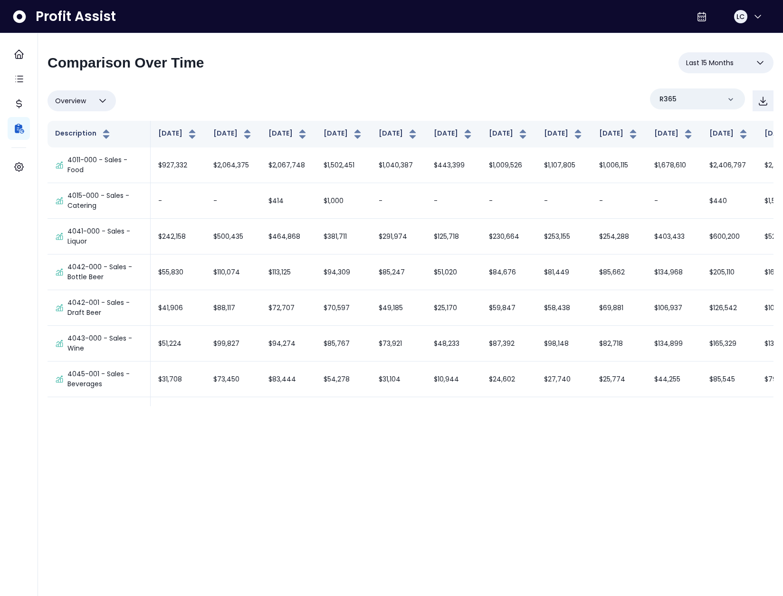
click at [728, 60] on span "Last 15 Months" at bounding box center [710, 62] width 48 height 11
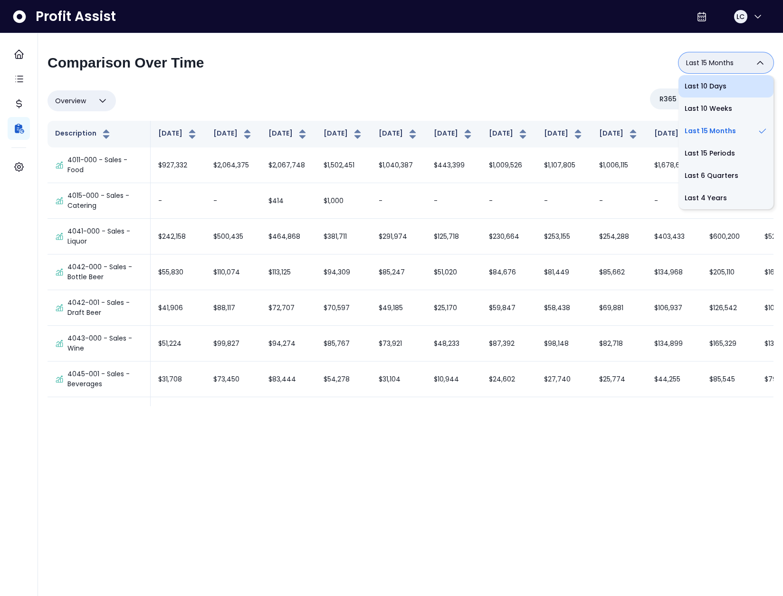
click at [710, 86] on li "Last 10 Days" at bounding box center [726, 86] width 95 height 22
type input "**********"
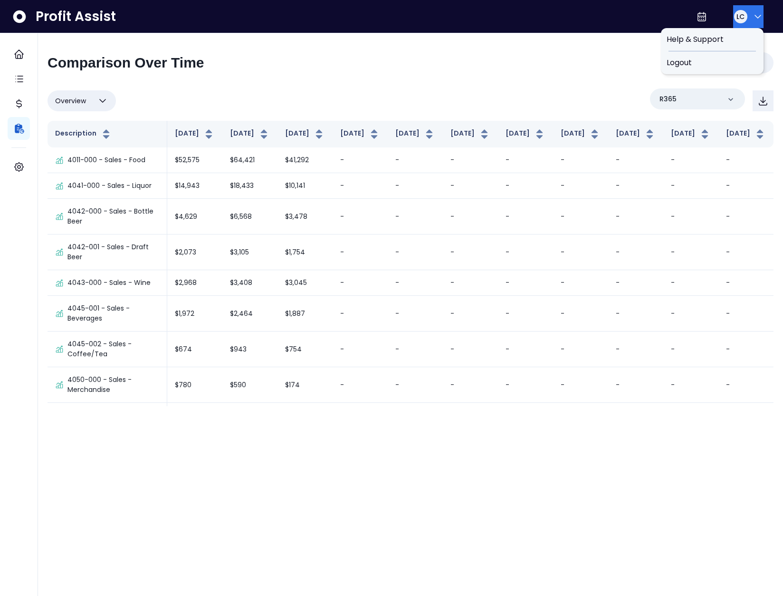
click at [741, 19] on span "LC" at bounding box center [741, 17] width 8 height 10
click at [722, 66] on span "Logout" at bounding box center [712, 62] width 91 height 11
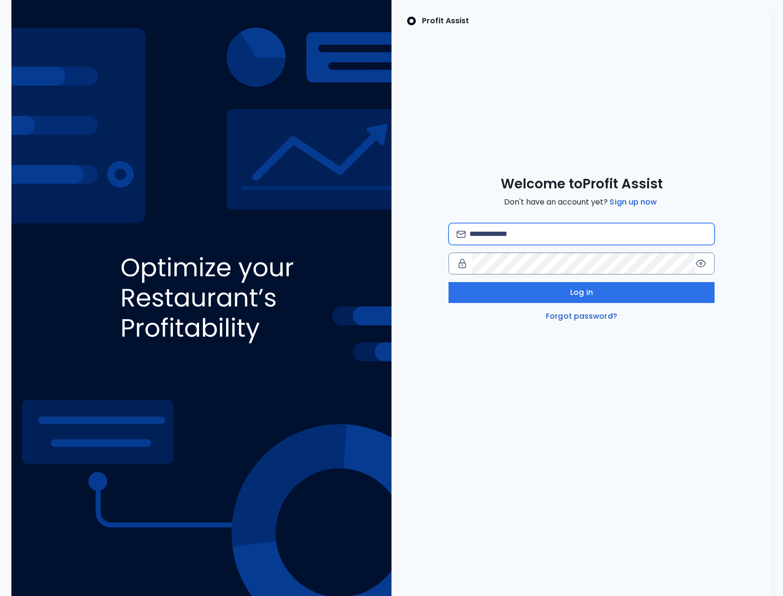
click at [503, 228] on input "email" at bounding box center [588, 233] width 237 height 21
type input "**********"
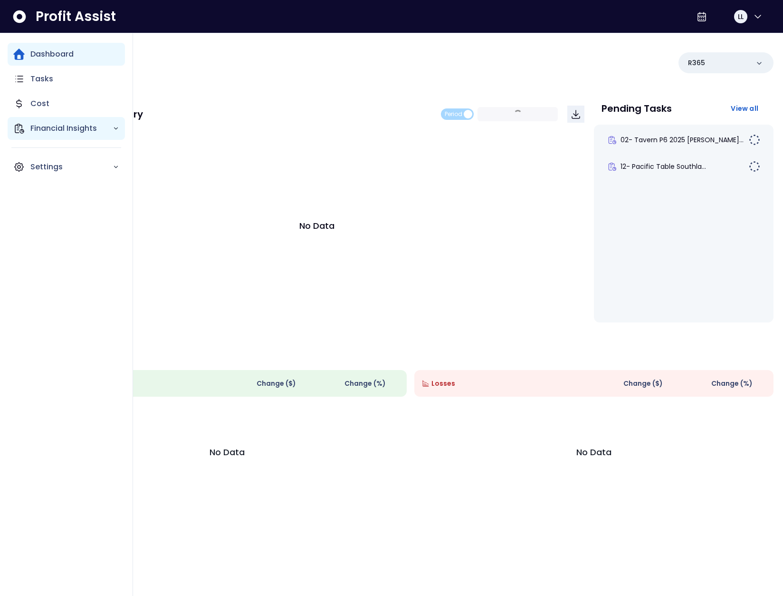
click at [38, 134] on p "Financial Insights" at bounding box center [71, 128] width 82 height 11
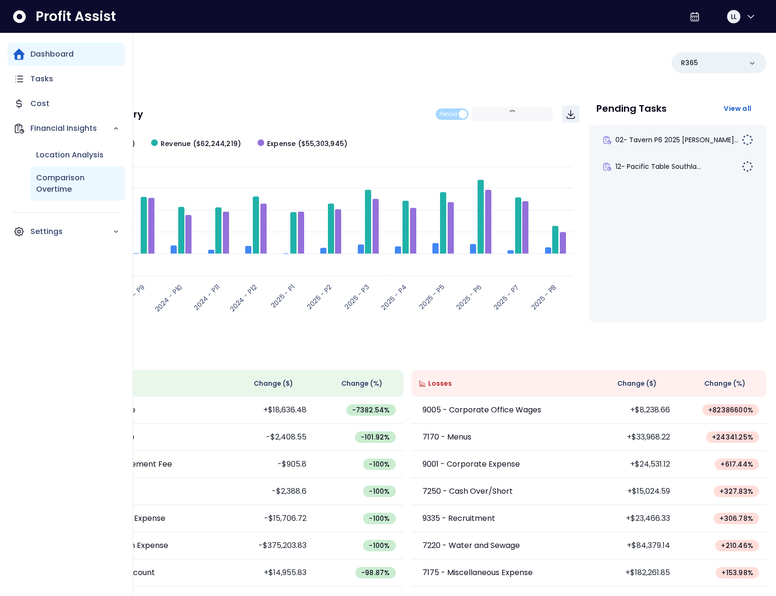
click at [55, 187] on p "Comparison Overtime" at bounding box center [77, 183] width 83 height 23
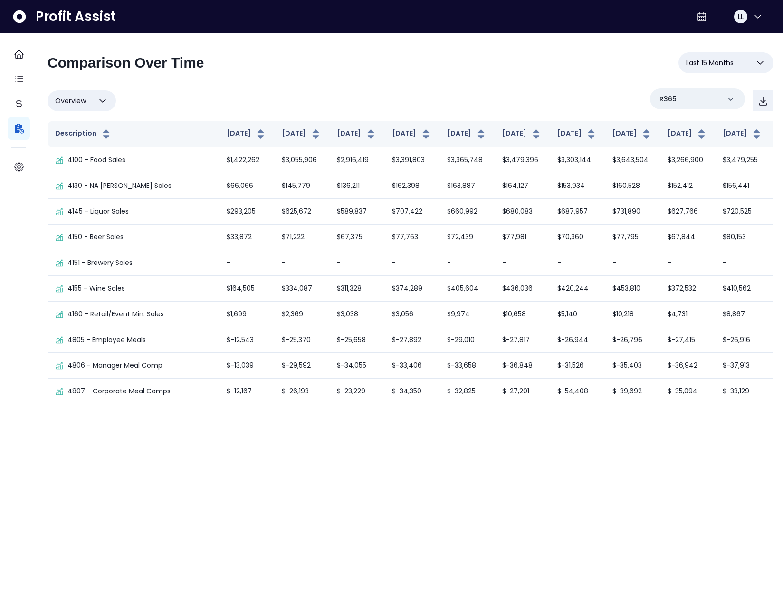
click at [734, 67] on span "Last 15 Months" at bounding box center [710, 62] width 48 height 11
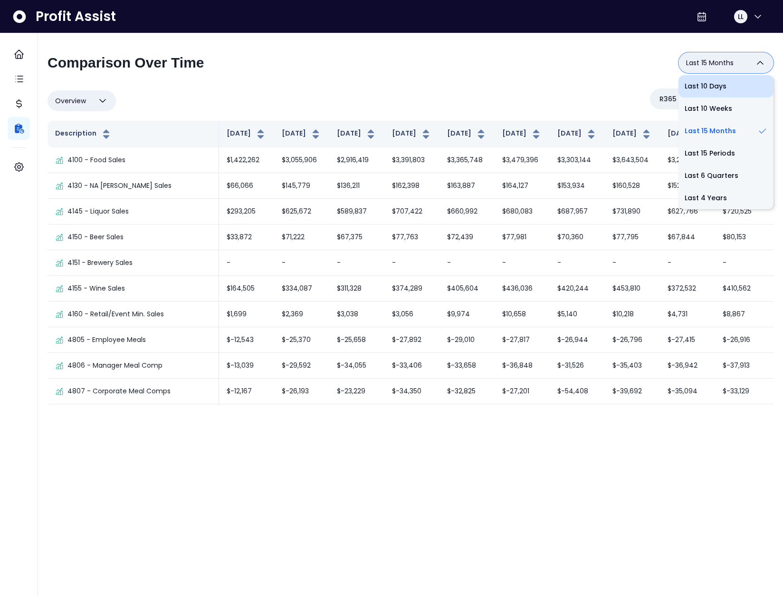
click at [719, 82] on li "Last 10 Days" at bounding box center [726, 86] width 95 height 22
type input "**********"
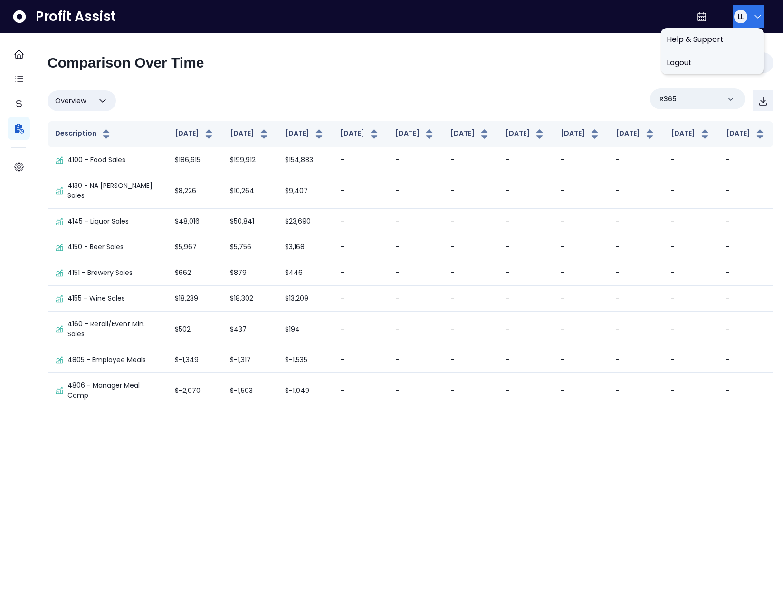
click at [740, 21] on div "LL" at bounding box center [740, 16] width 13 height 13
click at [722, 68] on span "Logout" at bounding box center [712, 62] width 91 height 11
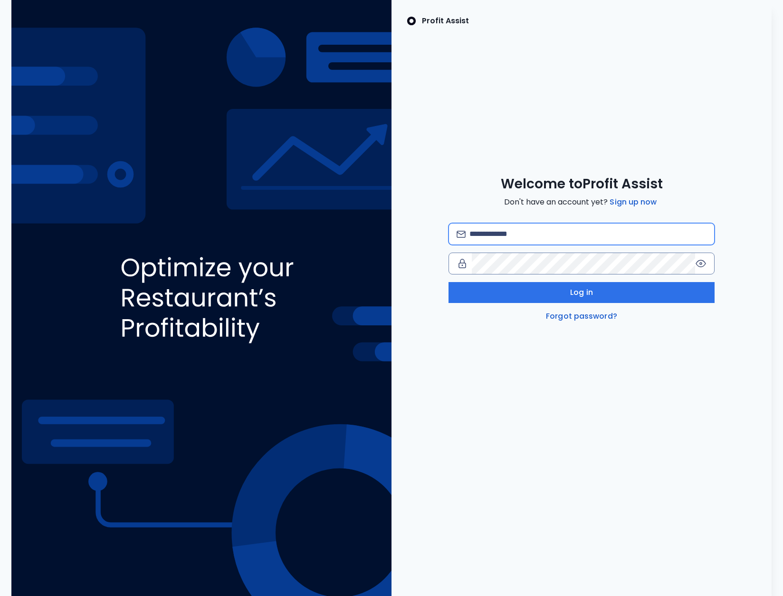
click at [503, 238] on input "email" at bounding box center [588, 233] width 237 height 21
type input "**********"
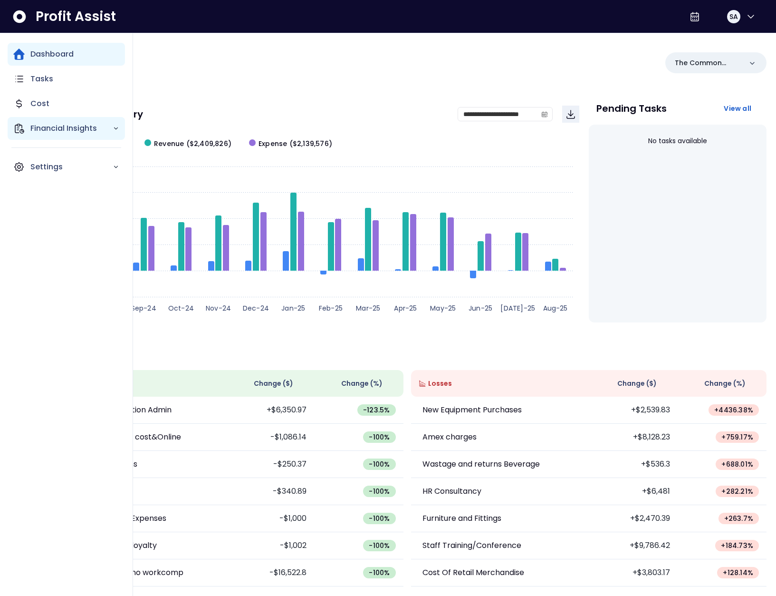
click at [29, 134] on div "Financial Insights" at bounding box center [66, 128] width 117 height 23
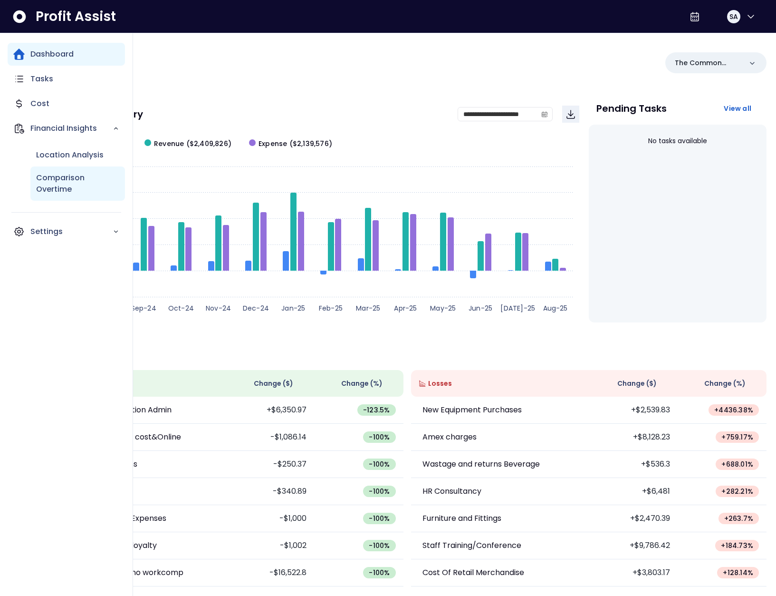
click at [59, 175] on p "Comparison Overtime" at bounding box center [77, 183] width 83 height 23
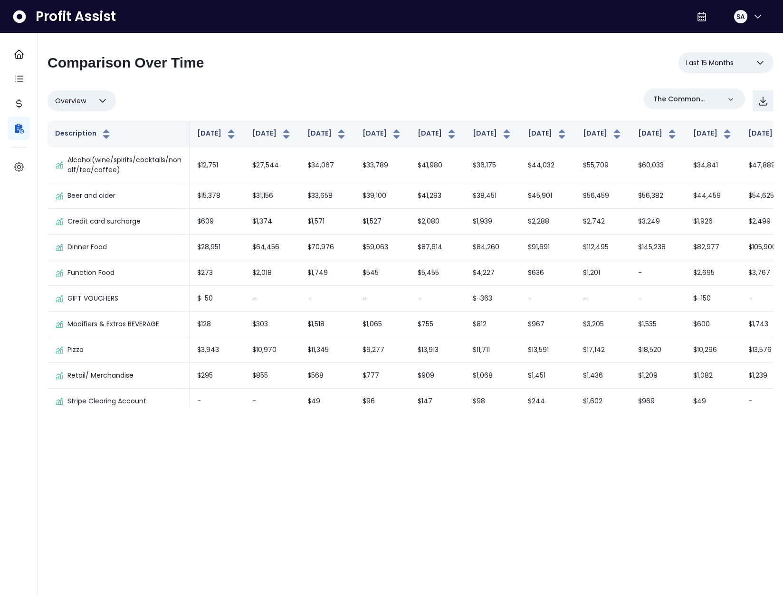
click at [742, 58] on button "Last 15 Months" at bounding box center [726, 62] width 95 height 21
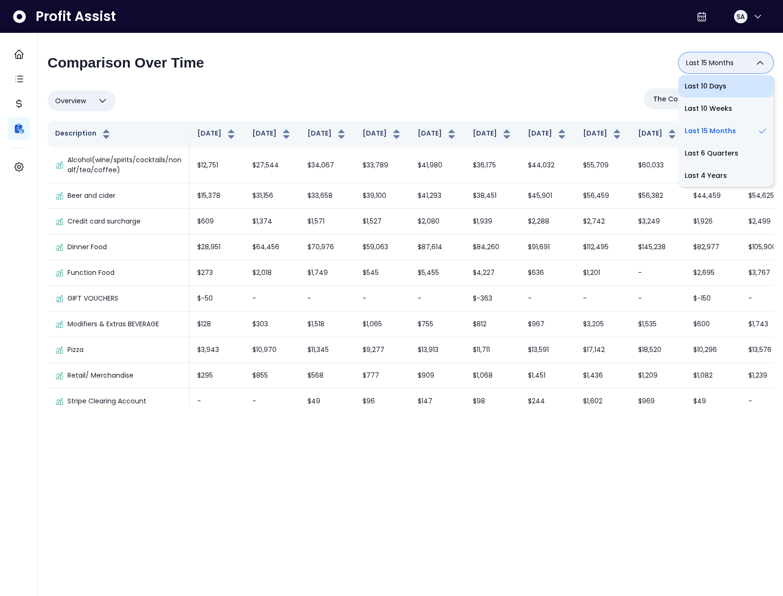
click at [712, 87] on li "Last 10 Days" at bounding box center [726, 86] width 95 height 22
type input "**********"
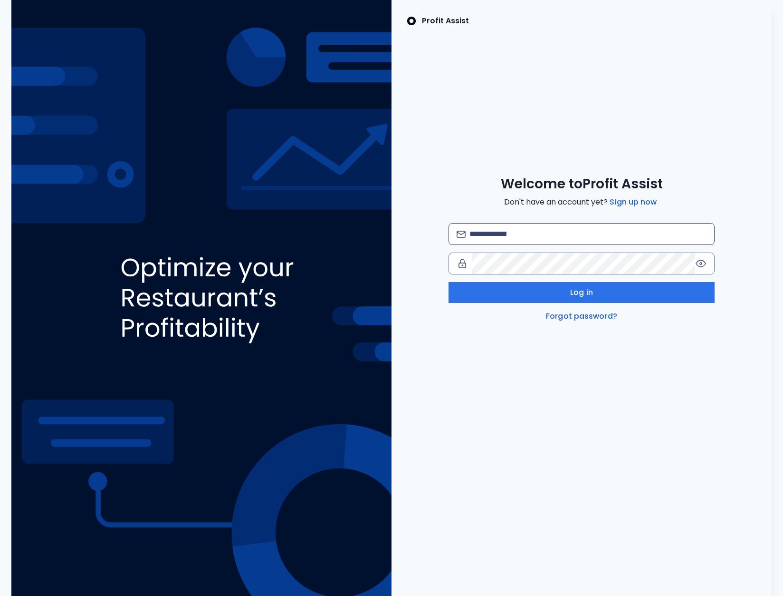
click at [529, 244] on div "Log in Forgot password?" at bounding box center [582, 272] width 266 height 99
click at [524, 240] on input "email" at bounding box center [588, 233] width 237 height 21
type input "**********"
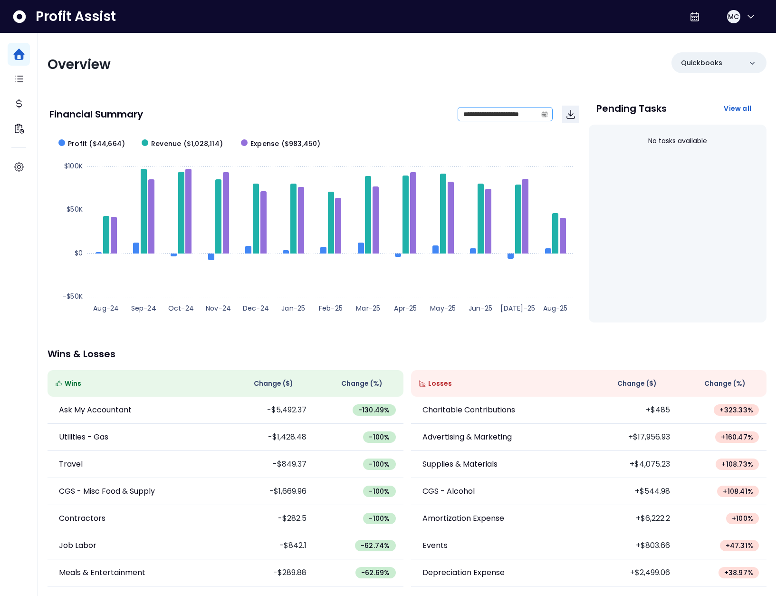
click at [542, 115] on icon "calendar" at bounding box center [545, 114] width 6 height 5
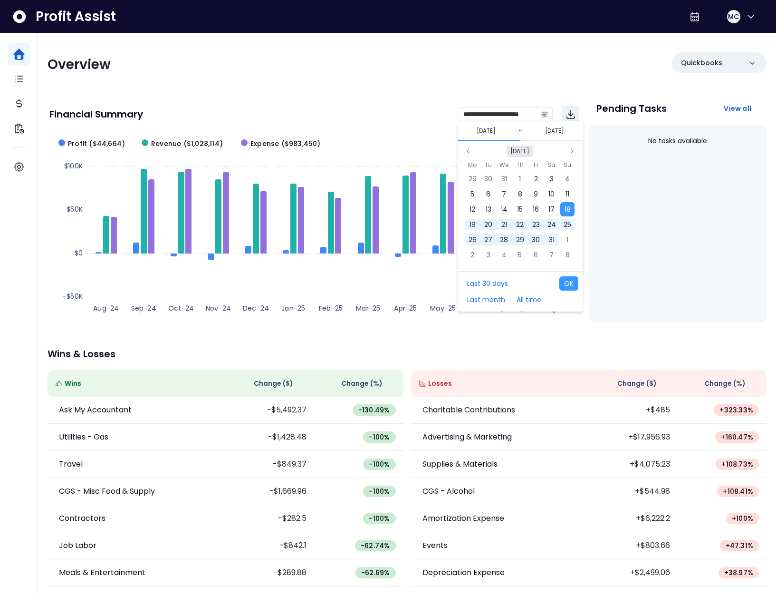
click at [523, 148] on button "[DATE]" at bounding box center [520, 150] width 27 height 11
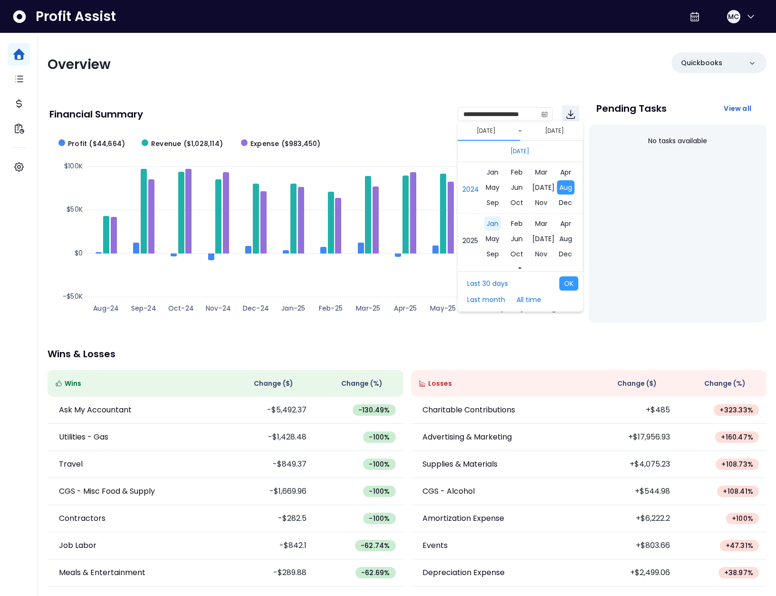
click at [498, 224] on span "Jan" at bounding box center [492, 223] width 17 height 14
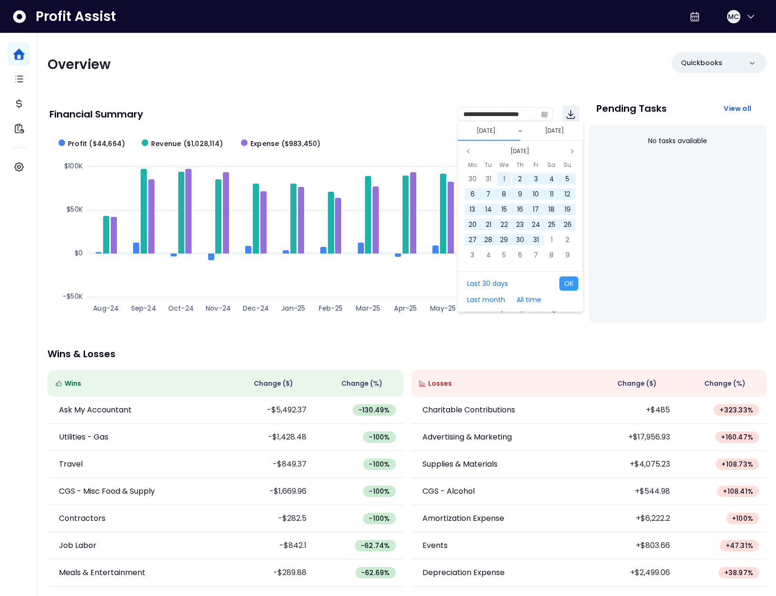
click at [505, 178] on span "1" at bounding box center [504, 179] width 2 height 10
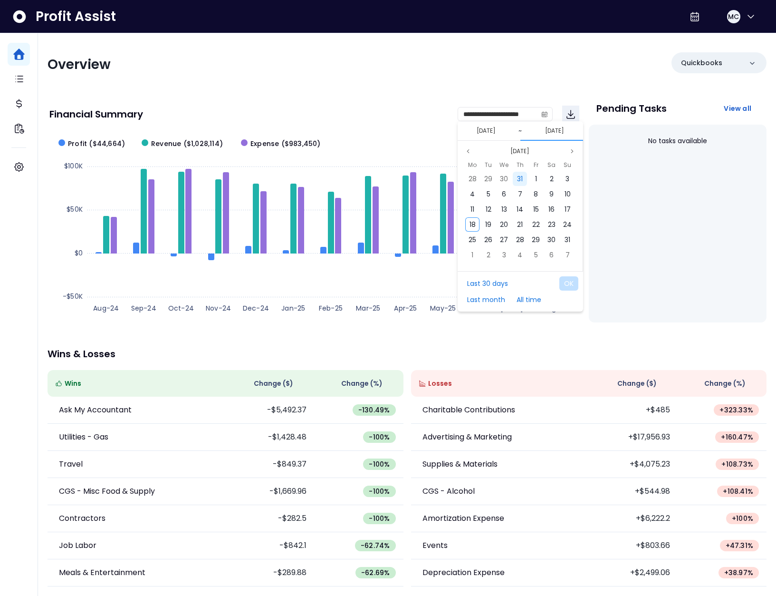
click at [521, 182] on span "31" at bounding box center [520, 179] width 6 height 10
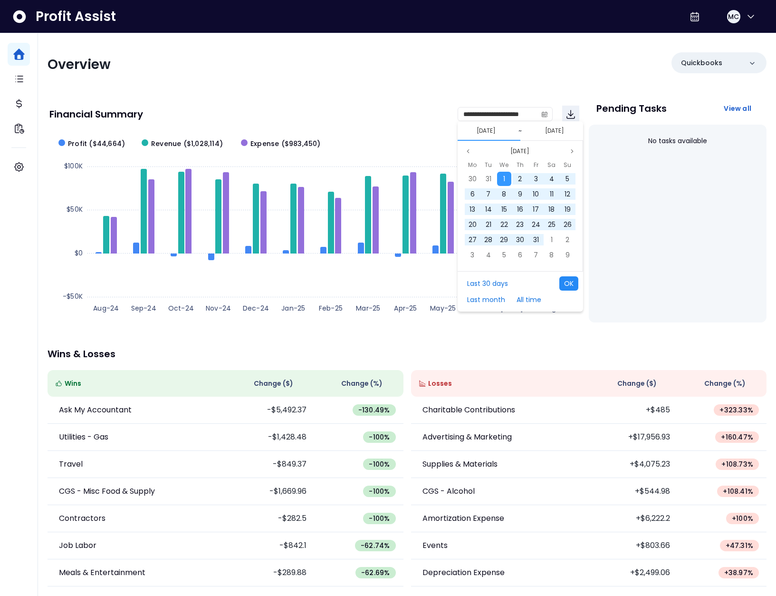
click at [570, 281] on button "OK" at bounding box center [569, 283] width 19 height 14
type input "**********"
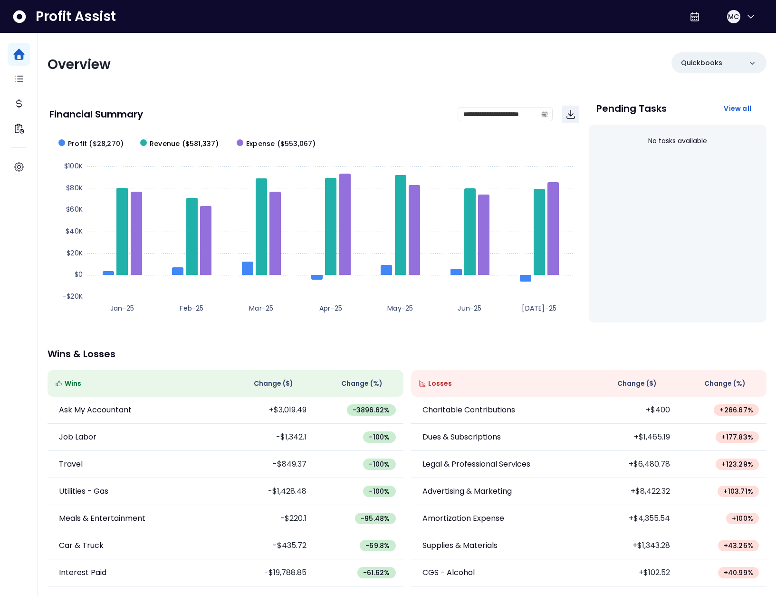
click at [177, 139] on span "Revenue ($581,337)" at bounding box center [184, 144] width 69 height 10
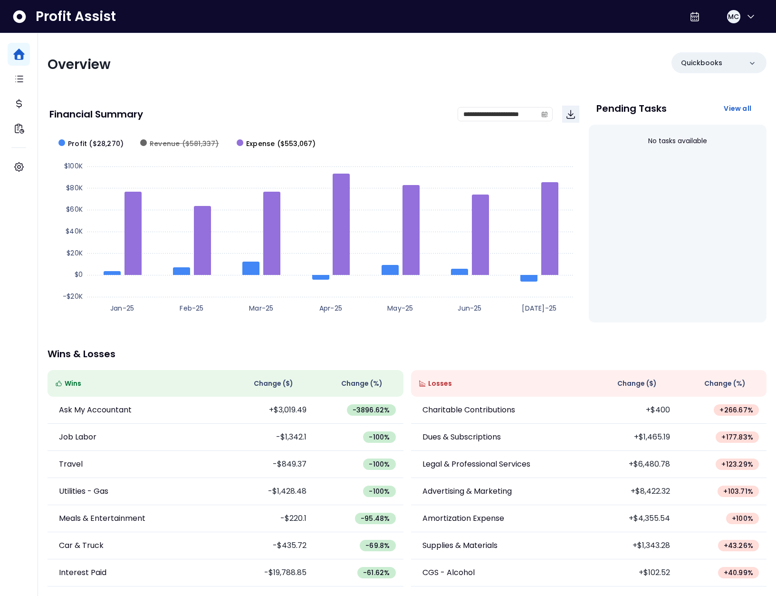
click at [265, 142] on span "Expense ($553,067)" at bounding box center [281, 144] width 70 height 10
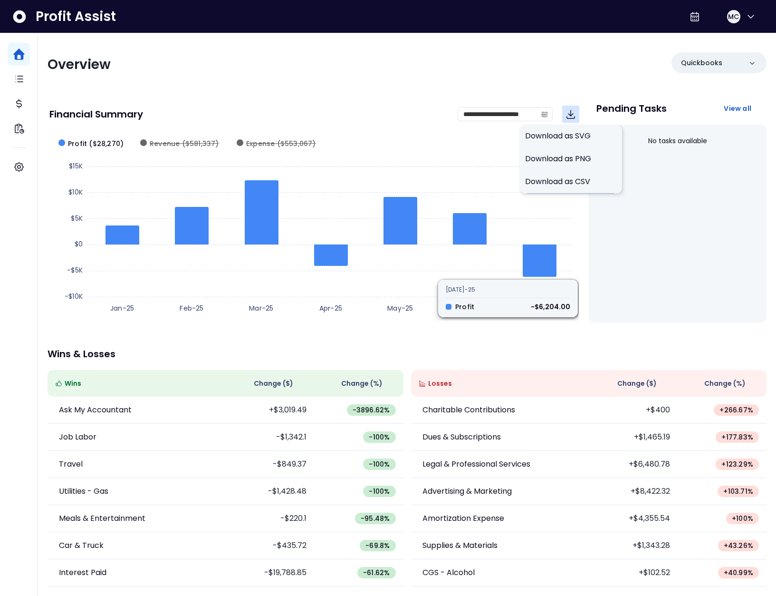
click at [572, 115] on icon "Download" at bounding box center [571, 114] width 8 height 8
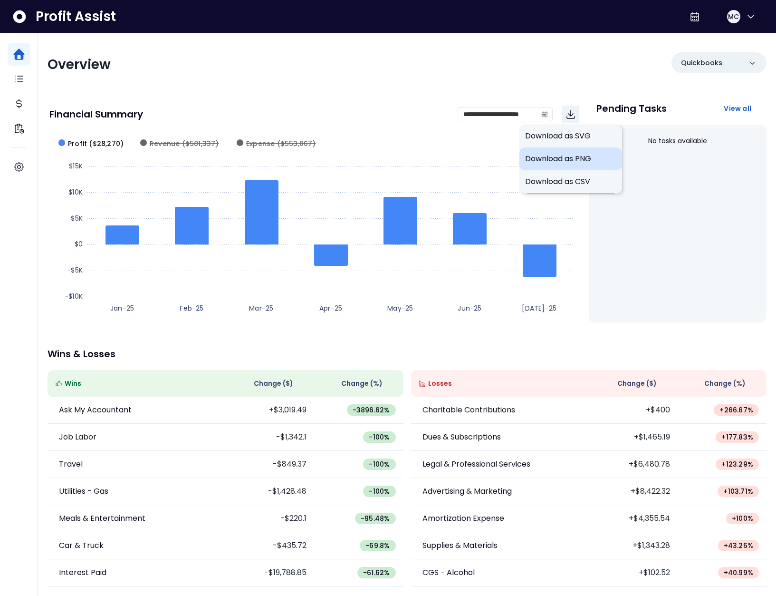
click at [572, 159] on span "Download as PNG" at bounding box center [570, 158] width 91 height 11
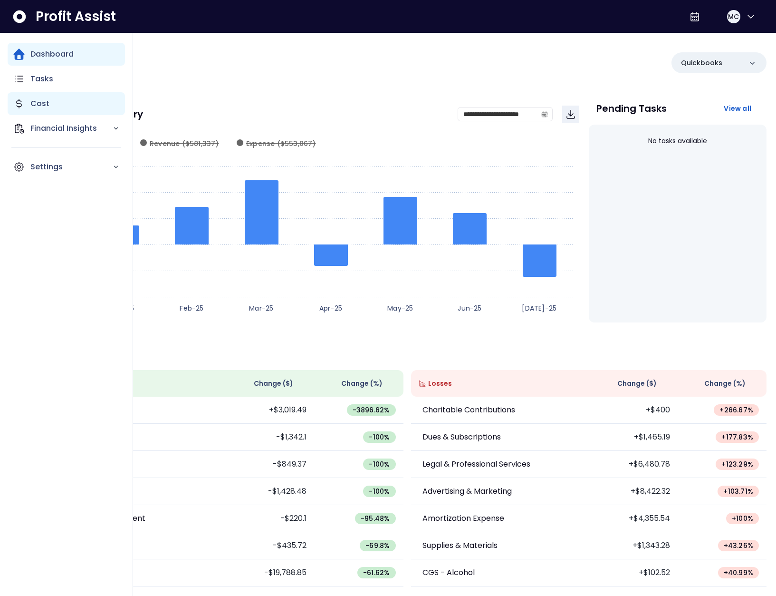
click at [22, 106] on icon "Main navigation" at bounding box center [18, 103] width 11 height 11
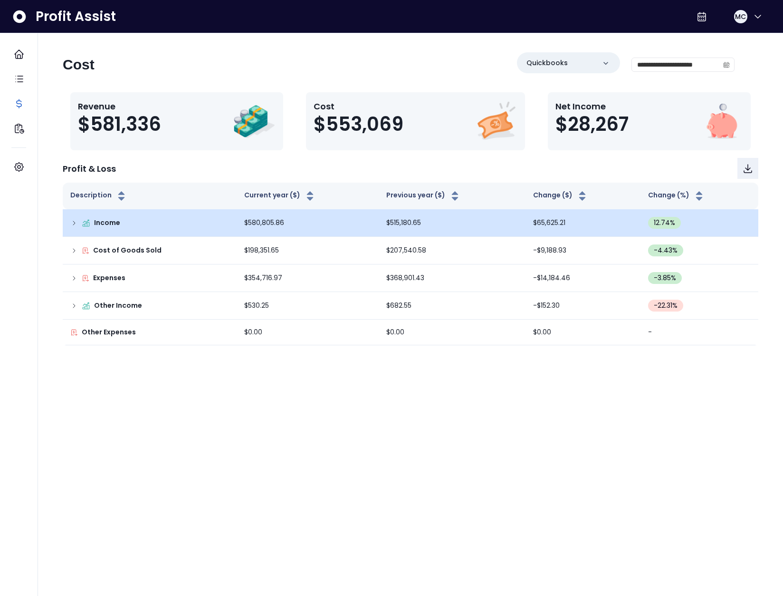
click at [74, 220] on icon at bounding box center [74, 223] width 8 height 8
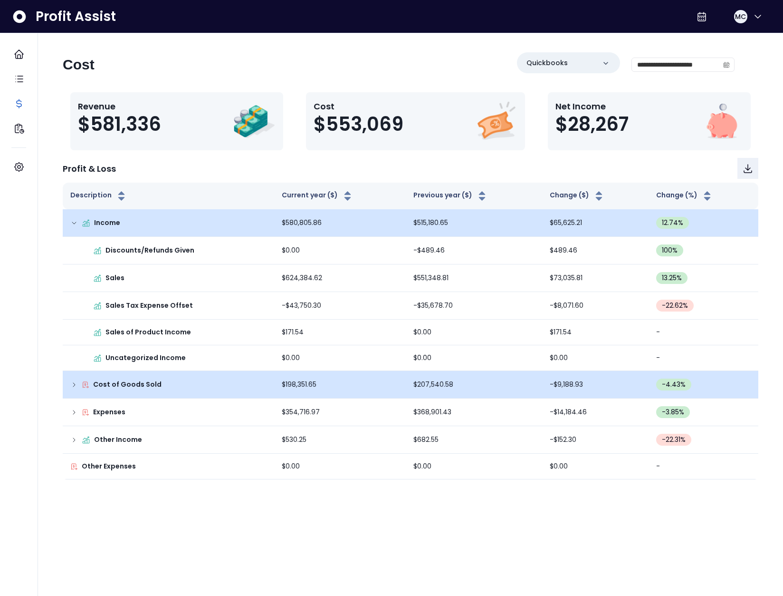
click at [72, 389] on div "Cost of Goods Sold" at bounding box center [168, 384] width 196 height 10
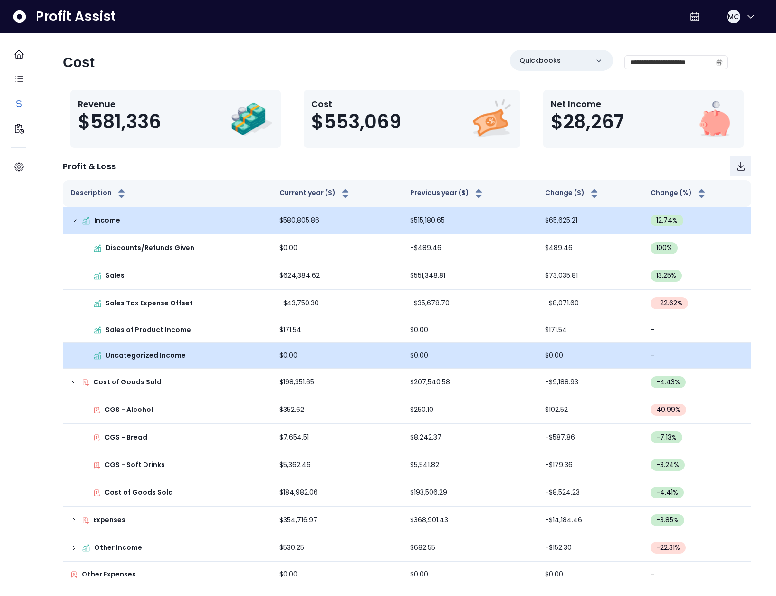
scroll to position [3, 0]
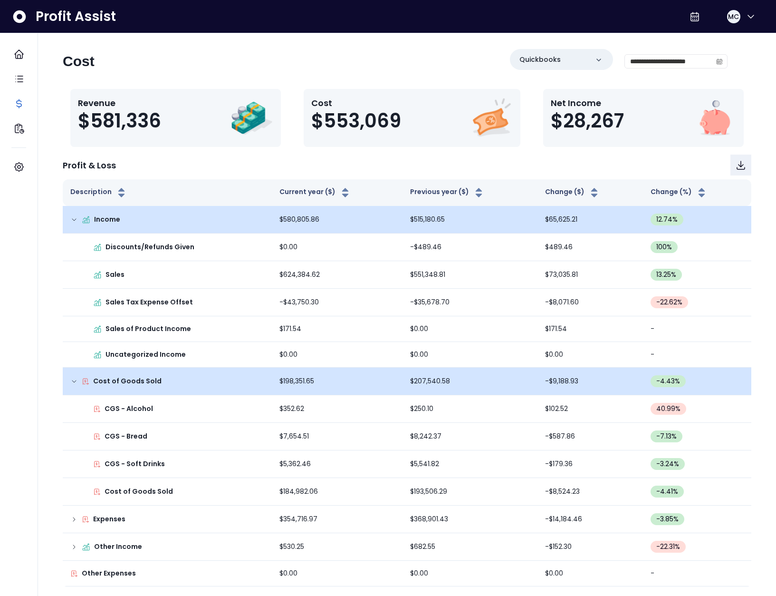
click at [75, 381] on icon at bounding box center [74, 381] width 4 height 2
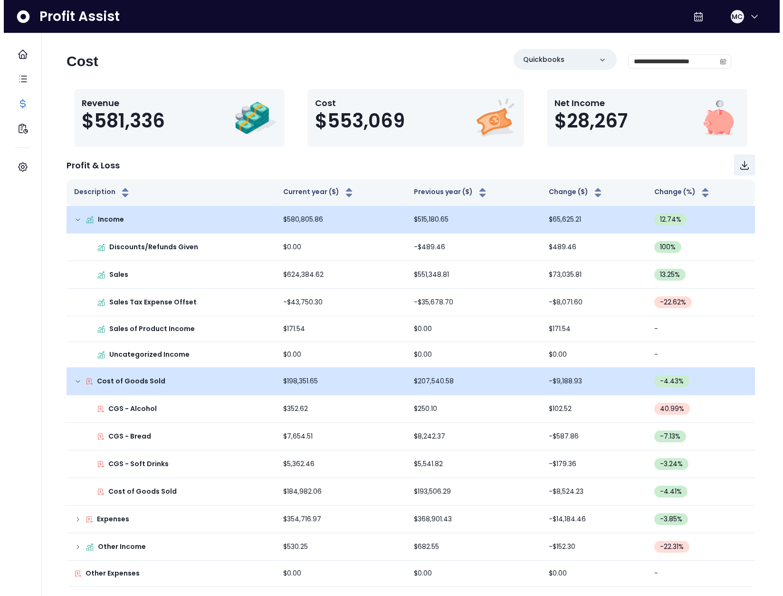
scroll to position [0, 0]
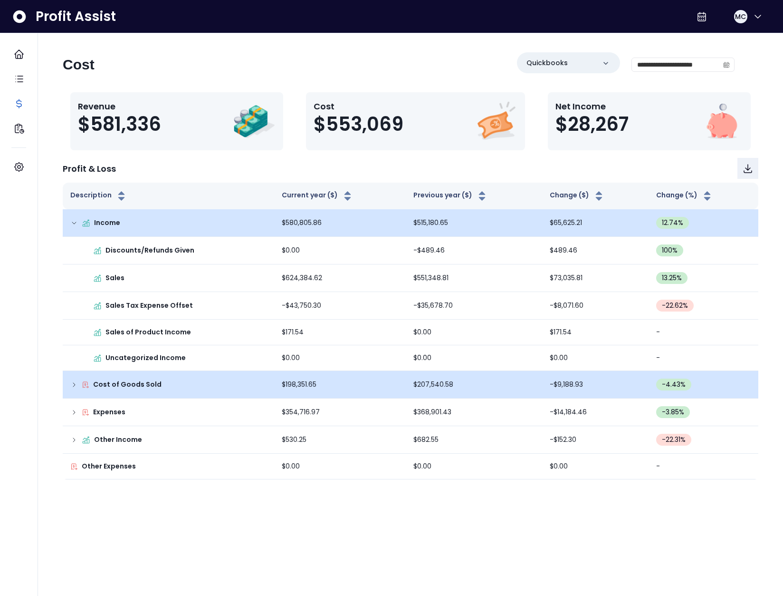
click at [72, 222] on icon at bounding box center [74, 223] width 8 height 8
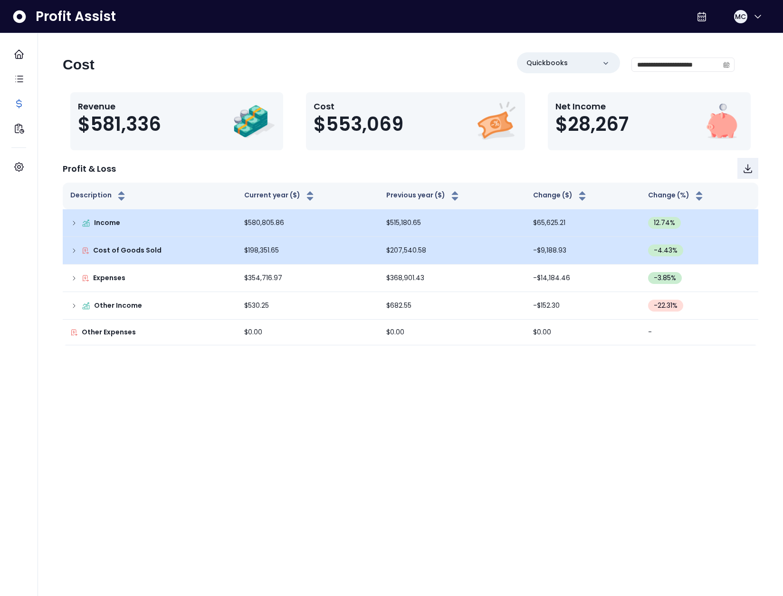
click at [287, 355] on html "**********" at bounding box center [391, 177] width 783 height 355
click at [726, 63] on icon "calendar" at bounding box center [727, 64] width 7 height 7
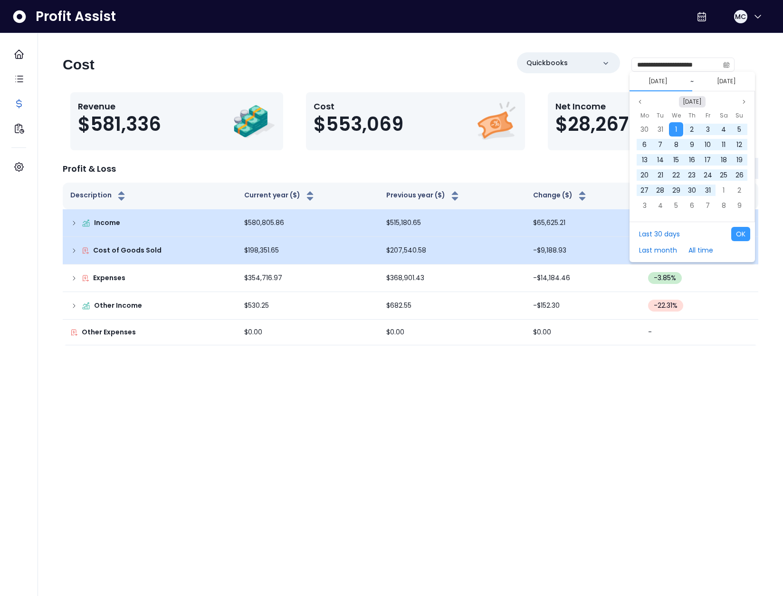
click at [691, 97] on button "[DATE]" at bounding box center [692, 101] width 27 height 11
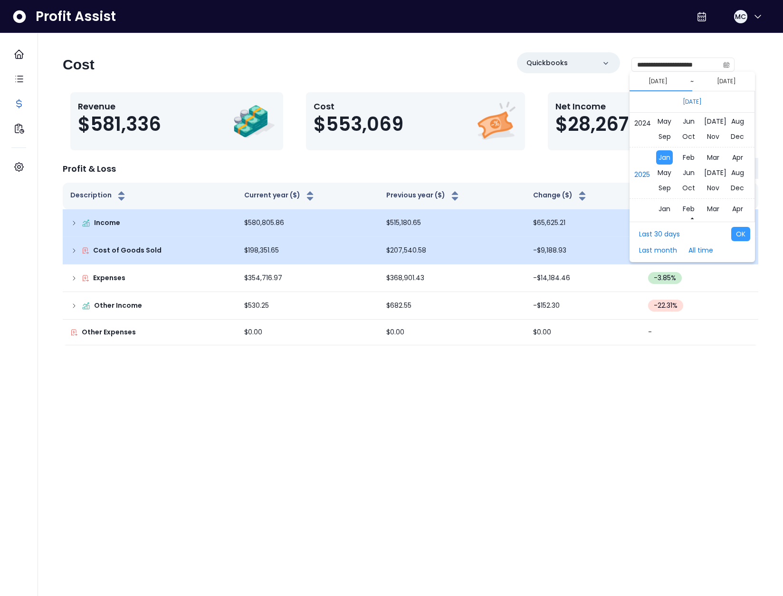
scroll to position [6338, 0]
click at [669, 149] on span "Jan" at bounding box center [665, 151] width 17 height 14
click at [649, 129] on div "1" at bounding box center [645, 129] width 14 height 14
click at [640, 102] on icon "page previous" at bounding box center [640, 102] width 6 height 6
click at [641, 101] on icon "page previous" at bounding box center [640, 102] width 6 height 6
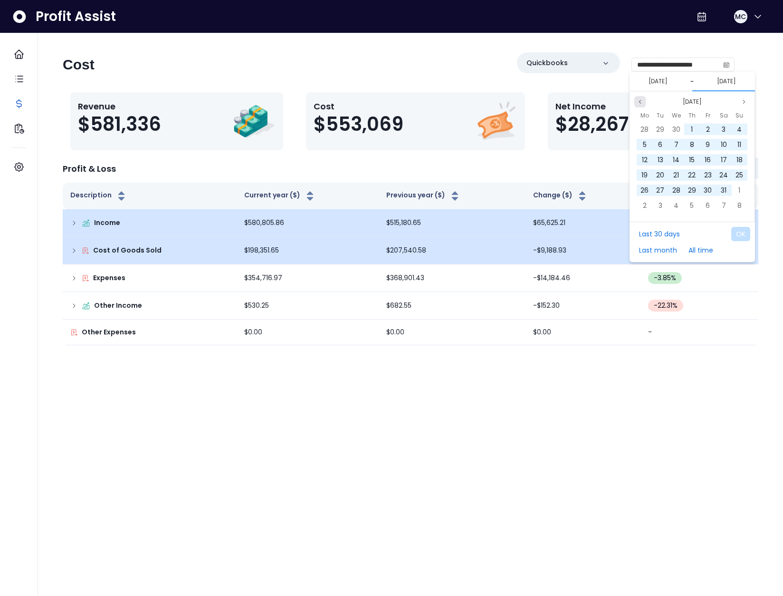
click at [641, 101] on icon "page previous" at bounding box center [640, 102] width 6 height 6
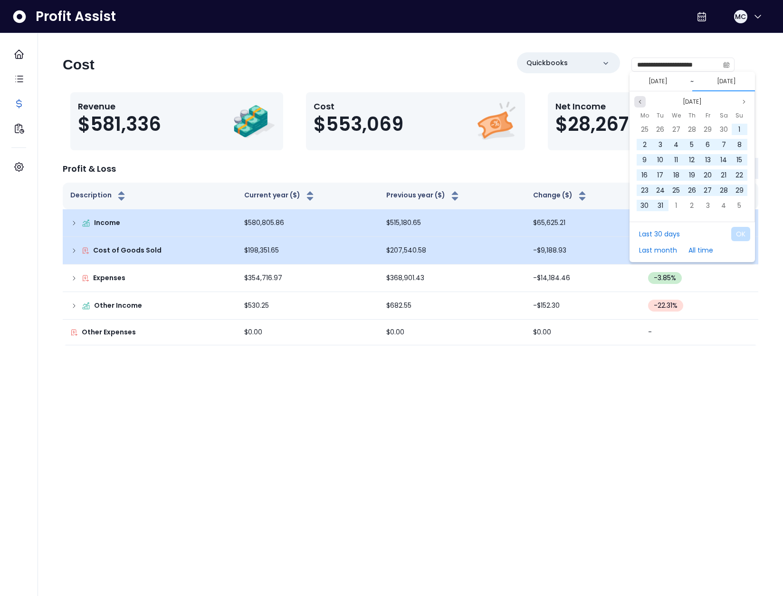
click at [641, 101] on icon "page previous" at bounding box center [640, 102] width 6 height 6
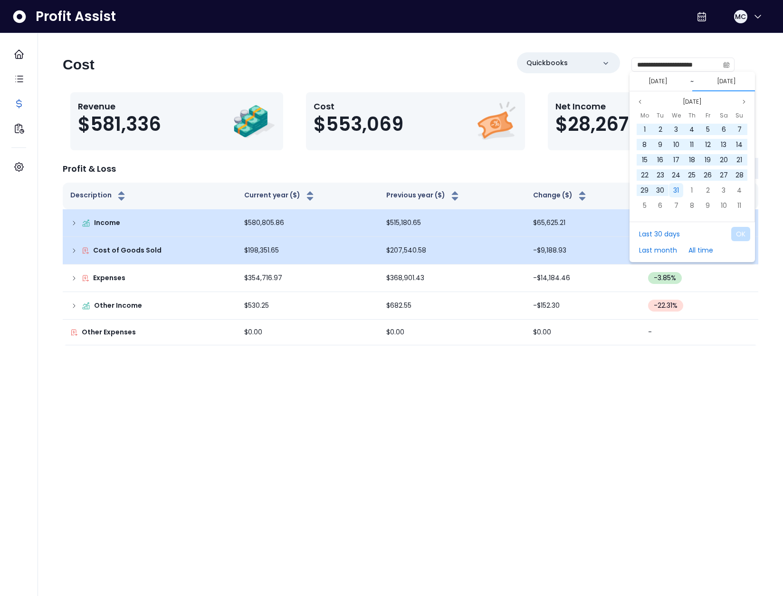
click at [679, 188] on span "31" at bounding box center [677, 190] width 6 height 10
click at [745, 231] on button "OK" at bounding box center [741, 234] width 19 height 14
type input "**********"
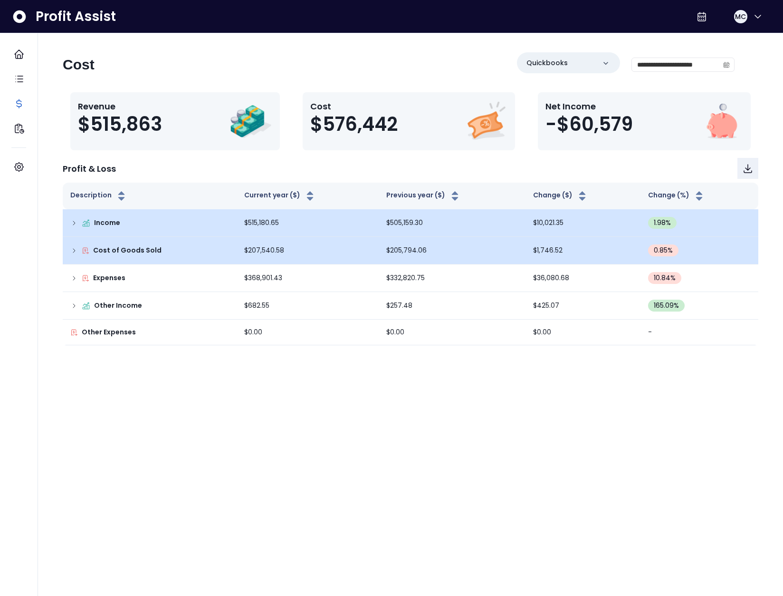
click at [210, 355] on html "**********" at bounding box center [391, 177] width 783 height 355
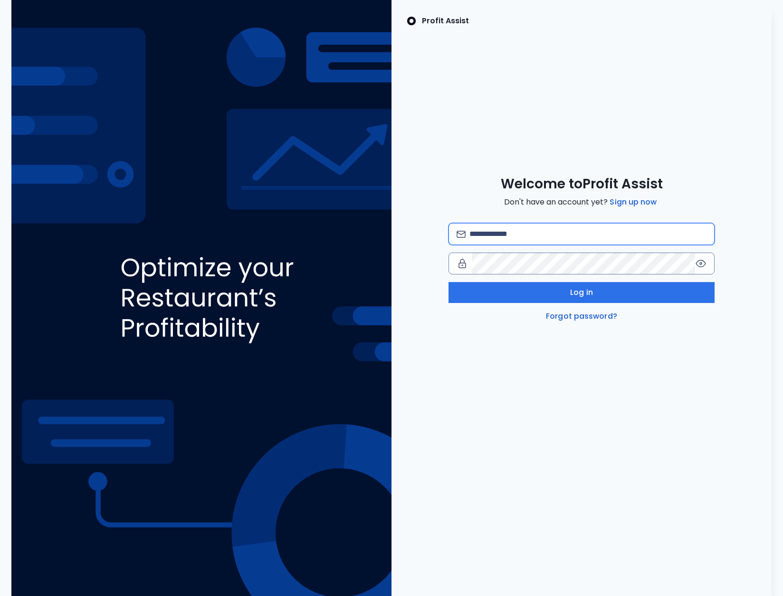
click at [540, 241] on input "email" at bounding box center [588, 233] width 237 height 21
type input "**********"
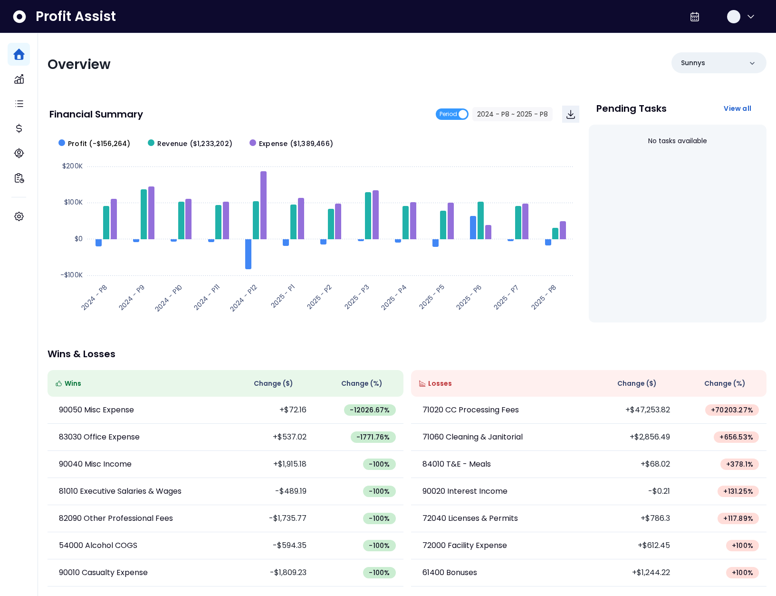
click at [97, 142] on span "Profit (-$156,264)" at bounding box center [99, 144] width 63 height 10
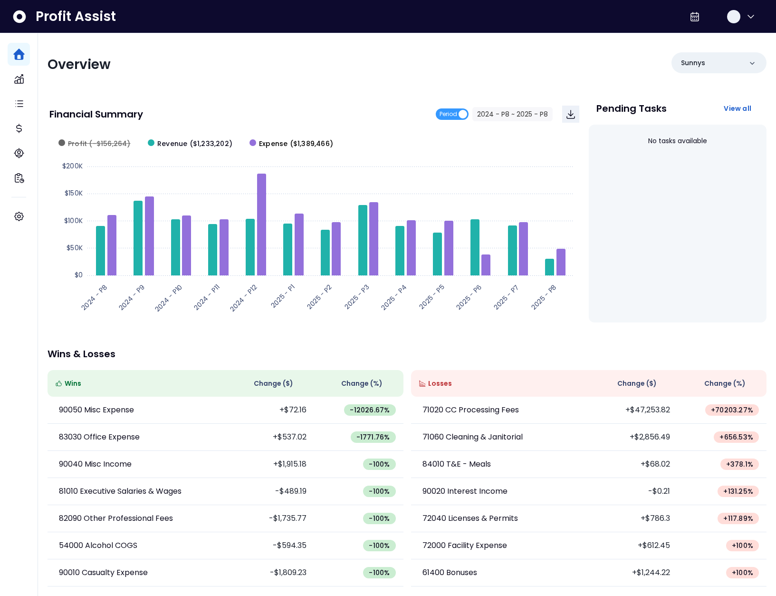
click at [280, 143] on span "Expense ($1,389,466)" at bounding box center [296, 144] width 74 height 10
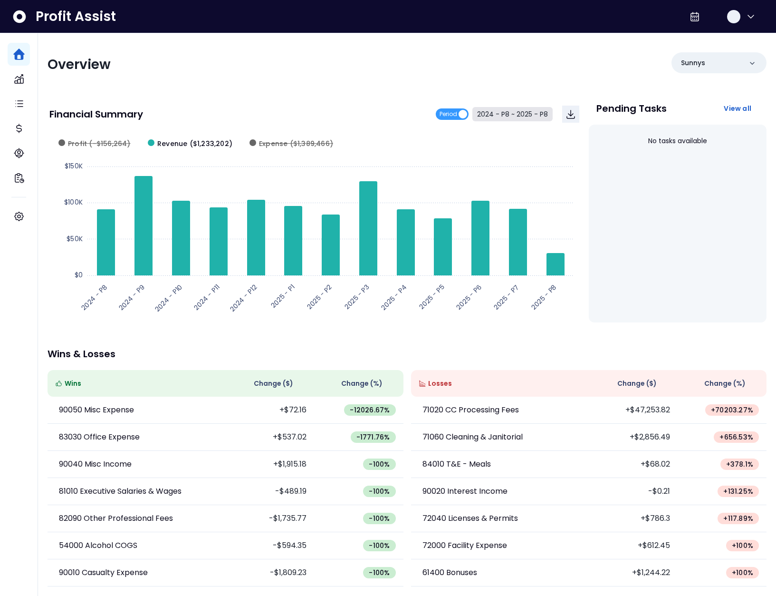
click at [511, 114] on button "2024 - P8 ~ 2025 - P8" at bounding box center [513, 114] width 80 height 14
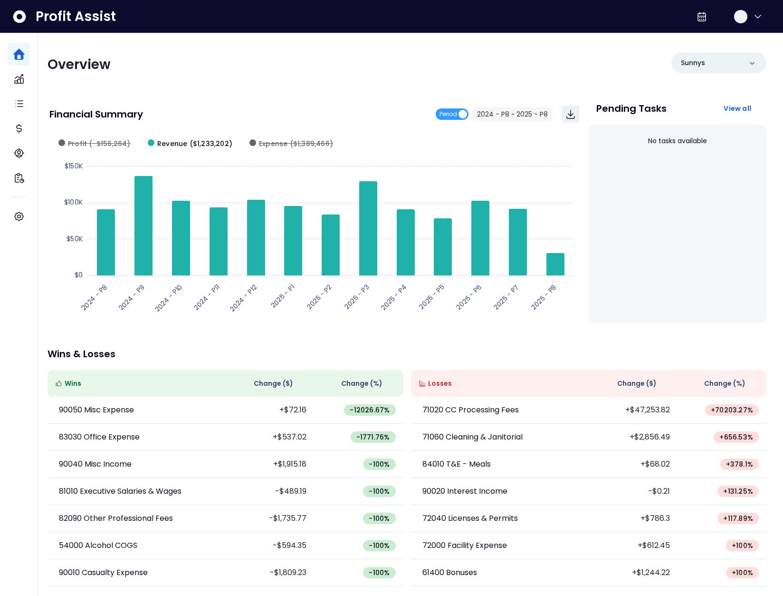
click at [320, 77] on span "2024 - P8" at bounding box center [316, 77] width 85 height 22
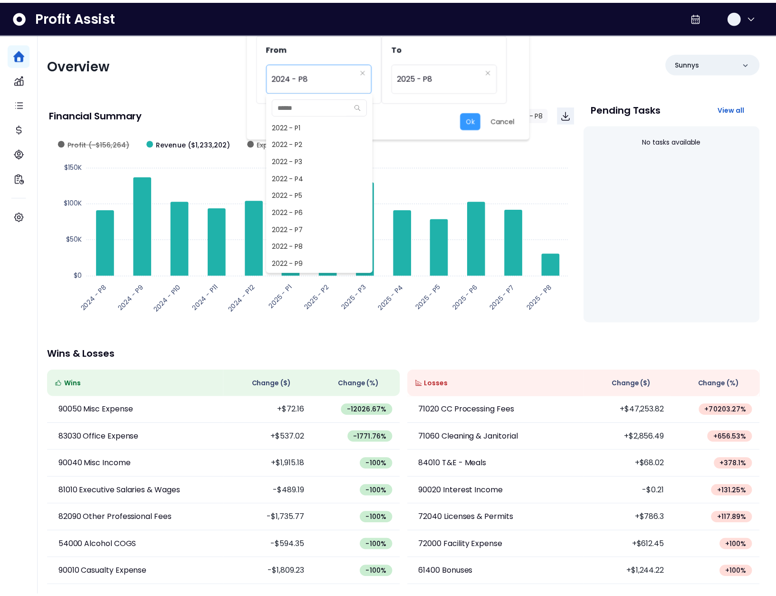
scroll to position [394, 0]
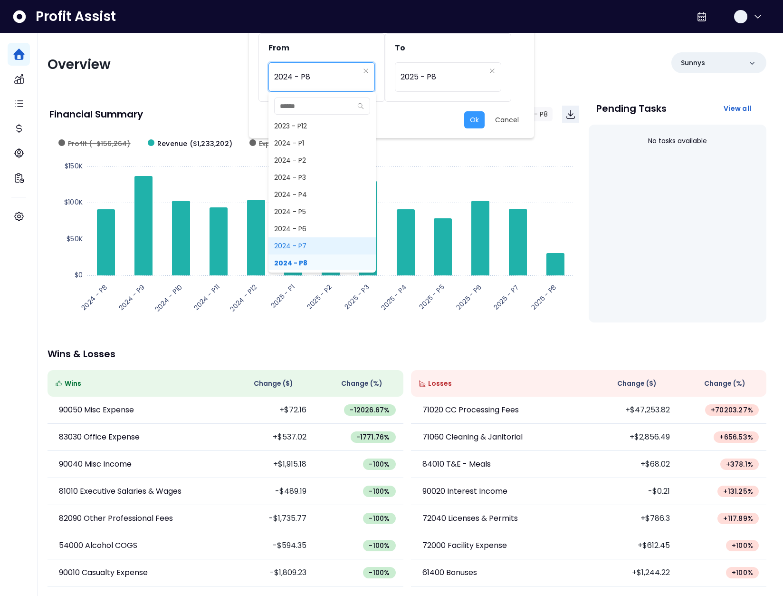
click at [312, 240] on span "2024 - P7" at bounding box center [322, 245] width 107 height 17
type input "*********"
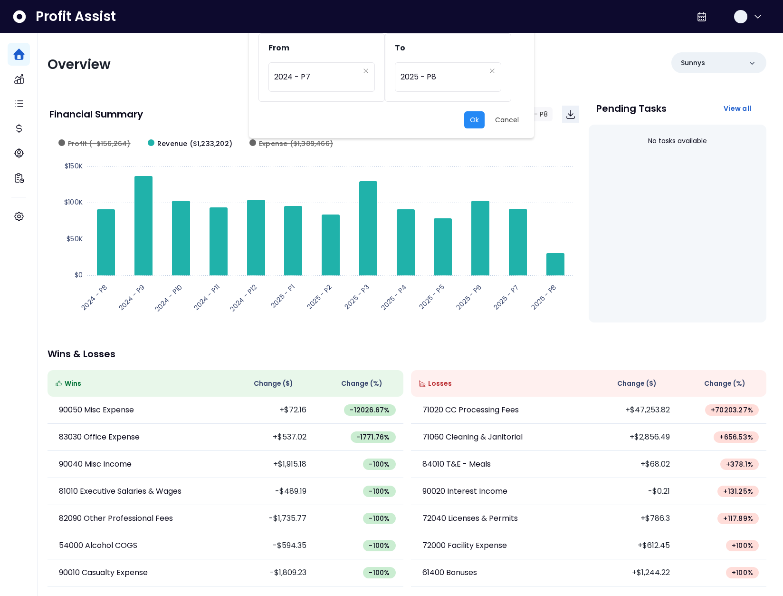
click at [465, 116] on button "Ok" at bounding box center [474, 119] width 20 height 17
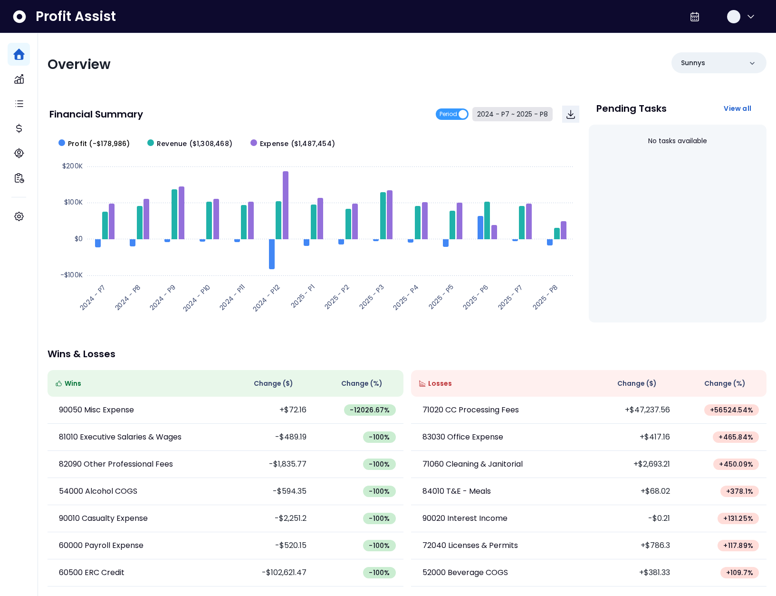
click at [97, 141] on span "Profit (-$178,986)" at bounding box center [99, 144] width 62 height 10
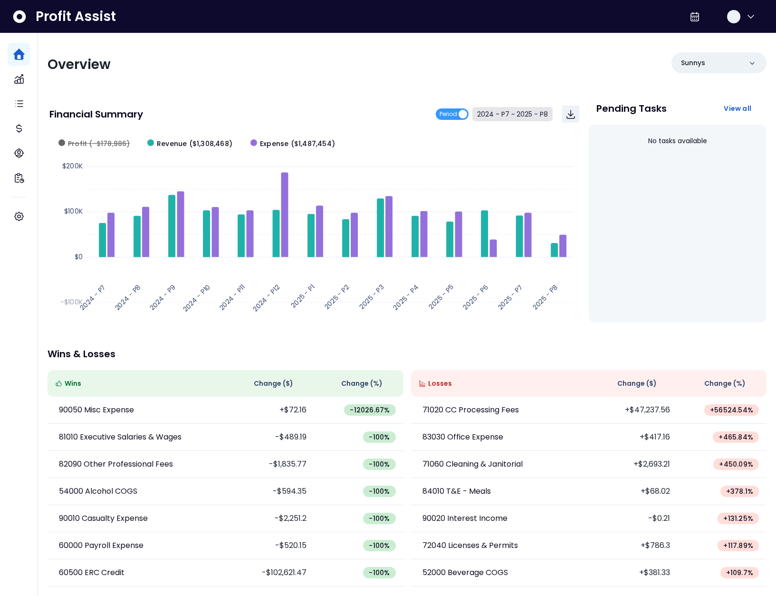
click at [261, 143] on span "Expense ($1,487,454)" at bounding box center [297, 144] width 75 height 10
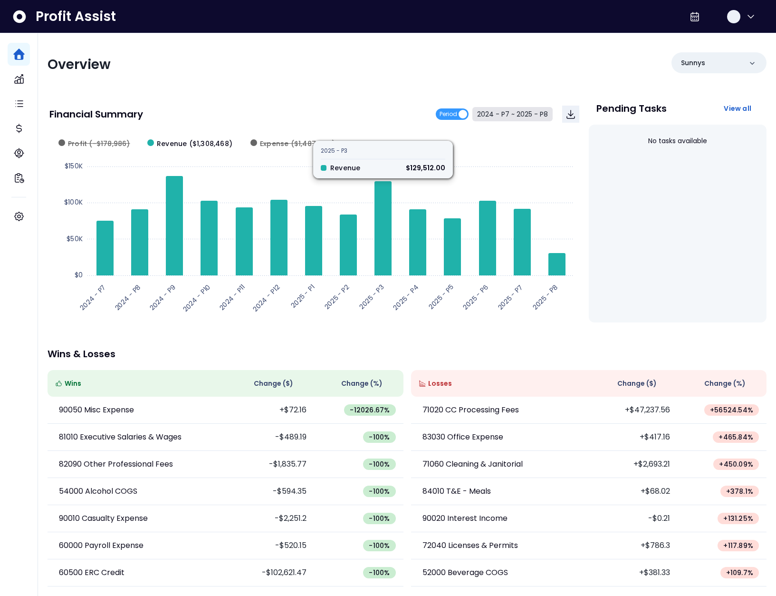
click at [82, 139] on span "Profit (-$178,986)" at bounding box center [99, 144] width 62 height 10
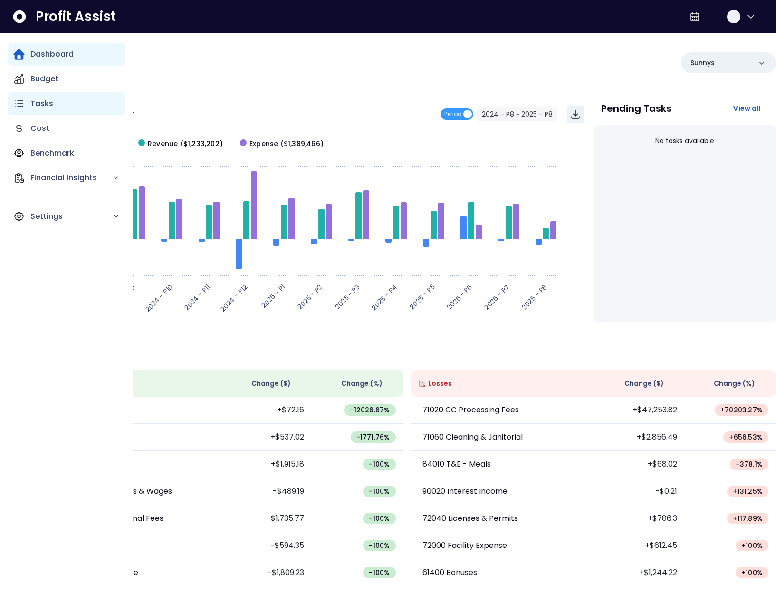
click at [30, 105] on p "Tasks" at bounding box center [41, 103] width 23 height 11
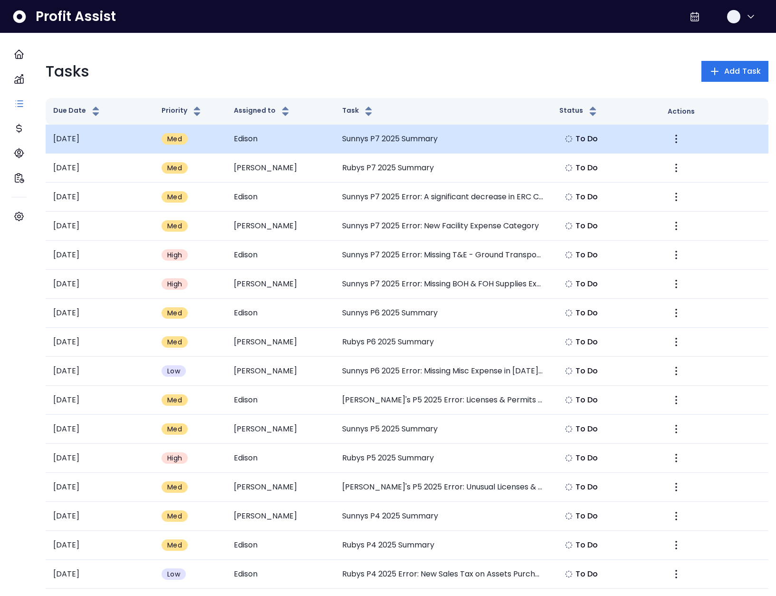
click at [356, 141] on td "Sunnys P7 2025 Summary" at bounding box center [443, 139] width 217 height 29
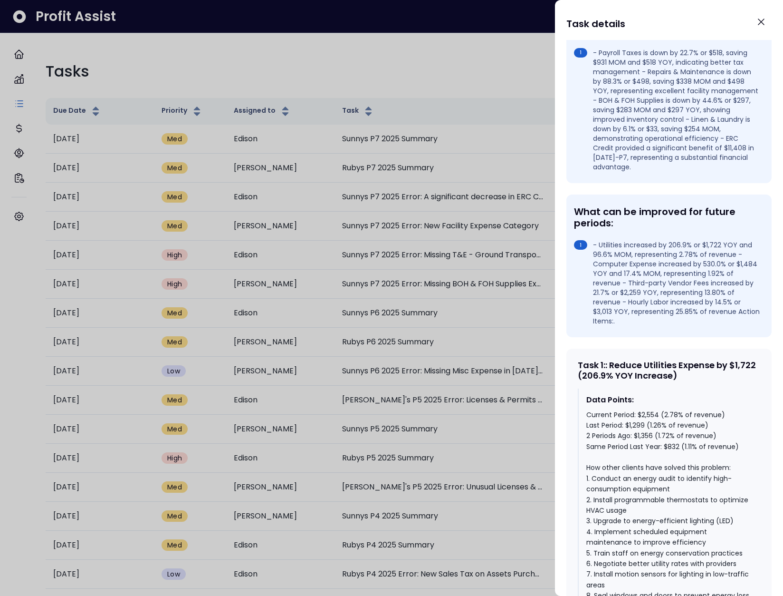
scroll to position [261, 0]
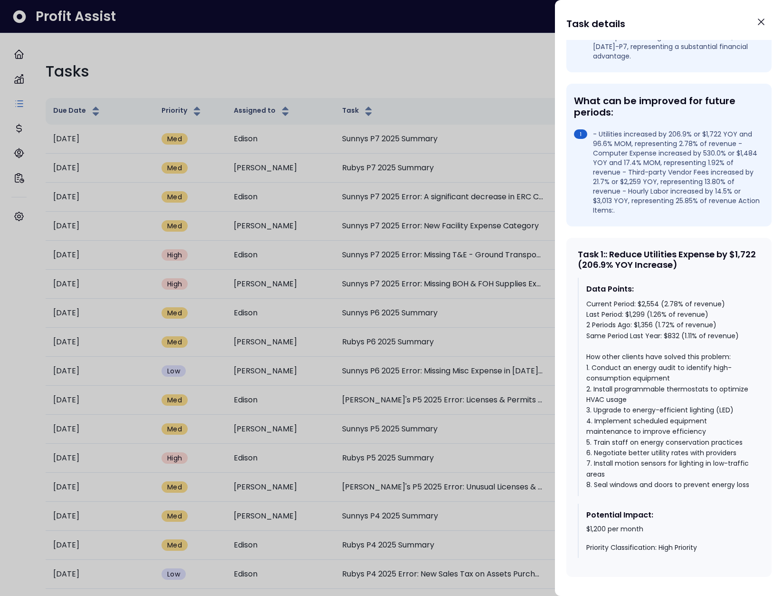
click at [284, 65] on div at bounding box center [391, 298] width 783 height 596
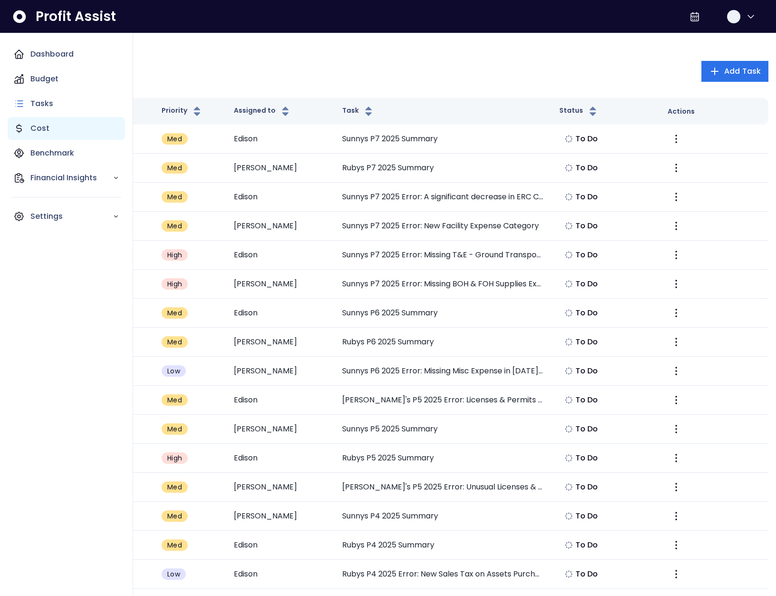
click at [22, 133] on icon "Main navigation" at bounding box center [18, 128] width 11 height 11
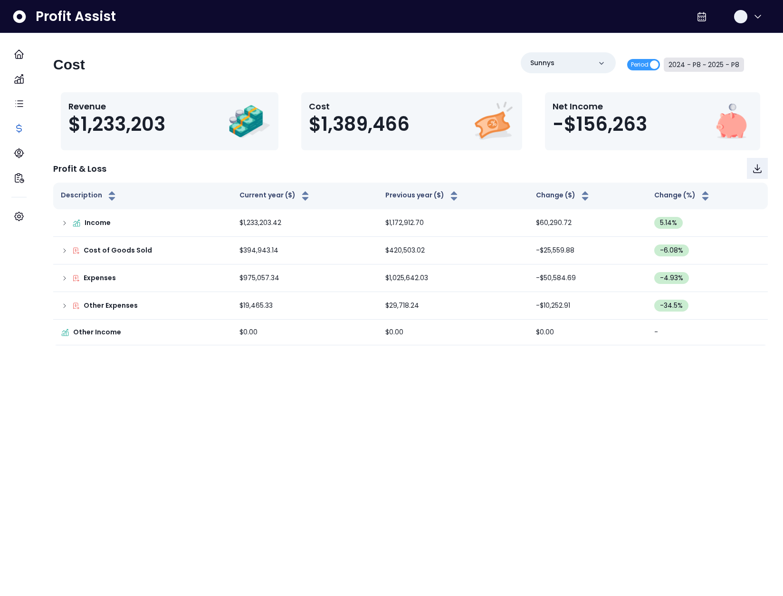
click at [674, 61] on button "2024 - P8 ~ 2025 - P8" at bounding box center [704, 65] width 80 height 14
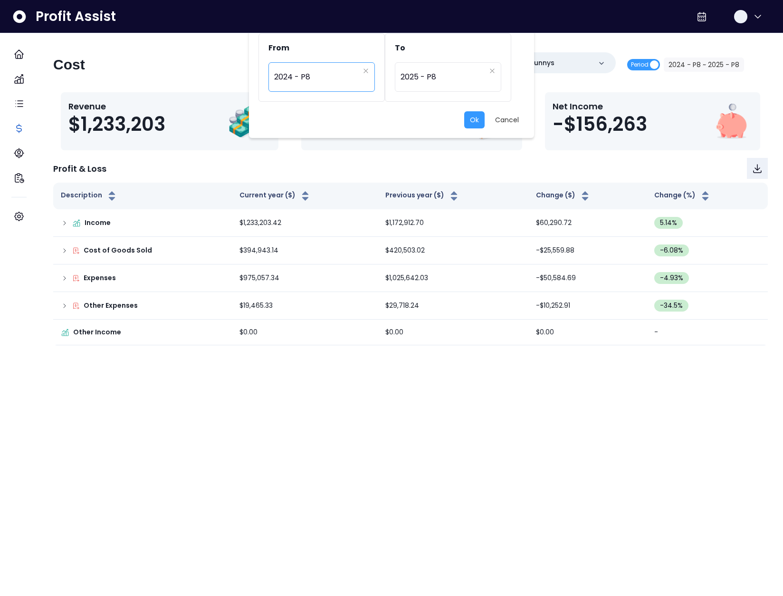
click at [317, 81] on span "2024 - P8" at bounding box center [316, 77] width 85 height 22
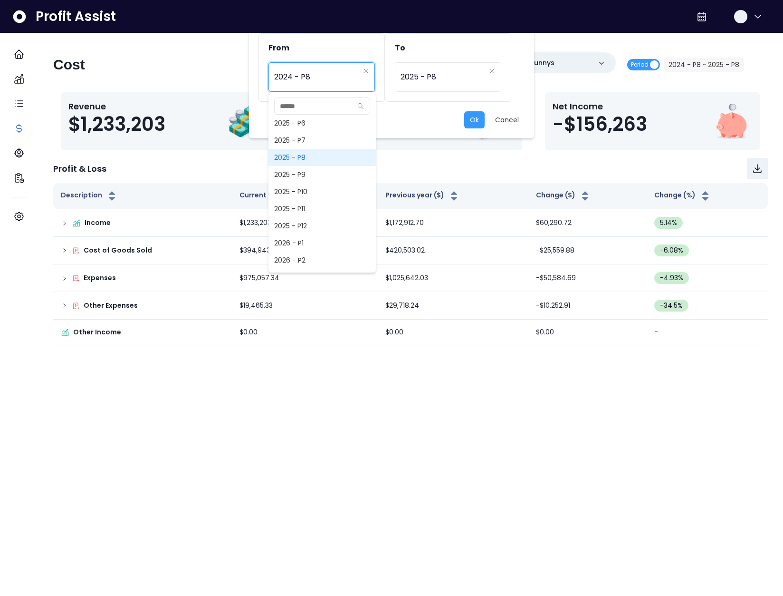
scroll to position [704, 0]
click at [295, 140] on span "2025 - P7" at bounding box center [322, 140] width 107 height 17
type input "*********"
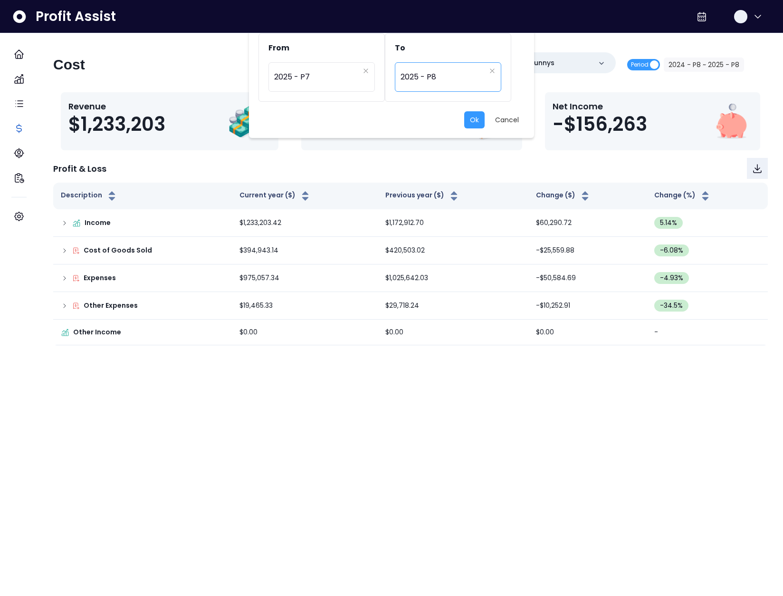
click at [421, 81] on span "2025 - P8" at bounding box center [443, 77] width 85 height 22
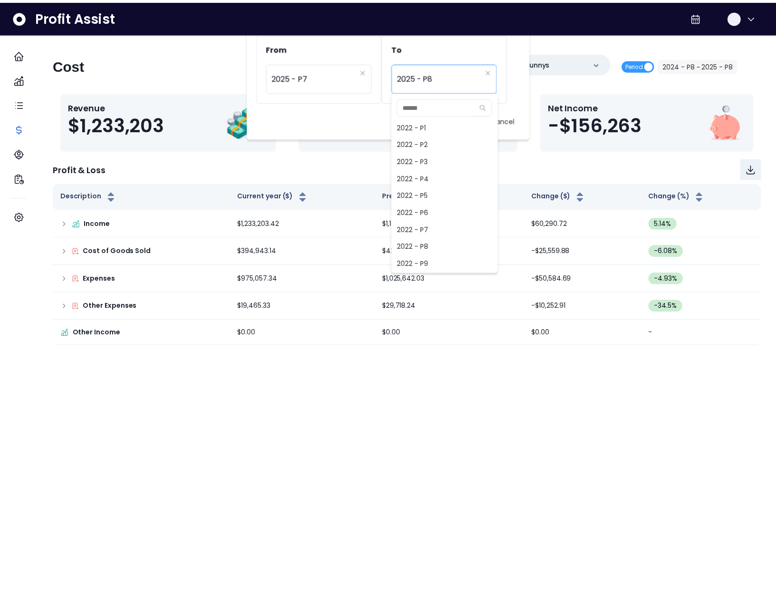
scroll to position [599, 0]
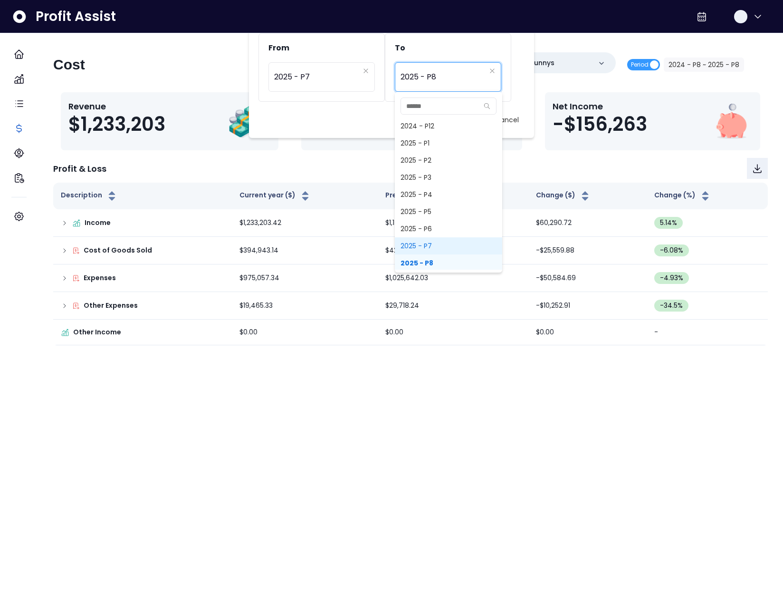
click at [427, 240] on span "2025 - P7" at bounding box center [448, 245] width 107 height 17
type input "*********"
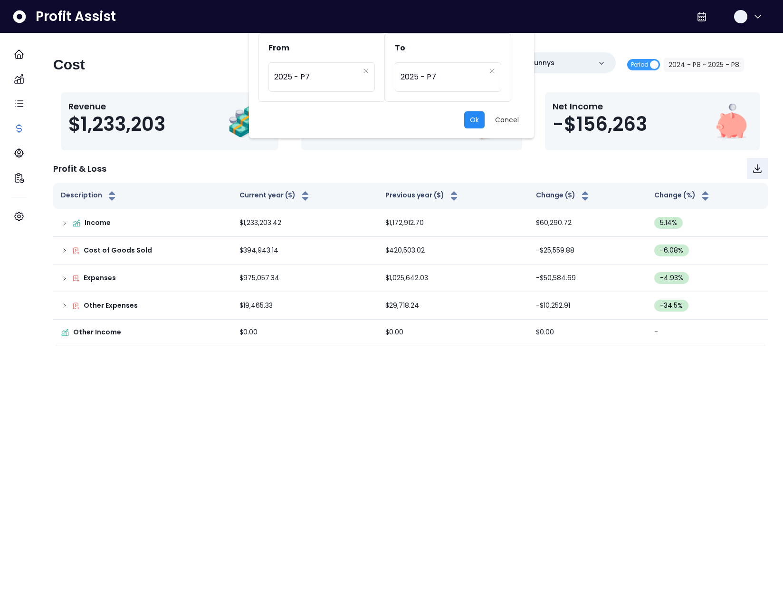
click at [473, 124] on button "Ok" at bounding box center [474, 119] width 20 height 17
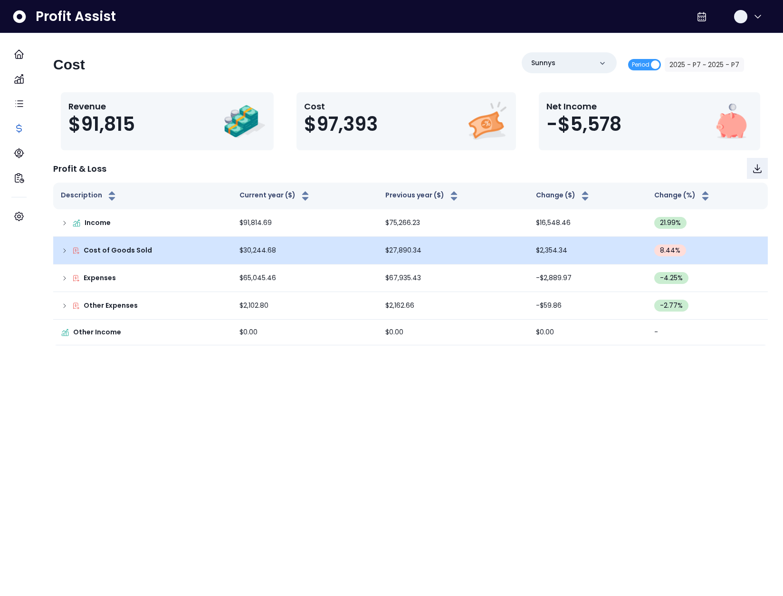
click at [67, 253] on td "Cost of Goods Sold" at bounding box center [142, 251] width 179 height 28
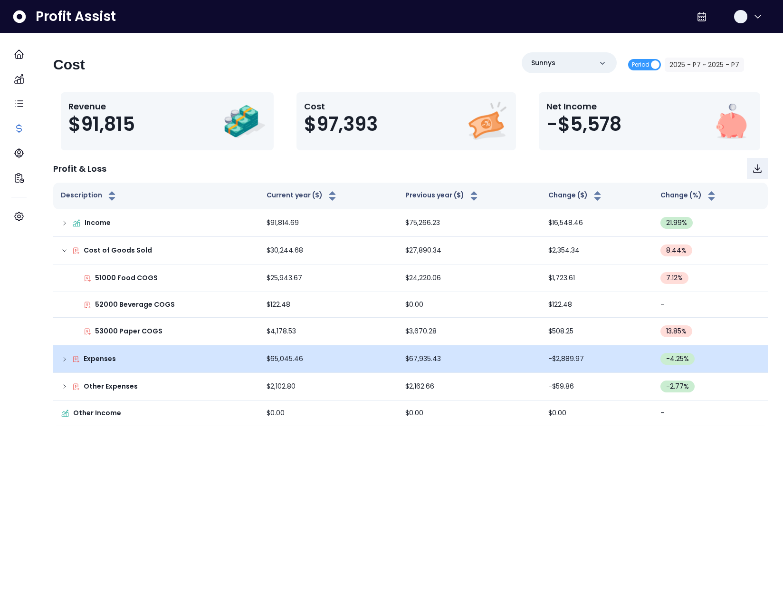
click at [68, 360] on icon at bounding box center [65, 359] width 8 height 8
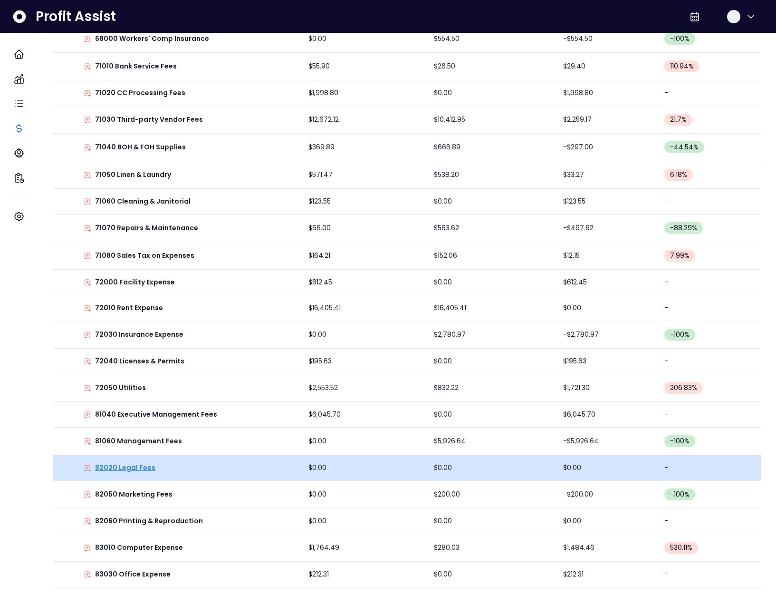
scroll to position [606, 0]
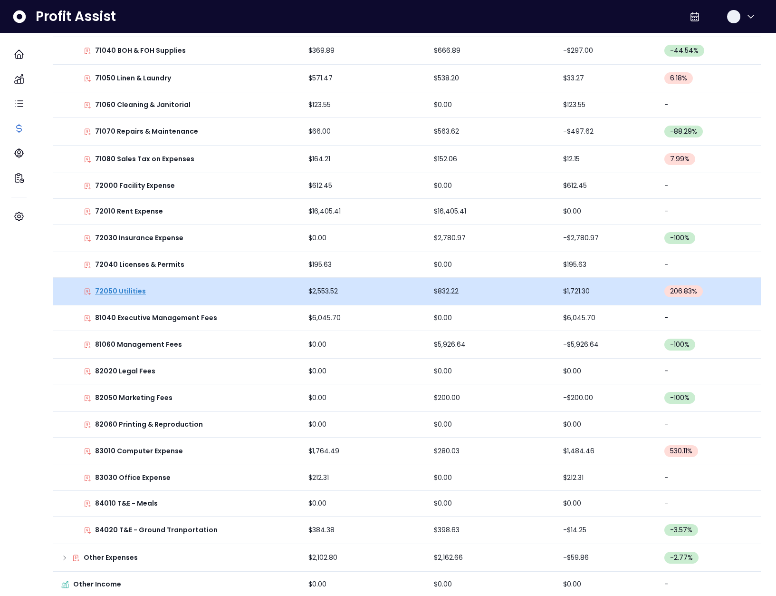
click at [140, 292] on p "72050 Utilities" at bounding box center [120, 291] width 51 height 10
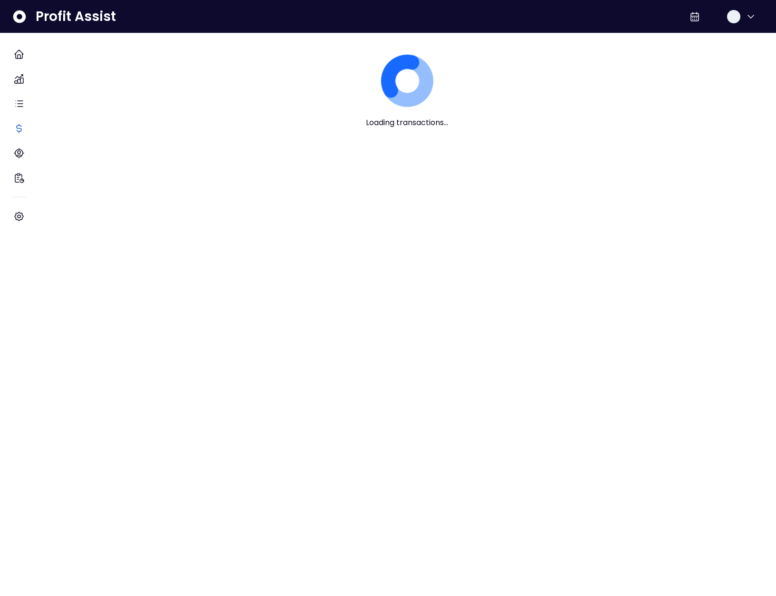
scroll to position [0, 0]
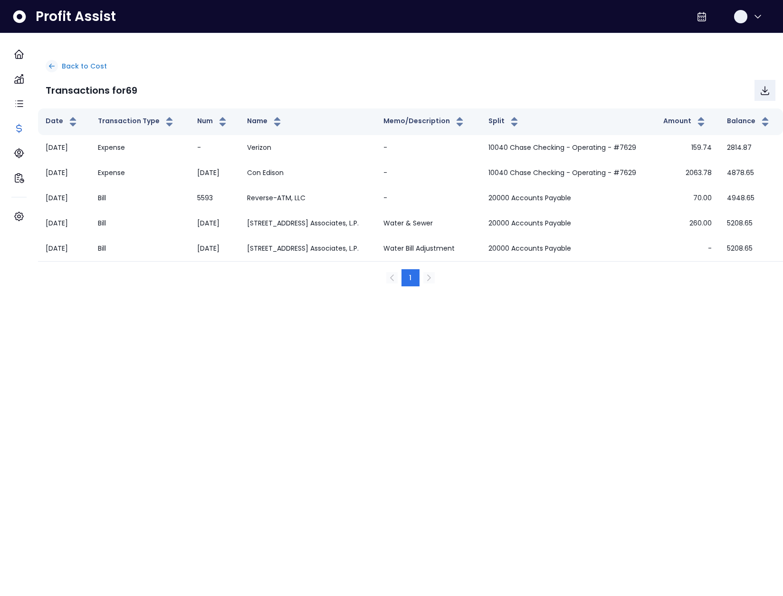
click at [77, 70] on p "Back to Cost" at bounding box center [84, 66] width 45 height 10
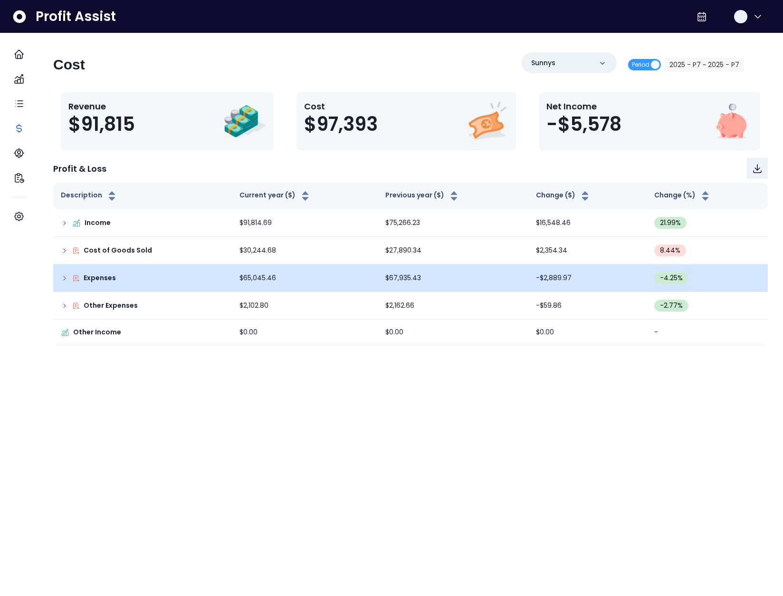
click at [66, 280] on icon at bounding box center [65, 278] width 2 height 4
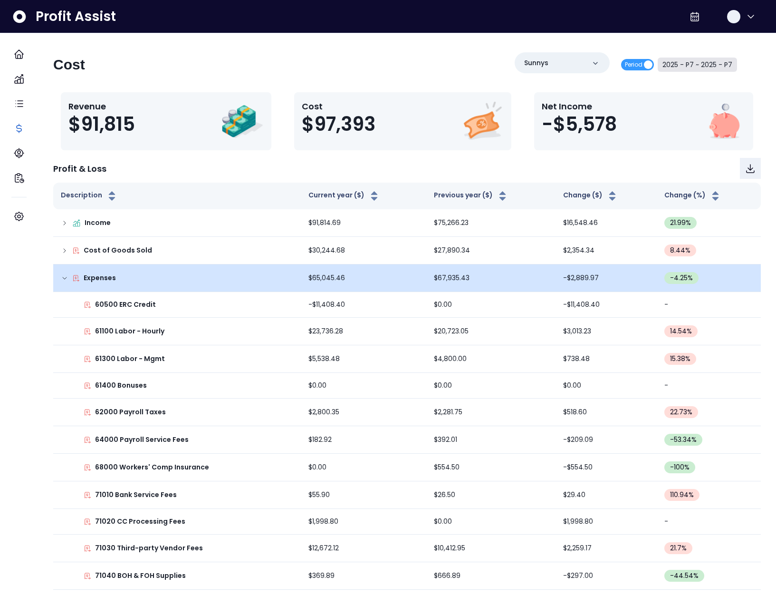
click at [682, 61] on button "2025 - P7 ~ 2025 - P7" at bounding box center [697, 65] width 79 height 14
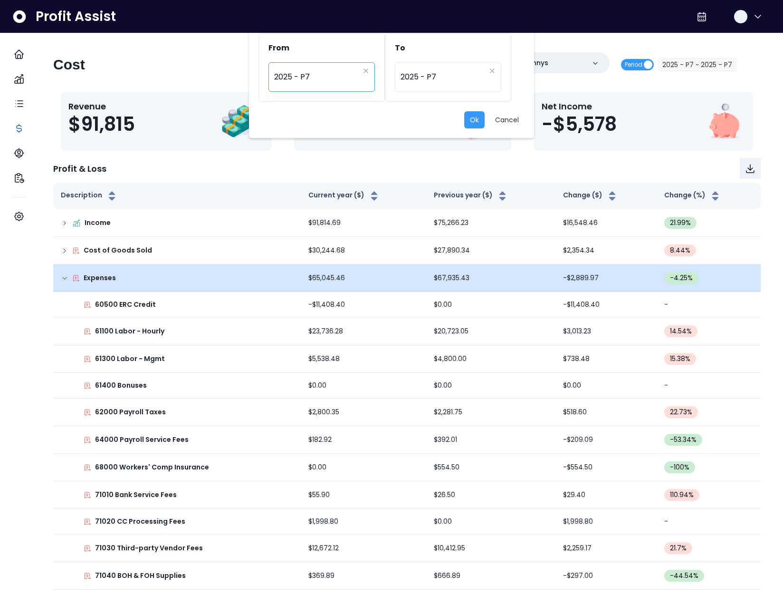
click at [343, 78] on span "2025 - P7" at bounding box center [316, 77] width 85 height 22
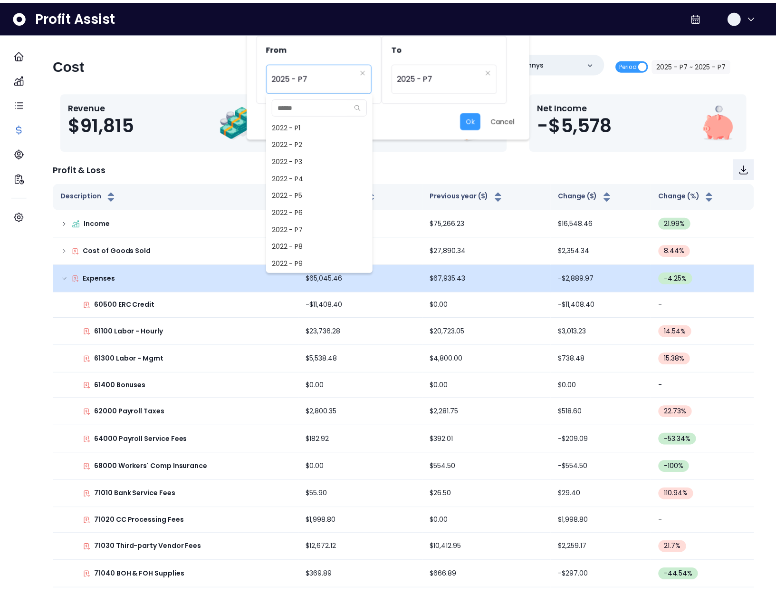
scroll to position [582, 0]
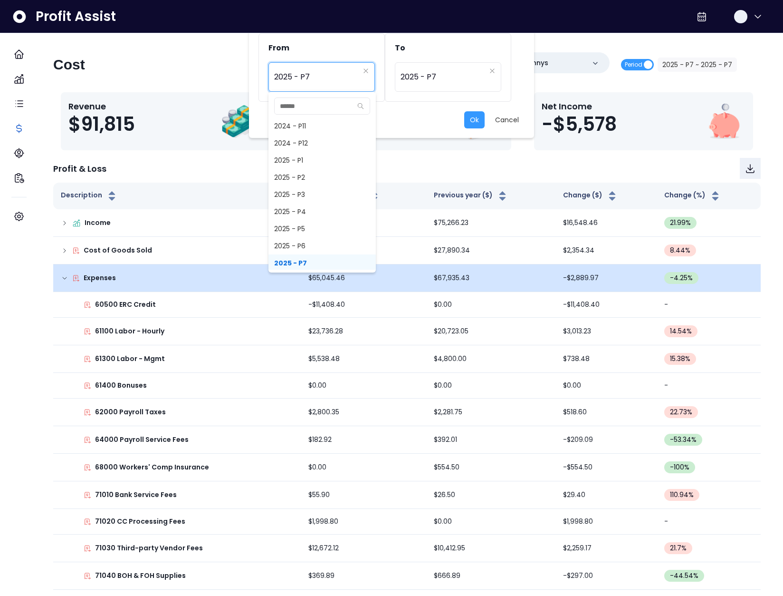
drag, startPoint x: 303, startPoint y: 208, endPoint x: 319, endPoint y: 204, distance: 16.1
click at [303, 208] on span "2025 - P4" at bounding box center [322, 211] width 107 height 17
type input "*********"
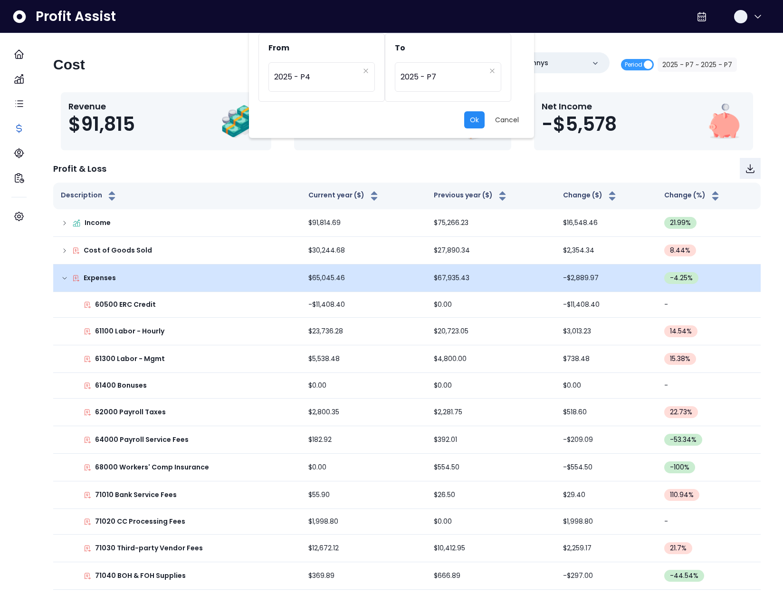
click at [470, 124] on button "Ok" at bounding box center [474, 119] width 20 height 17
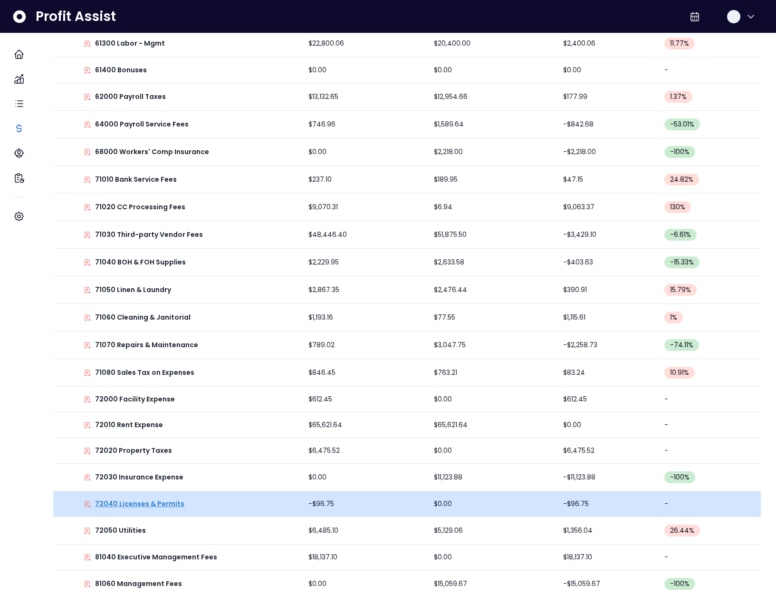
scroll to position [320, 0]
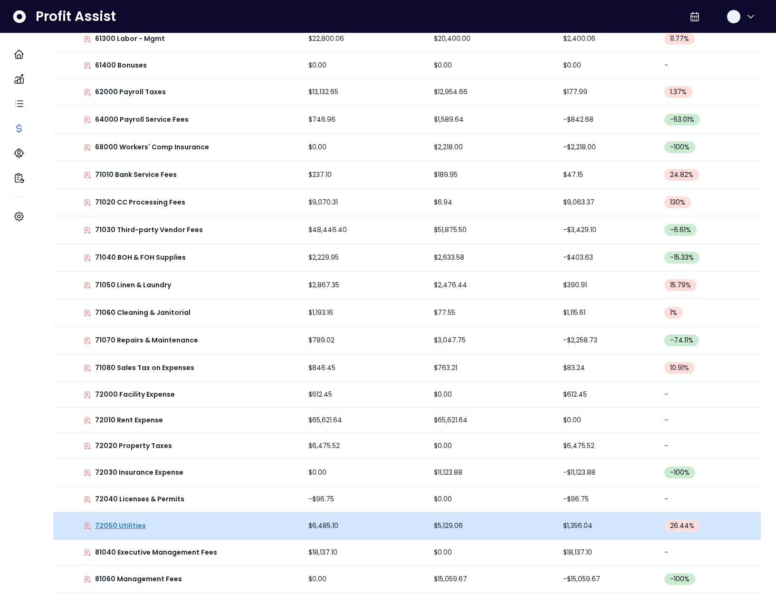
click at [126, 524] on p "72050 Utilities" at bounding box center [120, 526] width 51 height 10
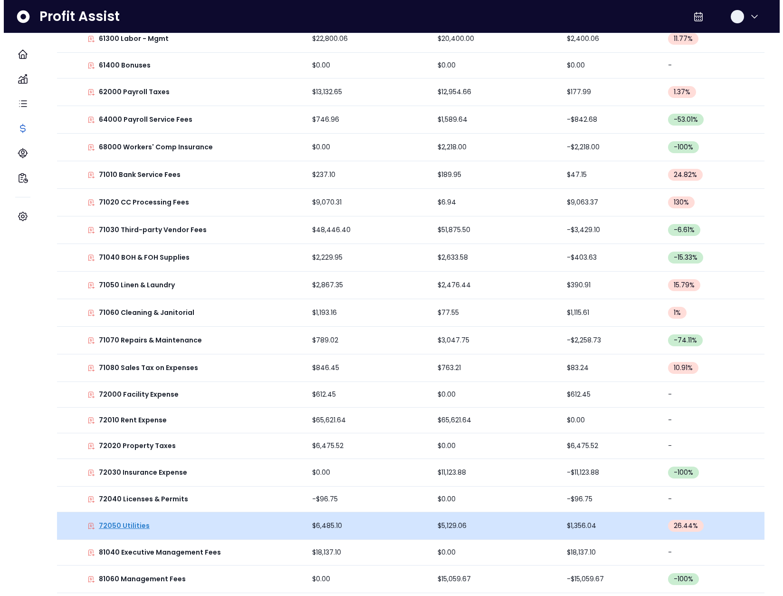
scroll to position [0, 0]
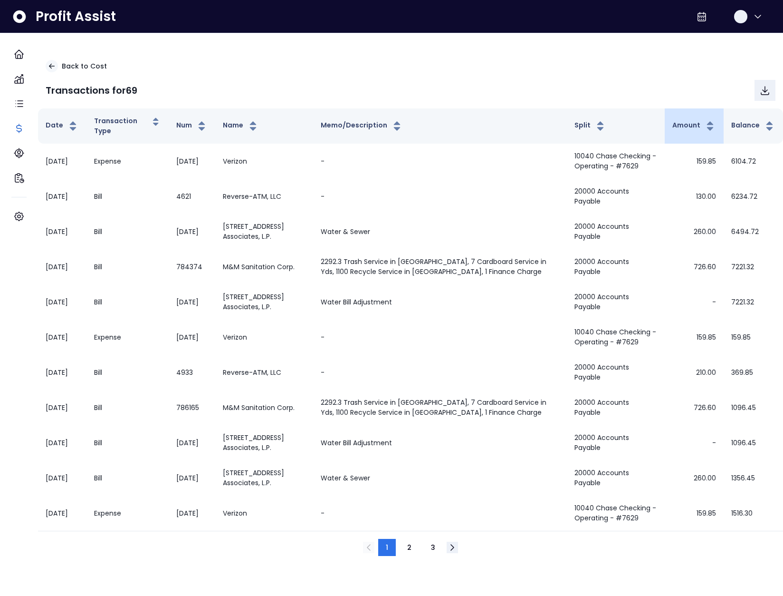
click at [678, 133] on th "Amount" at bounding box center [694, 125] width 59 height 35
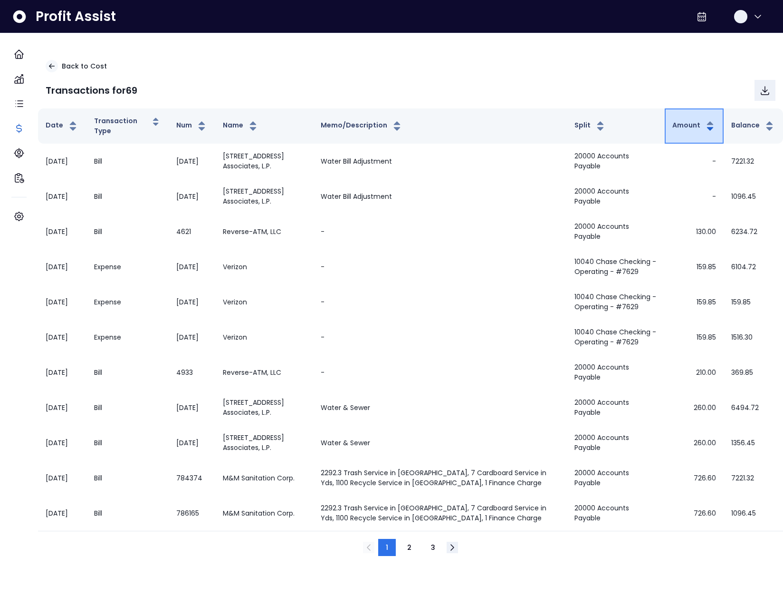
click at [677, 131] on button "Amount" at bounding box center [695, 125] width 44 height 11
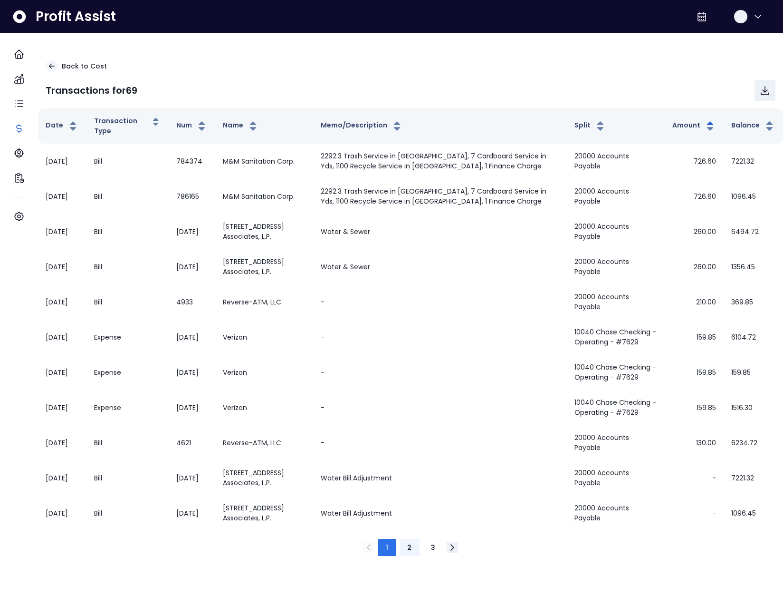
click at [407, 550] on button "2" at bounding box center [409, 547] width 19 height 17
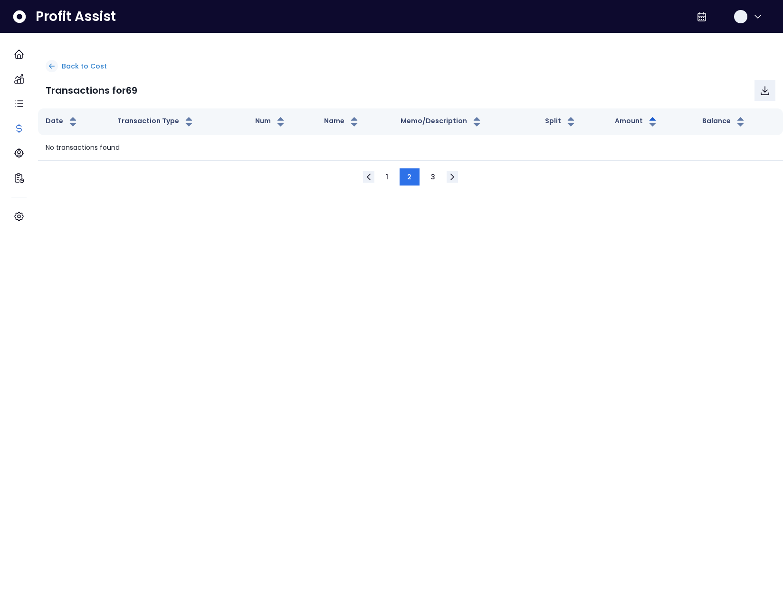
click at [89, 63] on p "Back to Cost" at bounding box center [84, 66] width 45 height 10
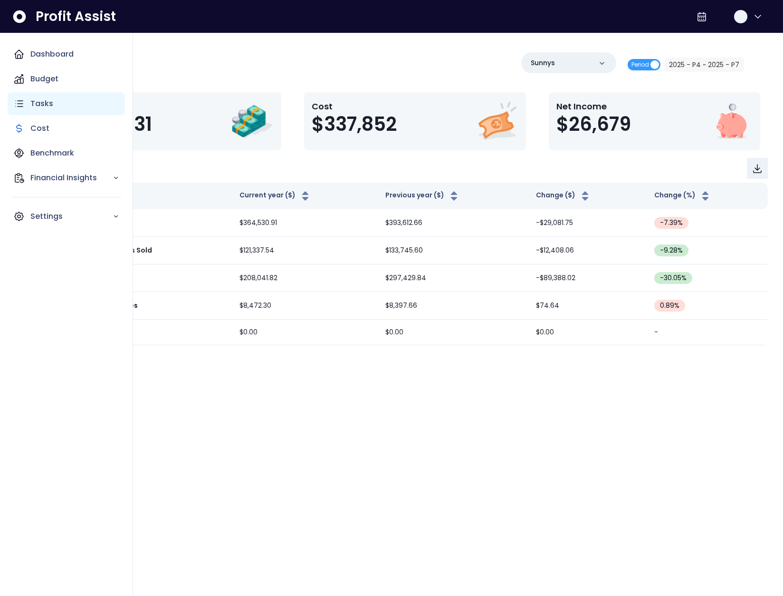
click at [22, 101] on icon "Main navigation" at bounding box center [18, 103] width 11 height 11
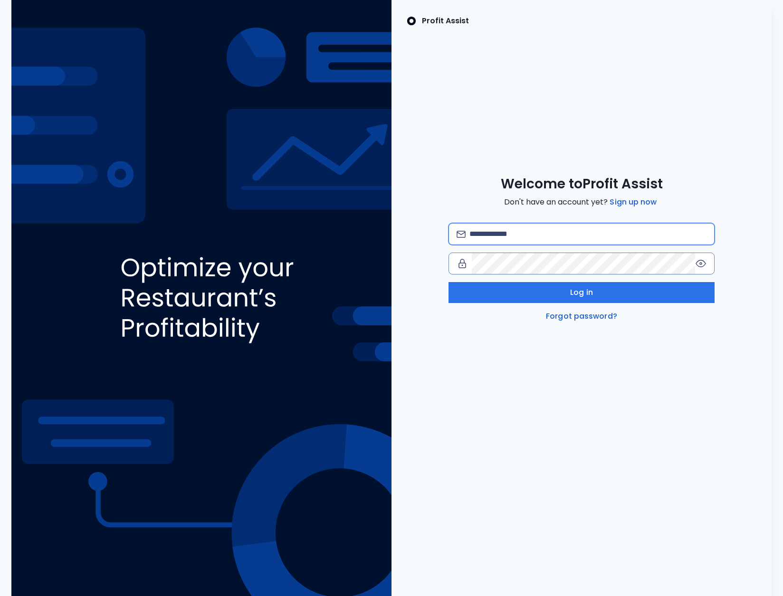
click at [548, 229] on input "email" at bounding box center [588, 233] width 237 height 21
type input "*"
click at [534, 238] on input "email" at bounding box center [588, 233] width 237 height 21
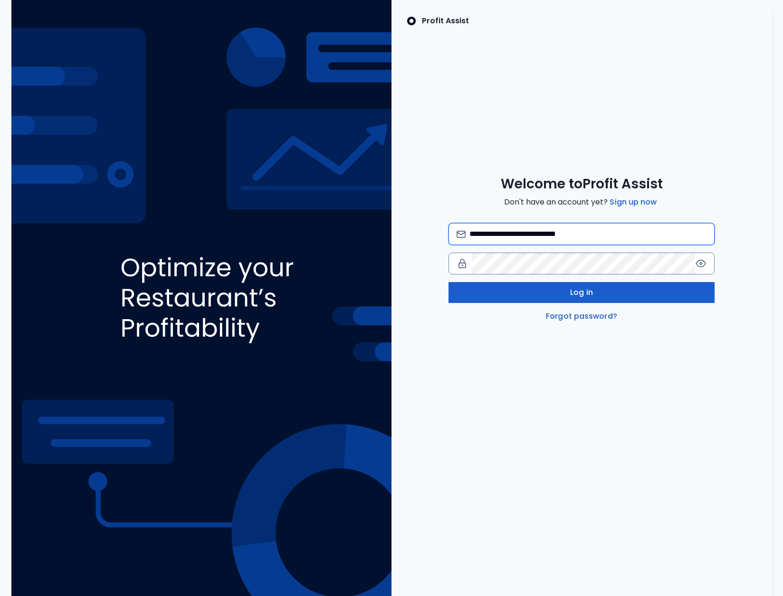
type input "**********"
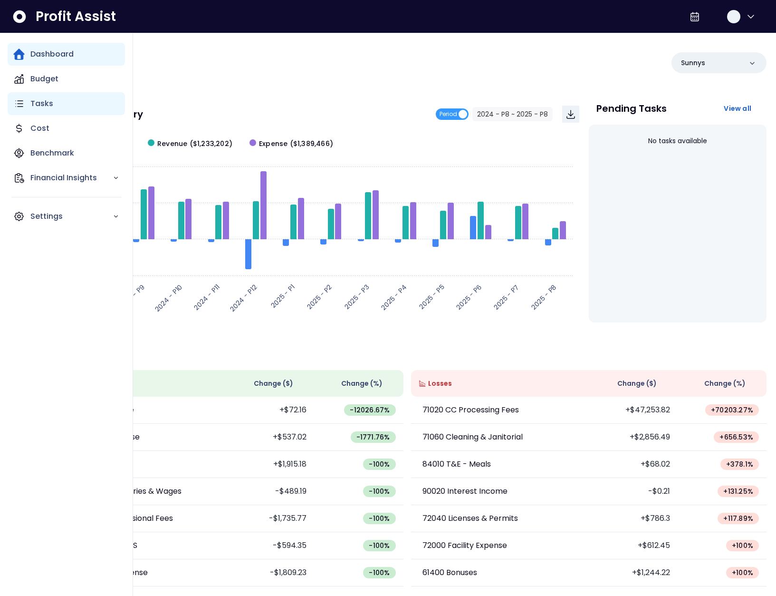
click at [21, 109] on div "Tasks" at bounding box center [66, 103] width 117 height 23
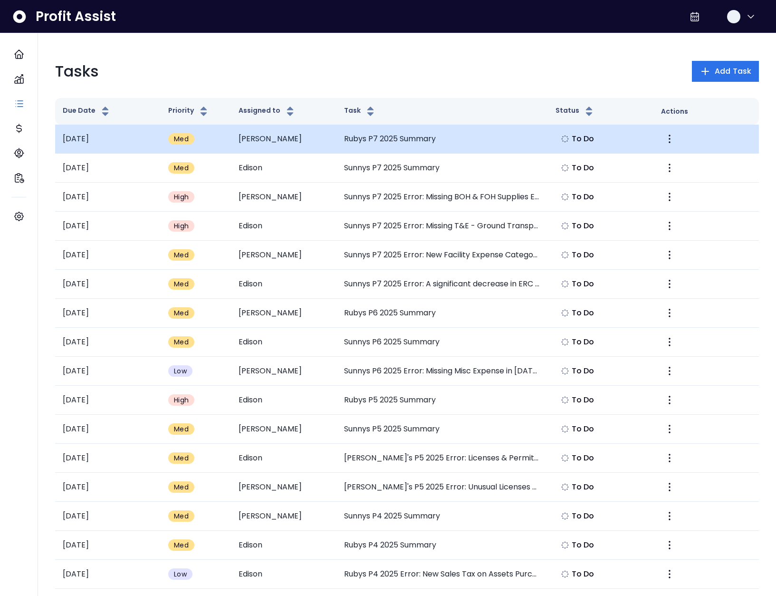
click at [417, 140] on td "Rubys P7 2025 Summary" at bounding box center [442, 139] width 211 height 29
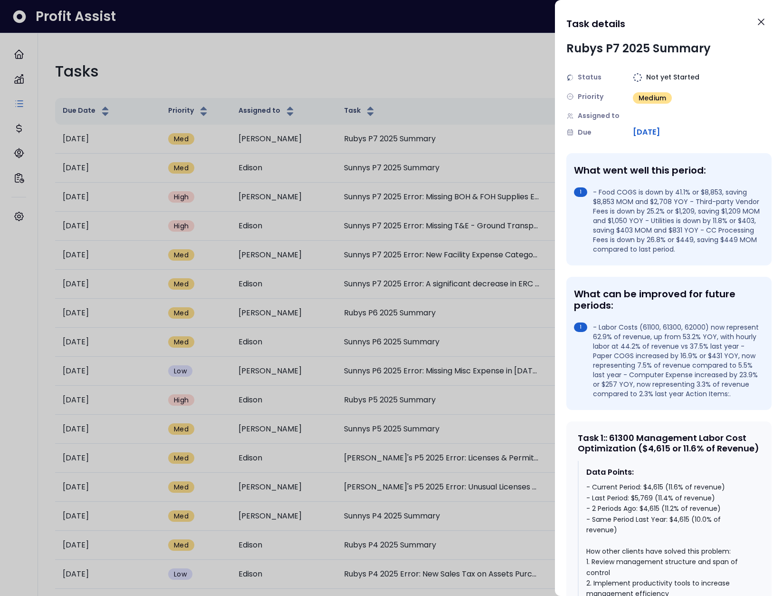
click at [494, 68] on div at bounding box center [391, 298] width 783 height 596
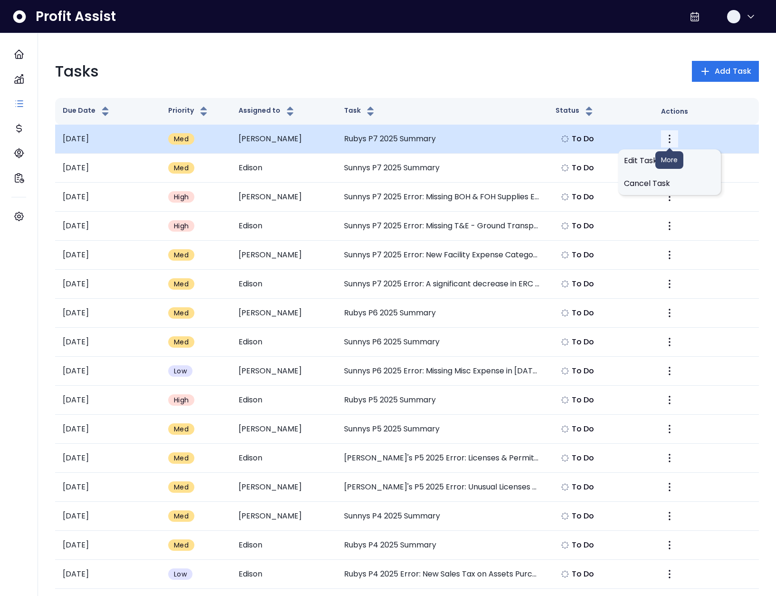
click at [672, 140] on icon "More" at bounding box center [669, 138] width 11 height 11
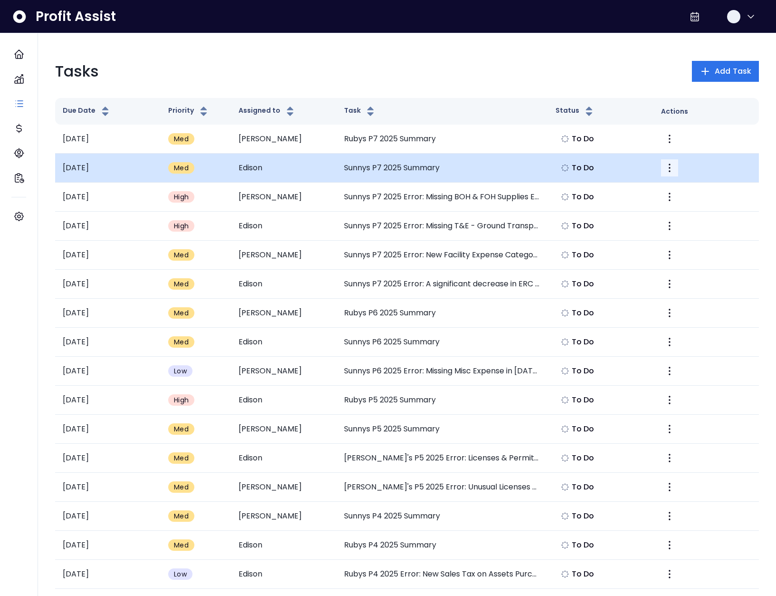
click at [666, 165] on icon "More" at bounding box center [669, 167] width 11 height 11
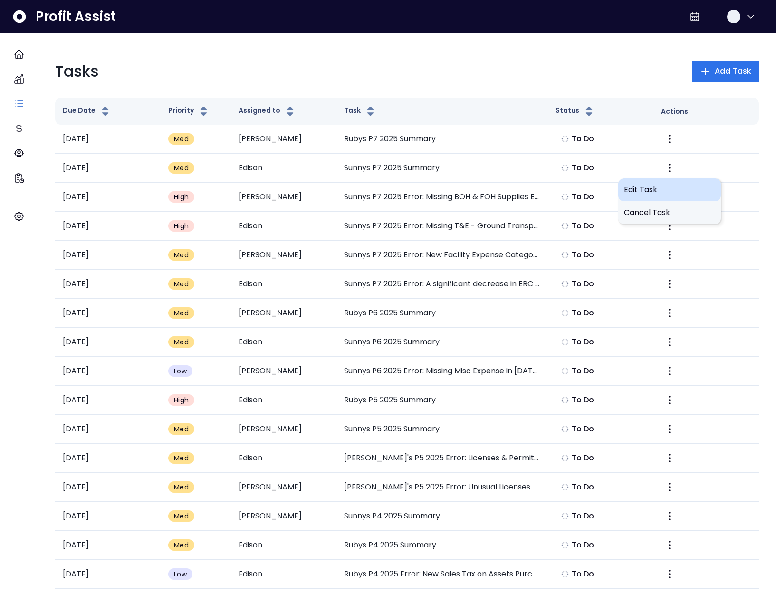
click at [660, 187] on span "Edit Task" at bounding box center [669, 189] width 91 height 11
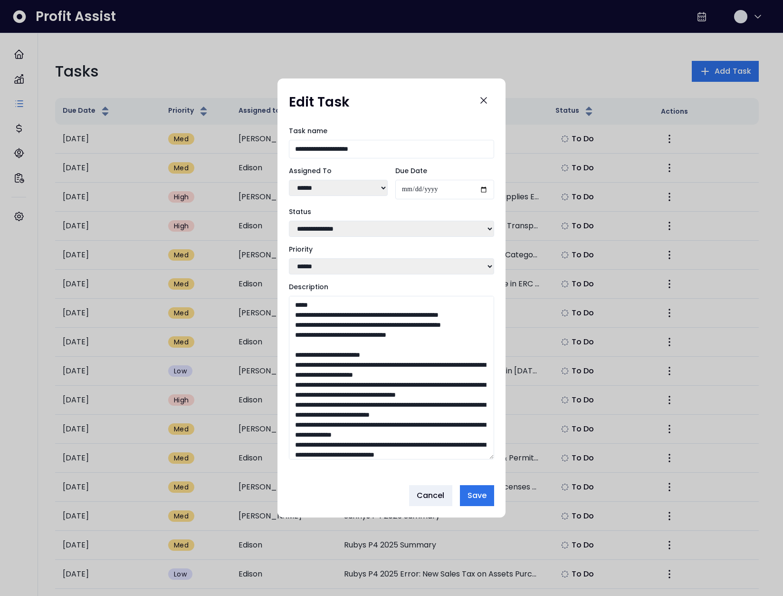
drag, startPoint x: 489, startPoint y: 397, endPoint x: 491, endPoint y: 516, distance: 118.9
click at [491, 516] on div "**********" at bounding box center [392, 297] width 228 height 439
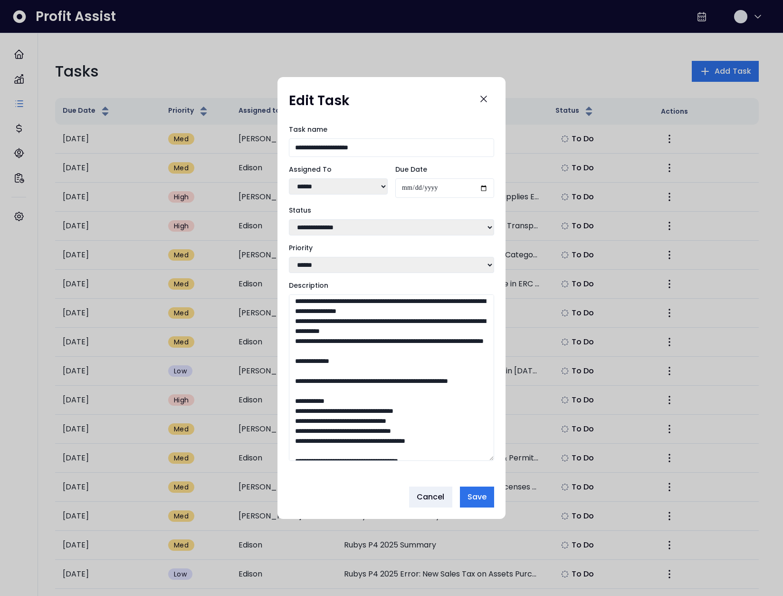
scroll to position [213, 0]
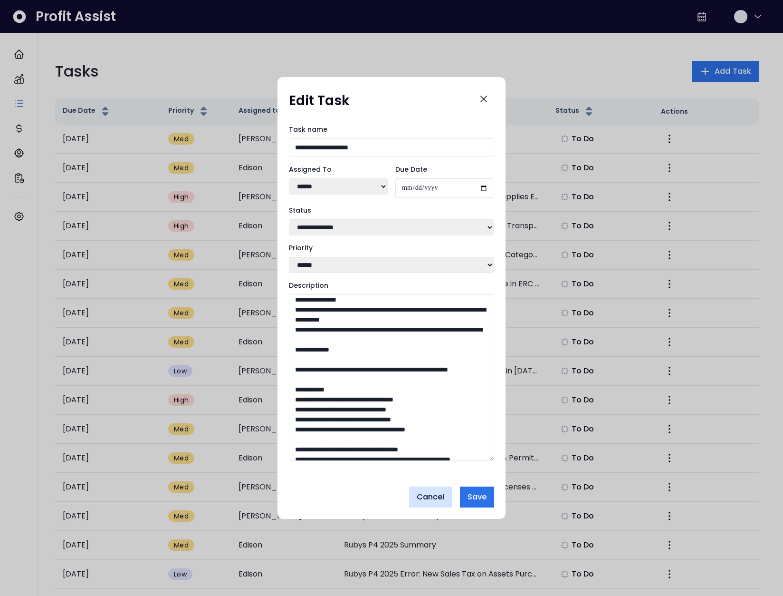
click at [433, 501] on span "Cancel" at bounding box center [431, 496] width 28 height 11
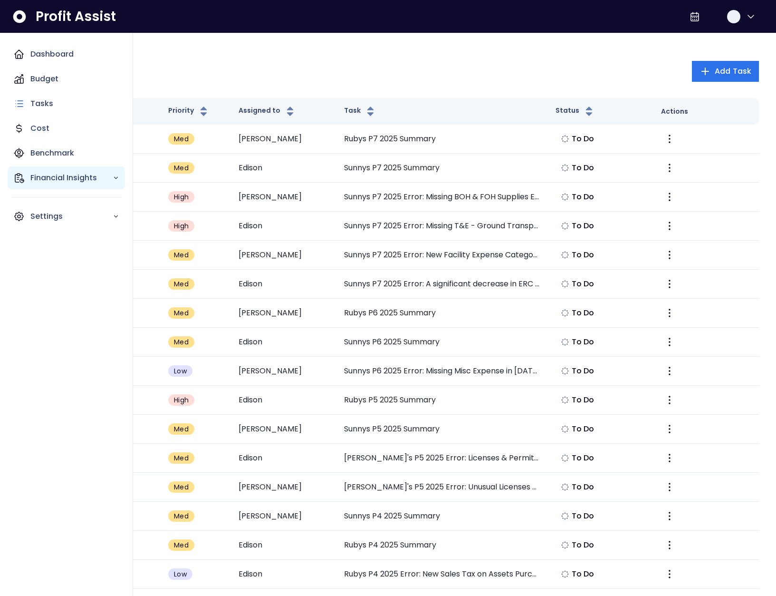
click at [56, 184] on div "Financial Insights" at bounding box center [66, 177] width 117 height 23
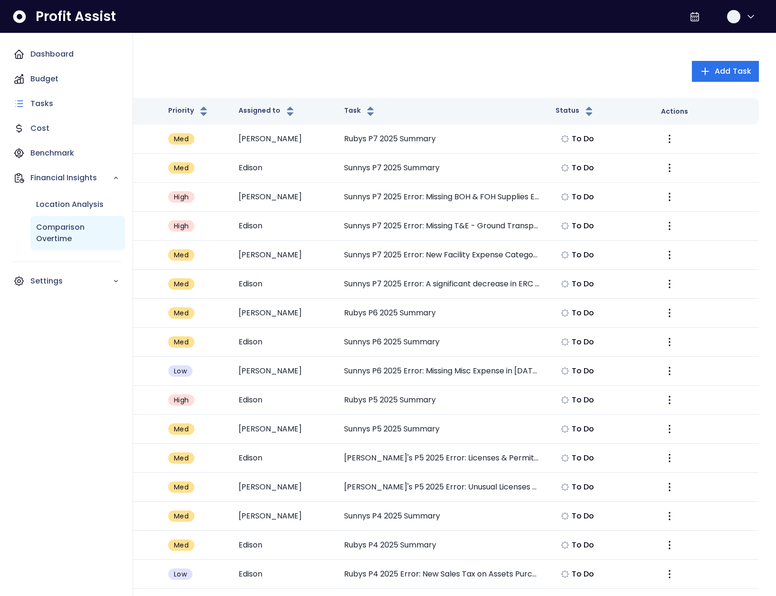
click at [70, 227] on p "Comparison Overtime" at bounding box center [77, 233] width 83 height 23
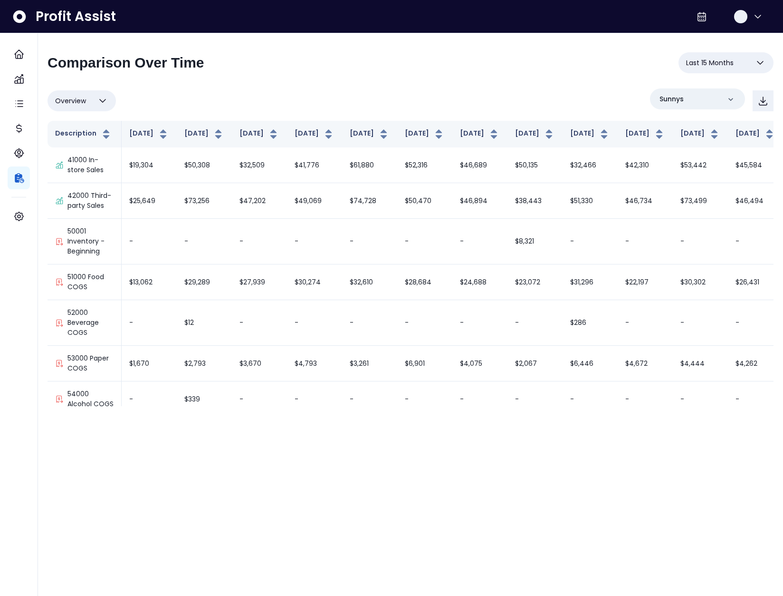
click at [715, 61] on span "Last 15 Months" at bounding box center [710, 62] width 48 height 11
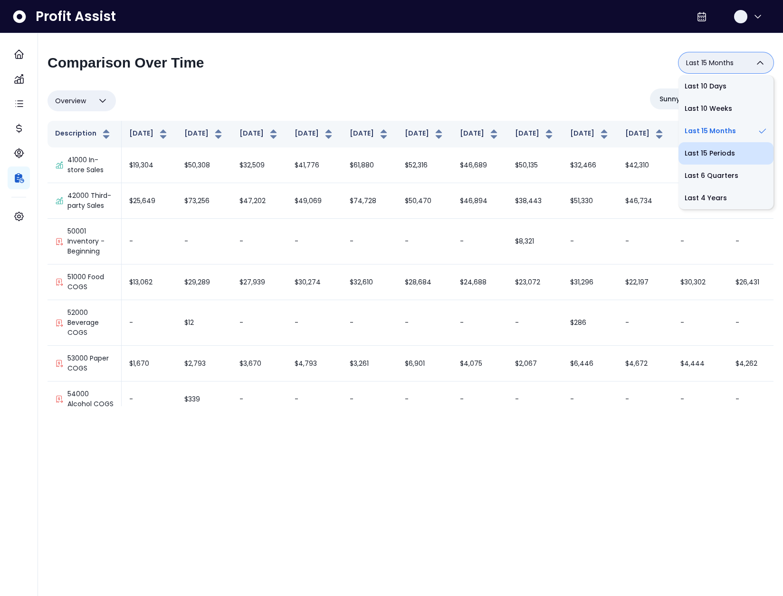
click at [707, 157] on li "Last 15 Periods" at bounding box center [726, 153] width 95 height 22
type input "**********"
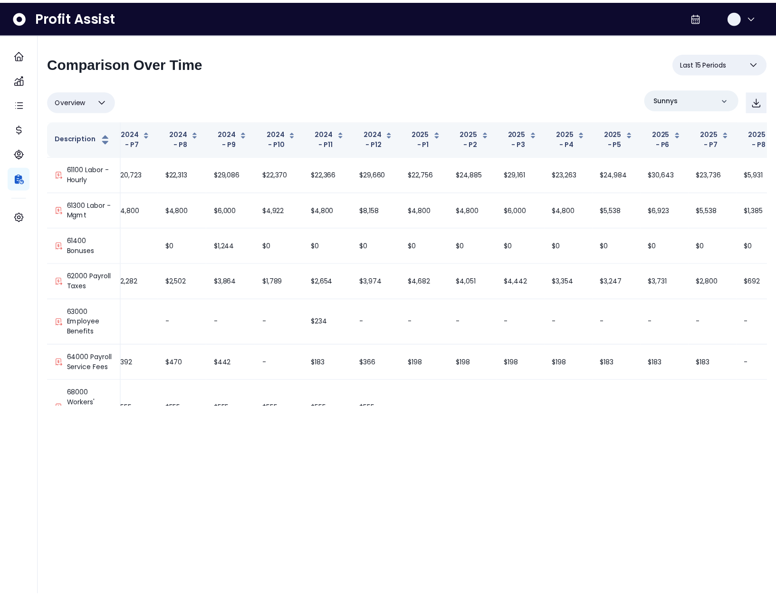
scroll to position [350, 0]
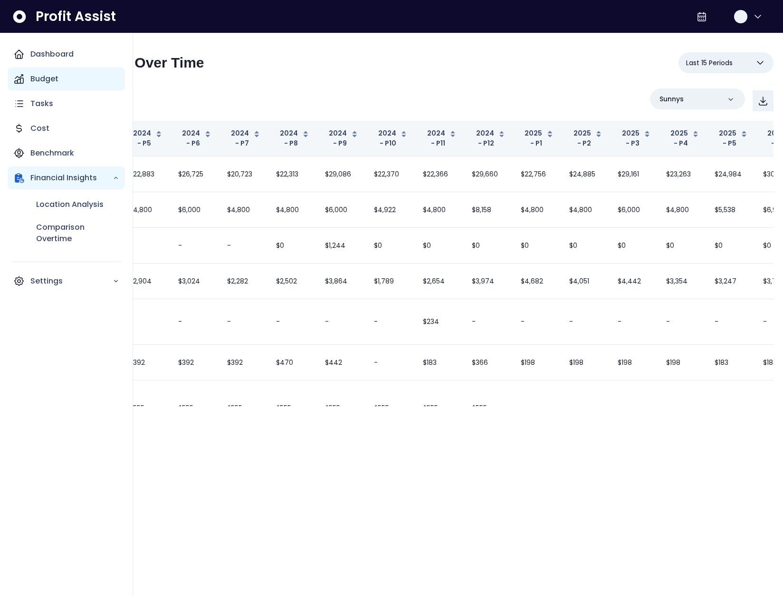
click at [38, 83] on p "Budget" at bounding box center [44, 78] width 28 height 11
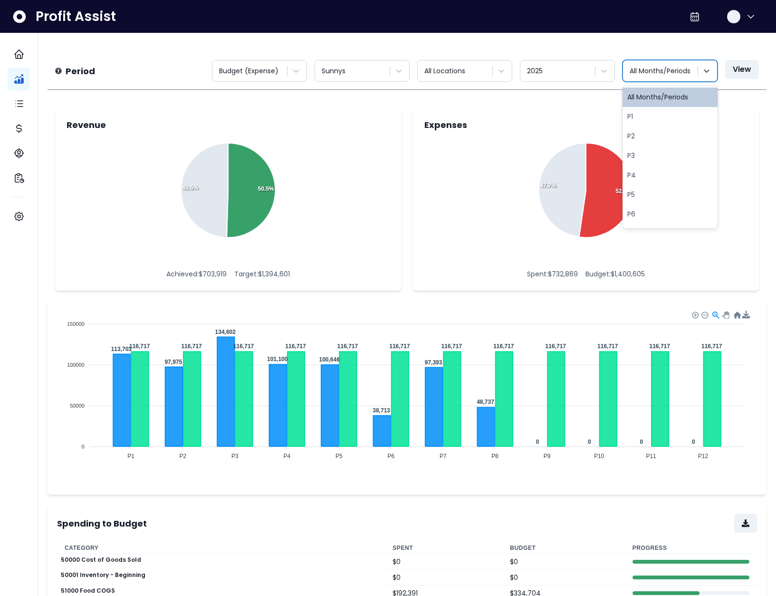
click at [663, 70] on div at bounding box center [661, 71] width 63 height 12
click at [647, 152] on div "P7" at bounding box center [670, 145] width 95 height 19
click at [737, 75] on button "View" at bounding box center [742, 69] width 34 height 19
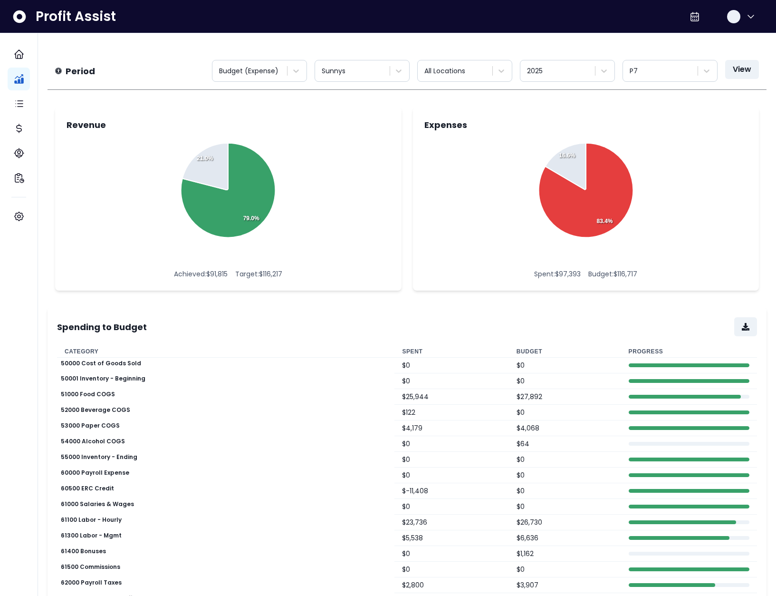
click at [520, 349] on th "Budget" at bounding box center [565, 352] width 112 height 12
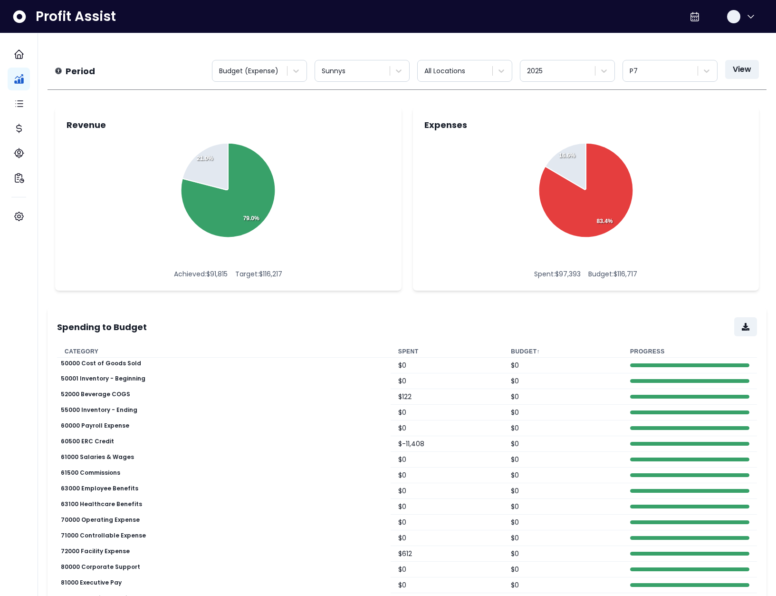
click at [519, 349] on th "Budget ↑" at bounding box center [562, 352] width 119 height 12
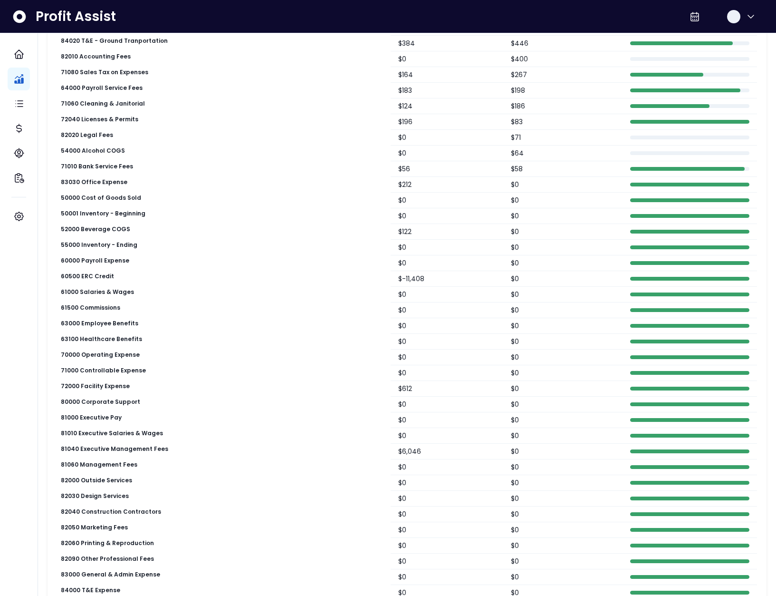
scroll to position [0, 0]
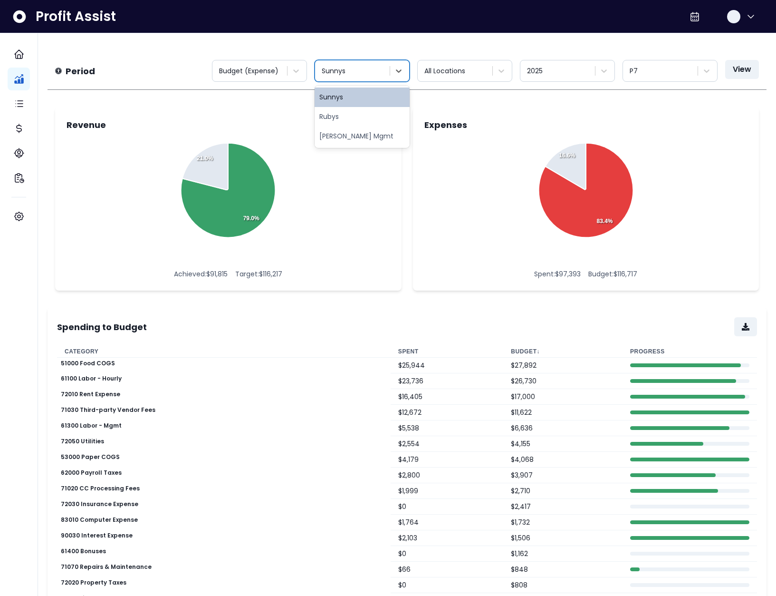
click at [383, 71] on div at bounding box center [353, 71] width 63 height 12
click at [367, 112] on div "Rubys" at bounding box center [362, 116] width 95 height 19
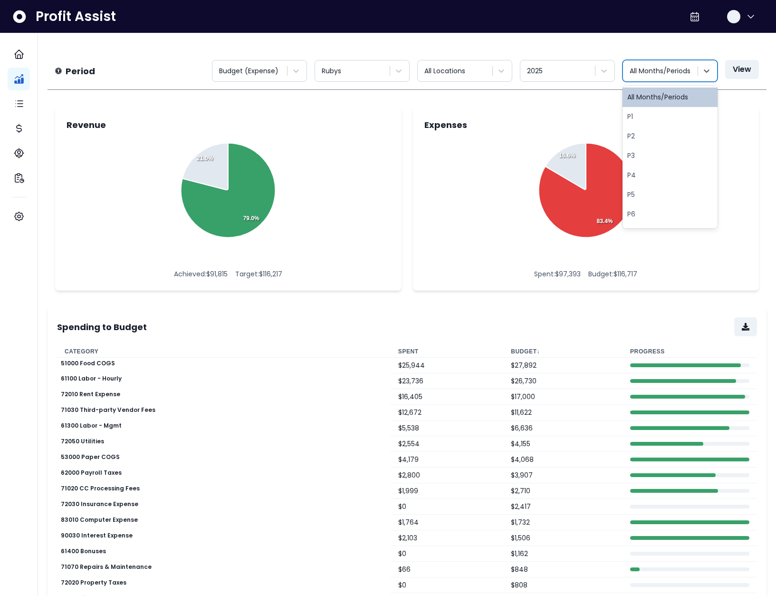
click at [687, 76] on div at bounding box center [661, 71] width 63 height 12
click at [641, 186] on div "P7" at bounding box center [670, 185] width 95 height 19
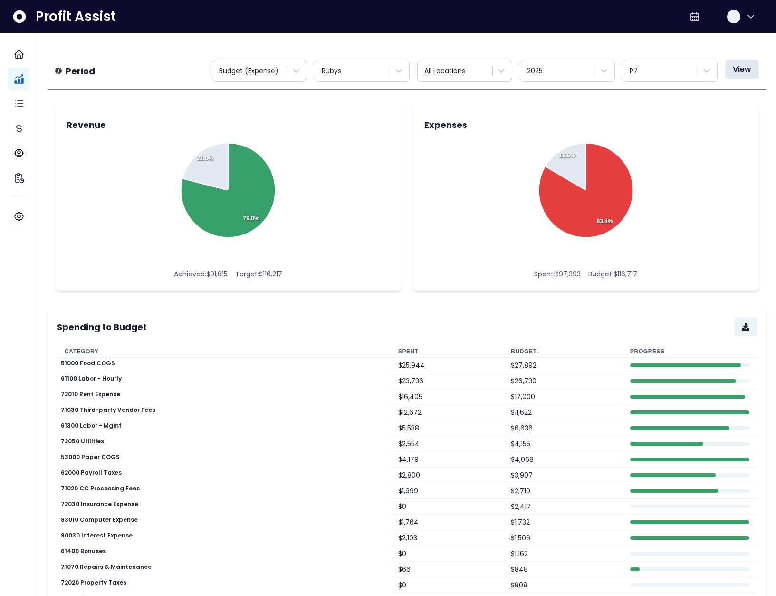
click at [754, 68] on button "View" at bounding box center [742, 69] width 34 height 19
